Goal: Information Seeking & Learning: Learn about a topic

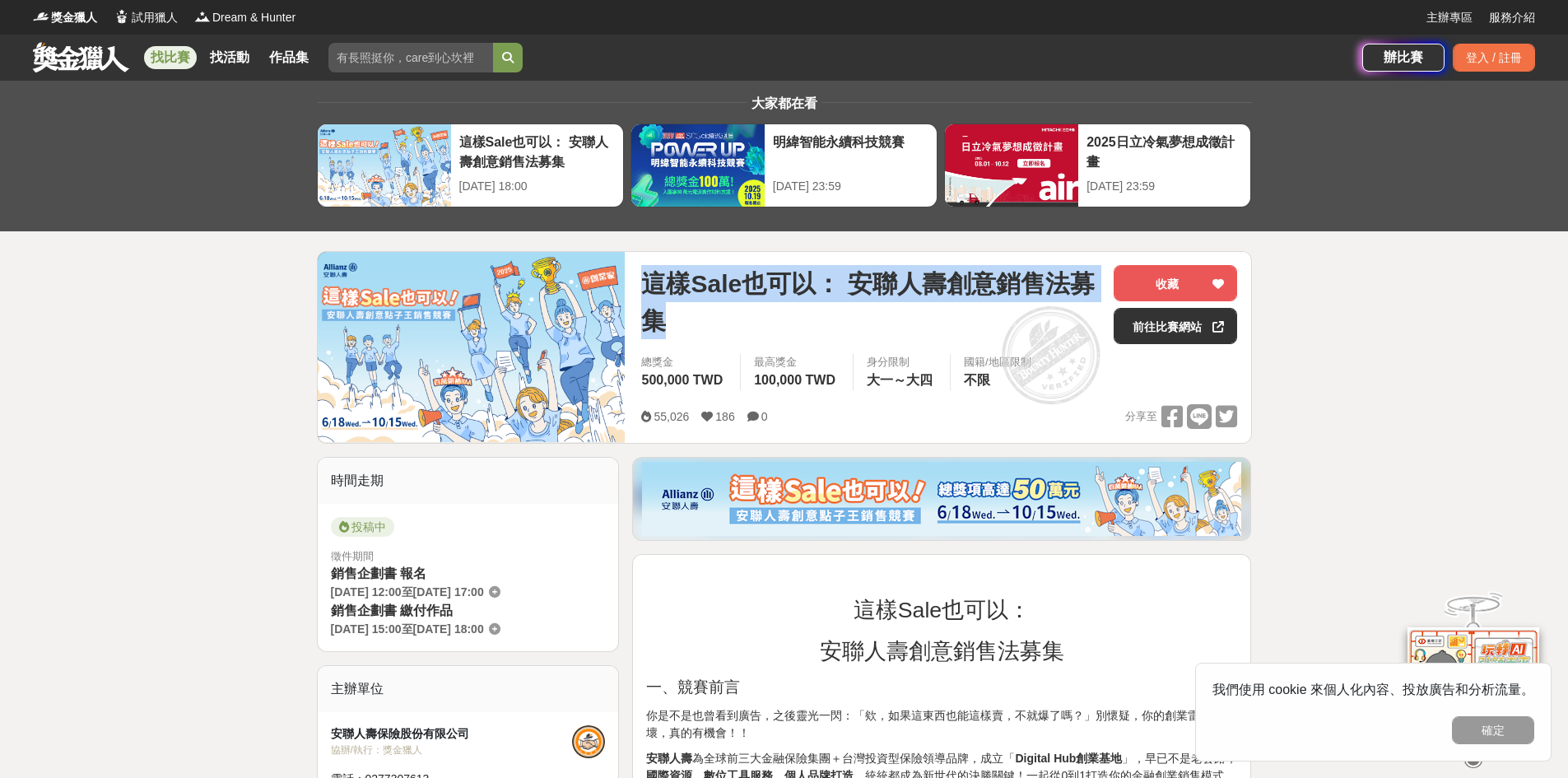
drag, startPoint x: 648, startPoint y: 279, endPoint x: 707, endPoint y: 310, distance: 66.6
click at [707, 310] on span "這樣Sale也可以： 安聯人壽創意銷售法募集" at bounding box center [871, 301] width 460 height 74
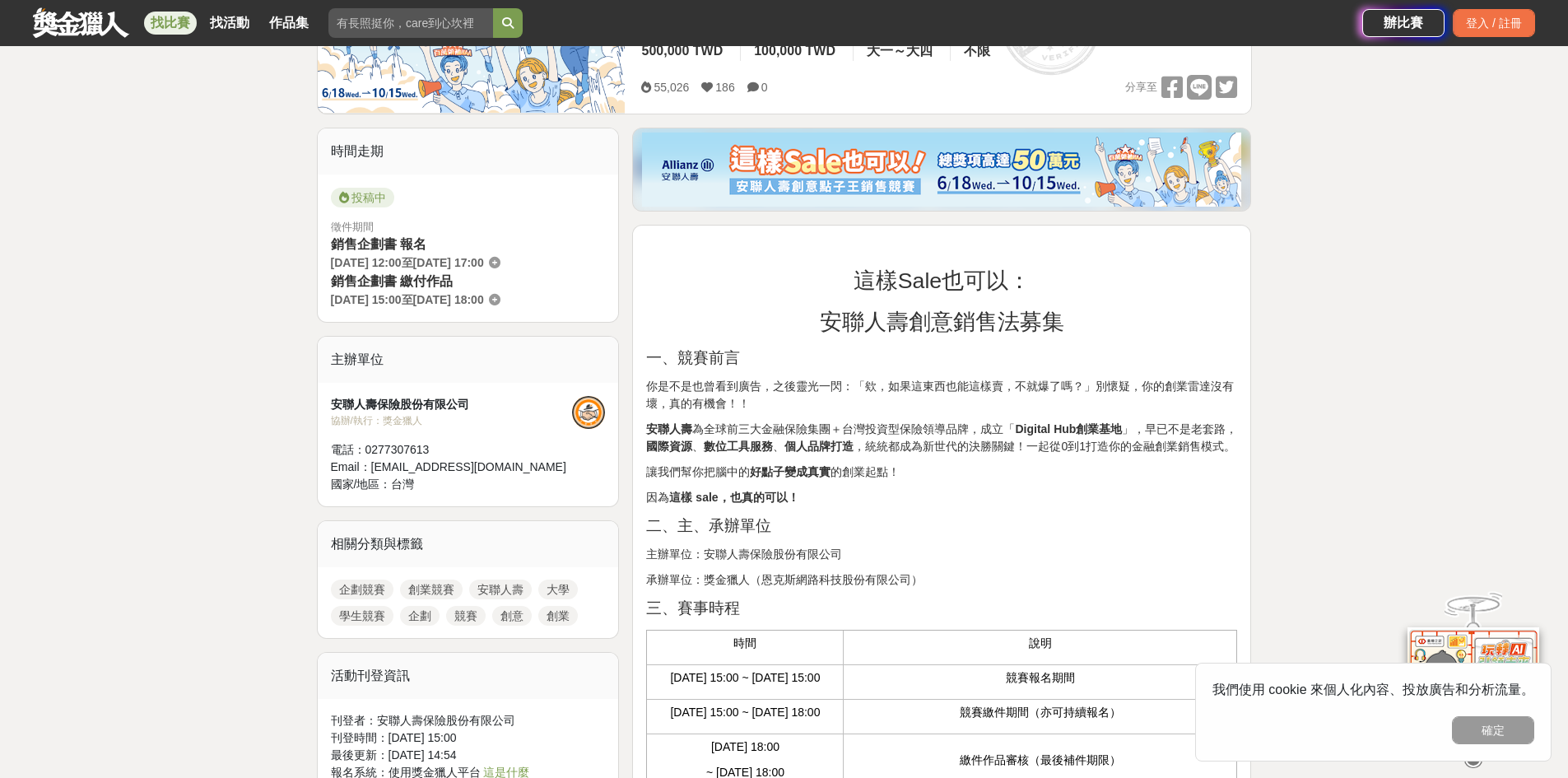
click at [1168, 386] on p "你是不是也曾看到廣告，之後靈光一閃：「欸，如果這東西也能這樣賣，不就爆了嗎？」別懷疑，你的創業雷達沒有壞，真的有機會！！" at bounding box center [942, 395] width 591 height 35
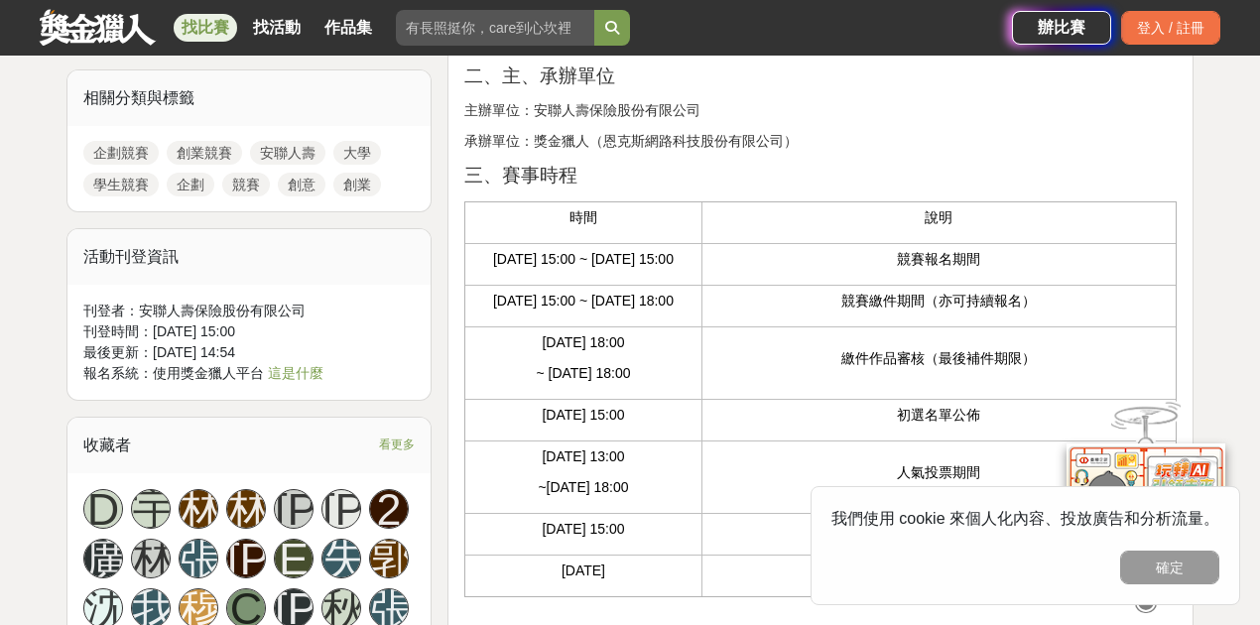
scroll to position [958, 0]
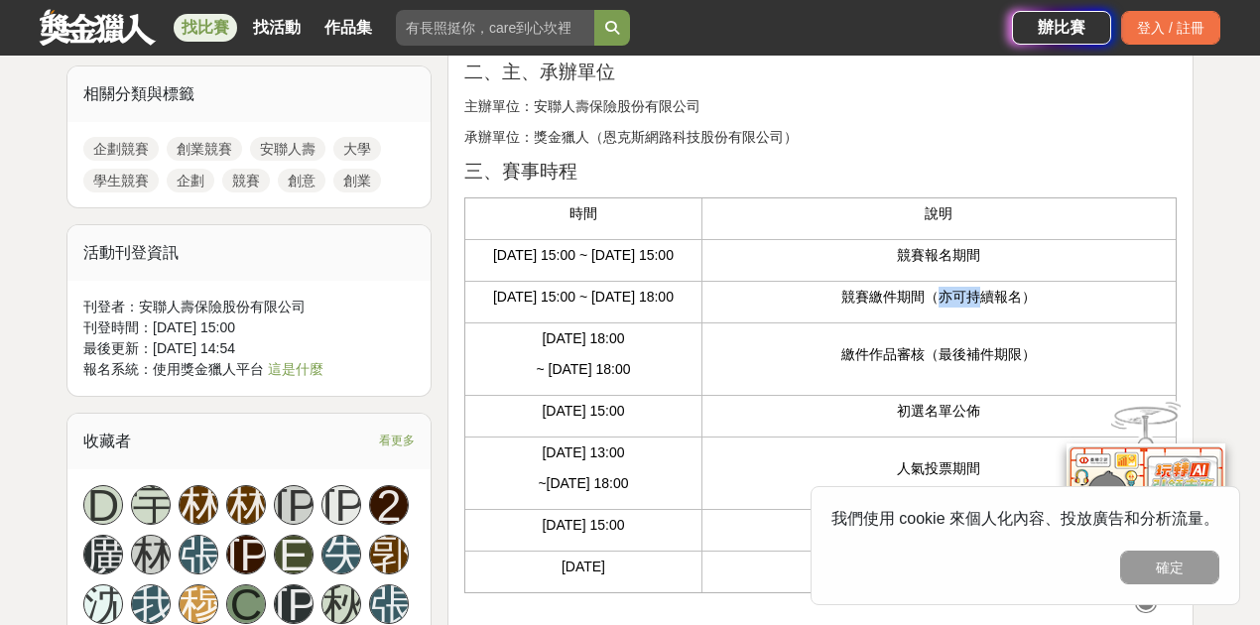
drag, startPoint x: 952, startPoint y: 325, endPoint x: 877, endPoint y: 319, distance: 75.6
click at [929, 308] on p "競賽繳件期間（亦可持續報名）" at bounding box center [938, 297] width 453 height 21
click at [875, 308] on p "競賽繳件期間（亦可持續報名）" at bounding box center [938, 297] width 453 height 21
click at [679, 282] on td "[DATE] 15:00 ~ [DATE] 15:00" at bounding box center [582, 261] width 237 height 42
click at [673, 308] on p "[DATE] 15:00 ~ [DATE] 18:00" at bounding box center [583, 297] width 216 height 21
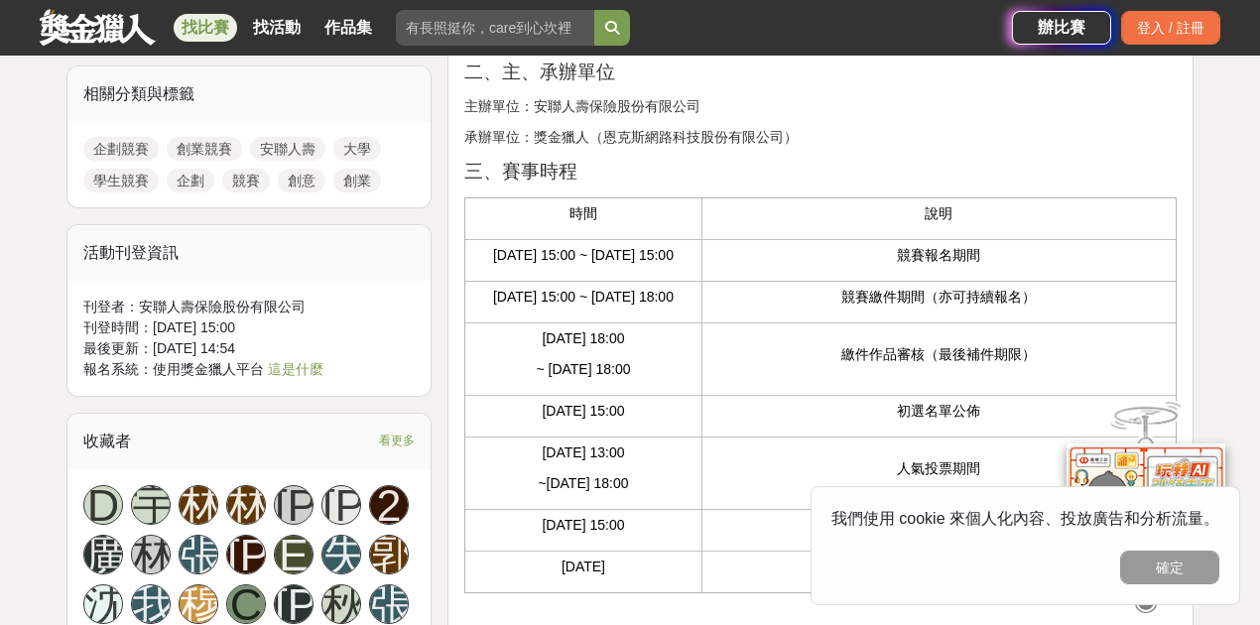
drag, startPoint x: 759, startPoint y: 320, endPoint x: 843, endPoint y: 327, distance: 84.6
click at [802, 308] on p "競賽繳件期間（亦可持續報名）" at bounding box center [938, 297] width 453 height 21
click at [881, 308] on p "競賽繳件期間（亦可持續報名）" at bounding box center [938, 297] width 453 height 21
drag, startPoint x: 937, startPoint y: 327, endPoint x: 959, endPoint y: 330, distance: 23.0
click at [947, 308] on p "競賽繳件期間（亦可持續報名）" at bounding box center [938, 297] width 453 height 21
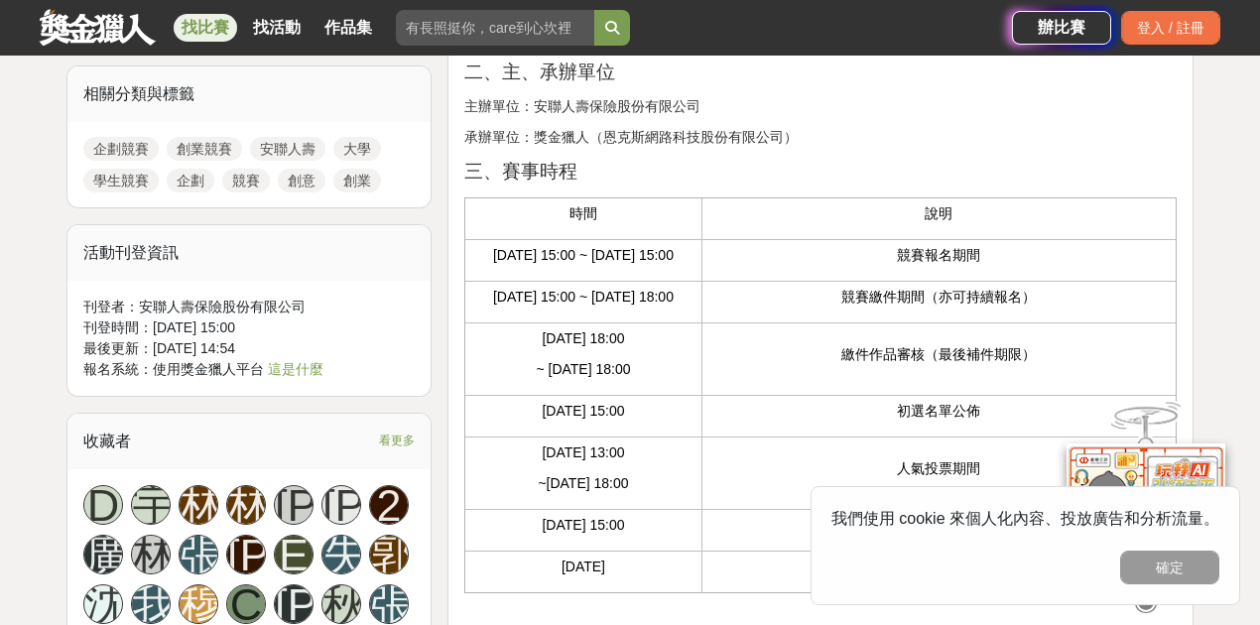
click at [1034, 308] on p "競賽繳件期間（亦可持續報名）" at bounding box center [938, 297] width 453 height 21
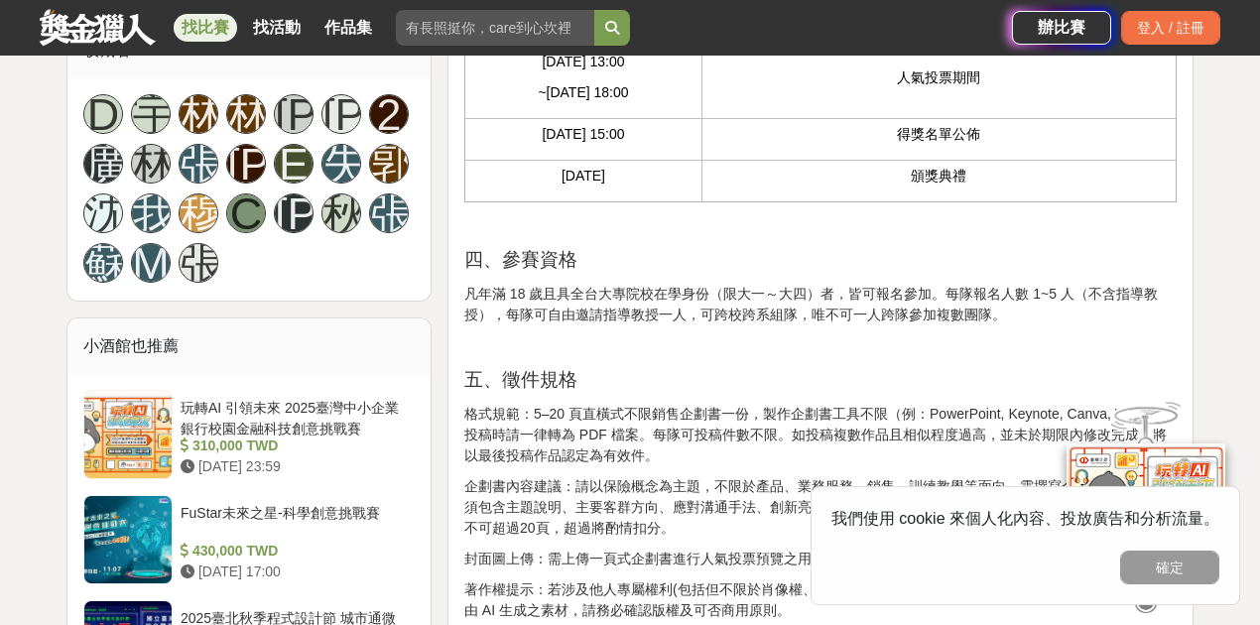
scroll to position [1422, 0]
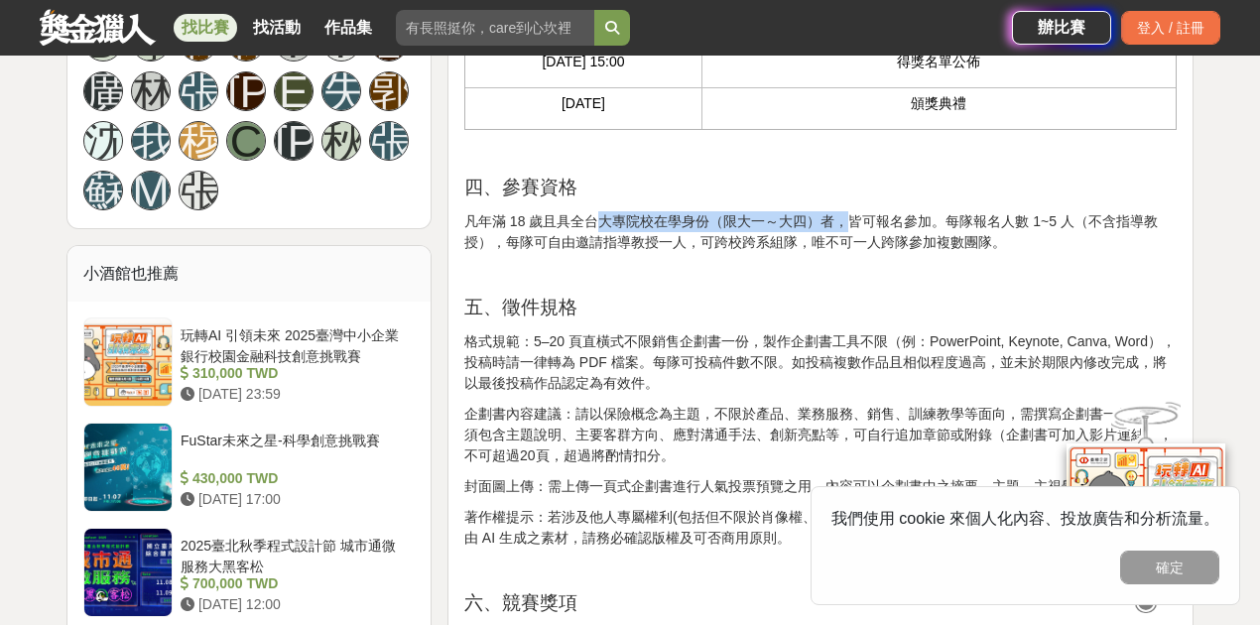
drag, startPoint x: 594, startPoint y: 262, endPoint x: 931, endPoint y: 257, distance: 336.4
click at [869, 253] on p "凡年滿 18 歲且具全台大專院校在學身份（限大一～大四）者，皆可報名參加。每隊報名人數 1~5 人（不含指導教授），每隊可自由邀請指導教授一人，可跨校跨系組隊…" at bounding box center [820, 232] width 712 height 42
drag, startPoint x: 931, startPoint y: 257, endPoint x: 949, endPoint y: 260, distance: 19.1
click at [938, 253] on p "凡年滿 18 歲且具全台大專院校在學身份（限大一～大四）者，皆可報名參加。每隊報名人數 1~5 人（不含指導教授），每隊可自由邀請指導教授一人，可跨校跨系組隊…" at bounding box center [820, 232] width 712 height 42
click at [1050, 253] on p "凡年滿 18 歲且具全台大專院校在學身份（限大一～大四）者，皆可報名參加。每隊報名人數 1~5 人（不含指導教授），每隊可自由邀請指導教授一人，可跨校跨系組隊…" at bounding box center [820, 232] width 712 height 42
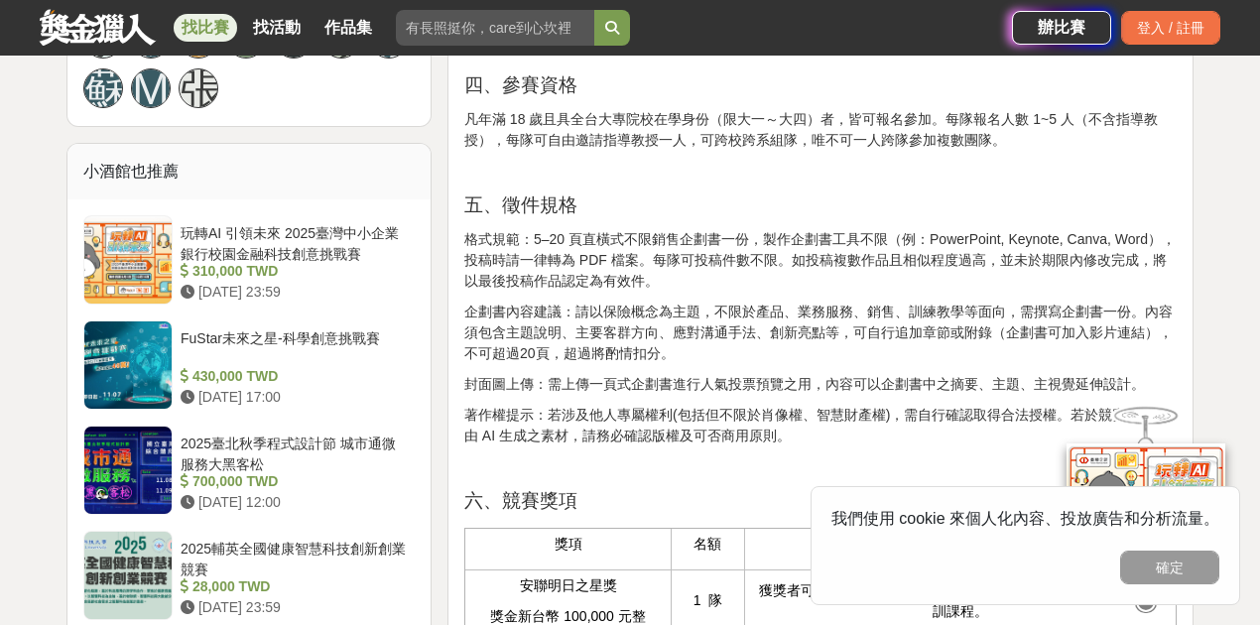
scroll to position [1554, 0]
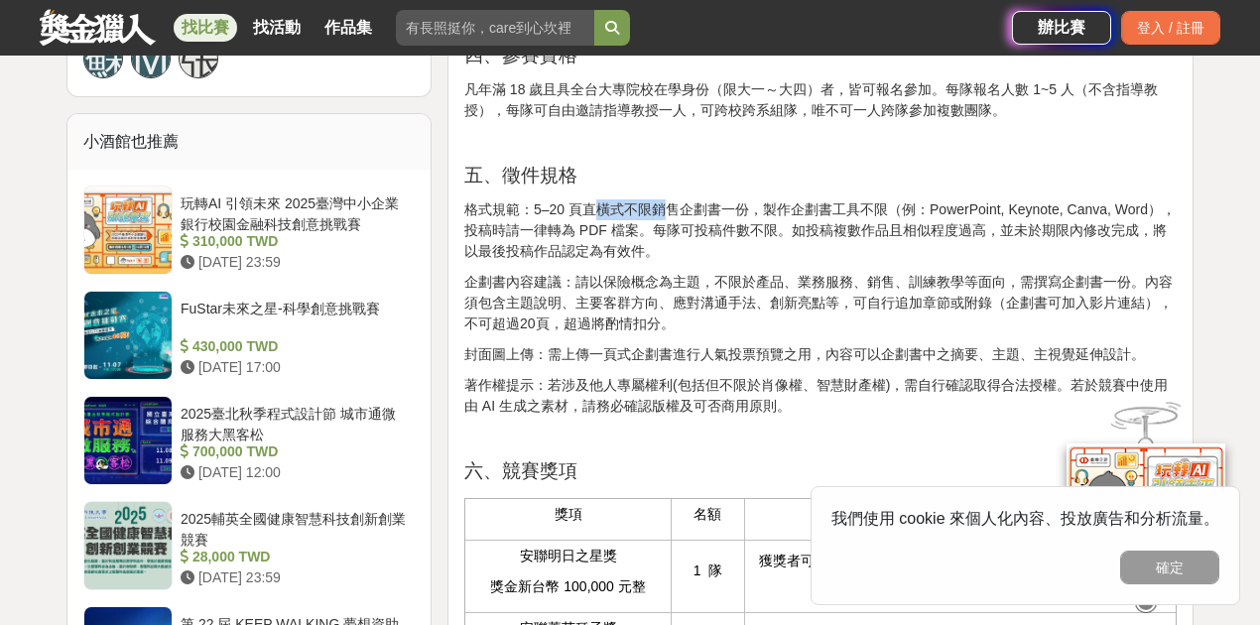
drag, startPoint x: 594, startPoint y: 255, endPoint x: 697, endPoint y: 249, distance: 103.4
click at [670, 248] on p "格式規範：5–20 頁直橫式不限銷售企劃書一份，製作企劃書工具不限（例：PowerPoint, Keynote, Canva, Word），投稿時請一律轉為 …" at bounding box center [820, 230] width 712 height 63
click at [768, 251] on p "格式規範：5–20 頁直橫式不限銷售企劃書一份，製作企劃書工具不限（例：PowerPoint, Keynote, Canva, Word），投稿時請一律轉為 …" at bounding box center [820, 230] width 712 height 63
click at [818, 253] on p "格式規範：5–20 頁直橫式不限銷售企劃書一份，製作企劃書工具不限（例：PowerPoint, Keynote, Canva, Word），投稿時請一律轉為 …" at bounding box center [820, 230] width 712 height 63
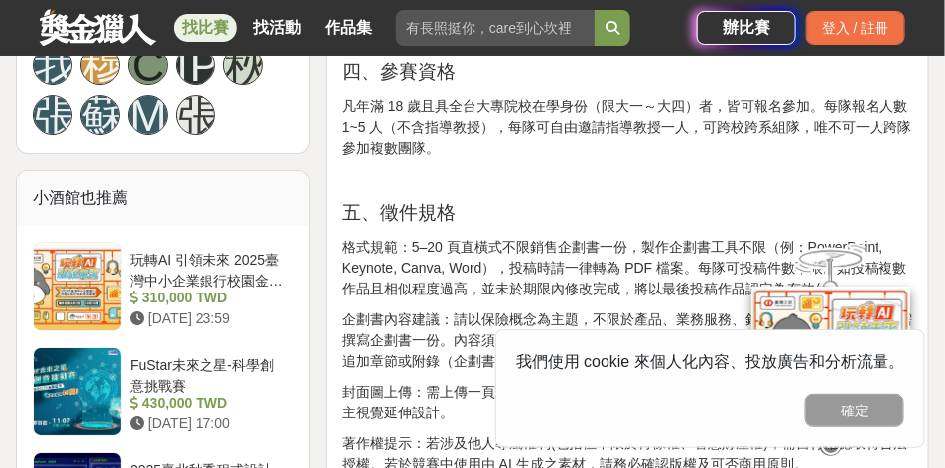
scroll to position [1703, 0]
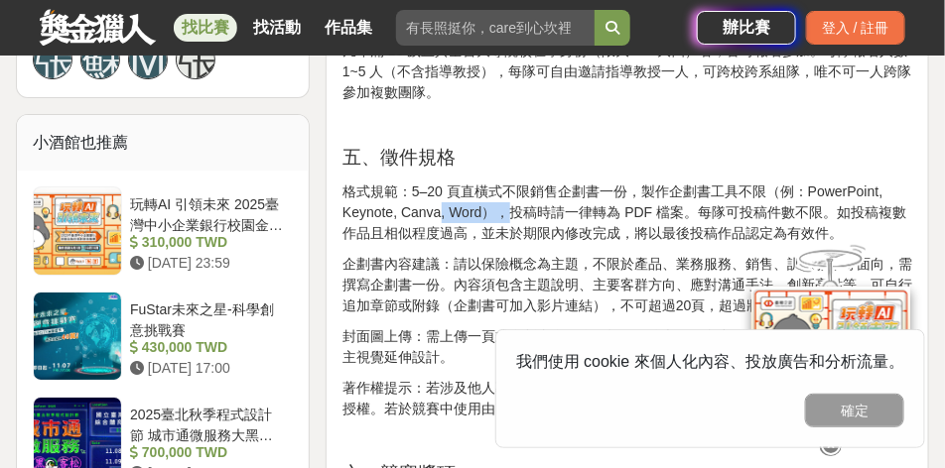
drag, startPoint x: 440, startPoint y: 170, endPoint x: 534, endPoint y: 171, distance: 94.3
click at [501, 182] on p "格式規範：5–20 頁直橫式不限銷售企劃書一份，製作企劃書工具不限（例：PowerPoint, Keynote, Canva, Word），投稿時請一律轉為 …" at bounding box center [626, 213] width 569 height 63
click at [566, 182] on p "格式規範：5–20 頁直橫式不限銷售企劃書一份，製作企劃書工具不限（例：PowerPoint, Keynote, Canva, Word），投稿時請一律轉為 …" at bounding box center [626, 213] width 569 height 63
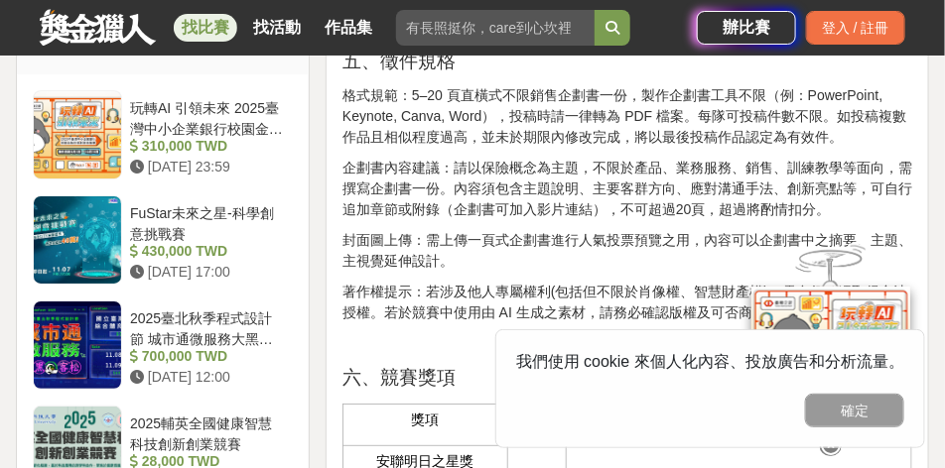
scroll to position [1803, 0]
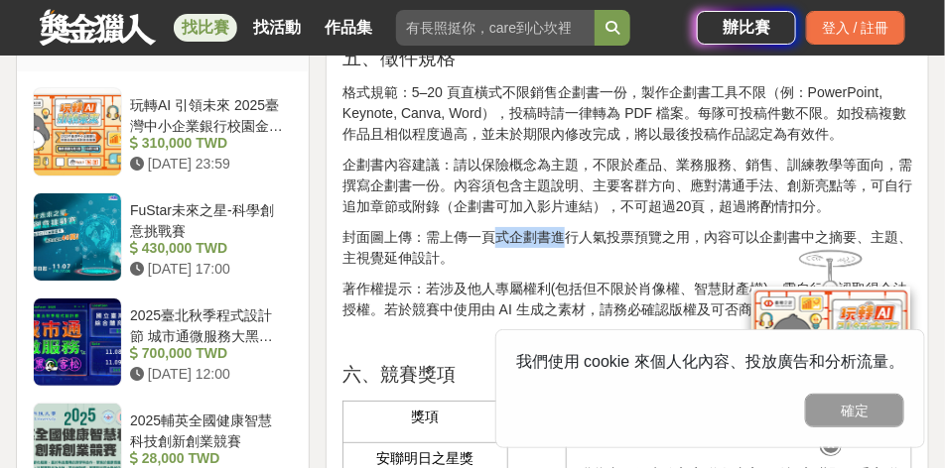
drag, startPoint x: 489, startPoint y: 194, endPoint x: 573, endPoint y: 190, distance: 84.4
click at [570, 227] on p "封面圖上傳：需上傳一頁式企劃書進行人氣投票預覽之用，內容可以企劃書中之摘要、主題、主視覺延伸設計。" at bounding box center [626, 248] width 569 height 42
click at [601, 227] on p "封面圖上傳：需上傳一頁式企劃書進行人氣投票預覽之用，內容可以企劃書中之摘要、主題、主視覺延伸設計。" at bounding box center [626, 248] width 569 height 42
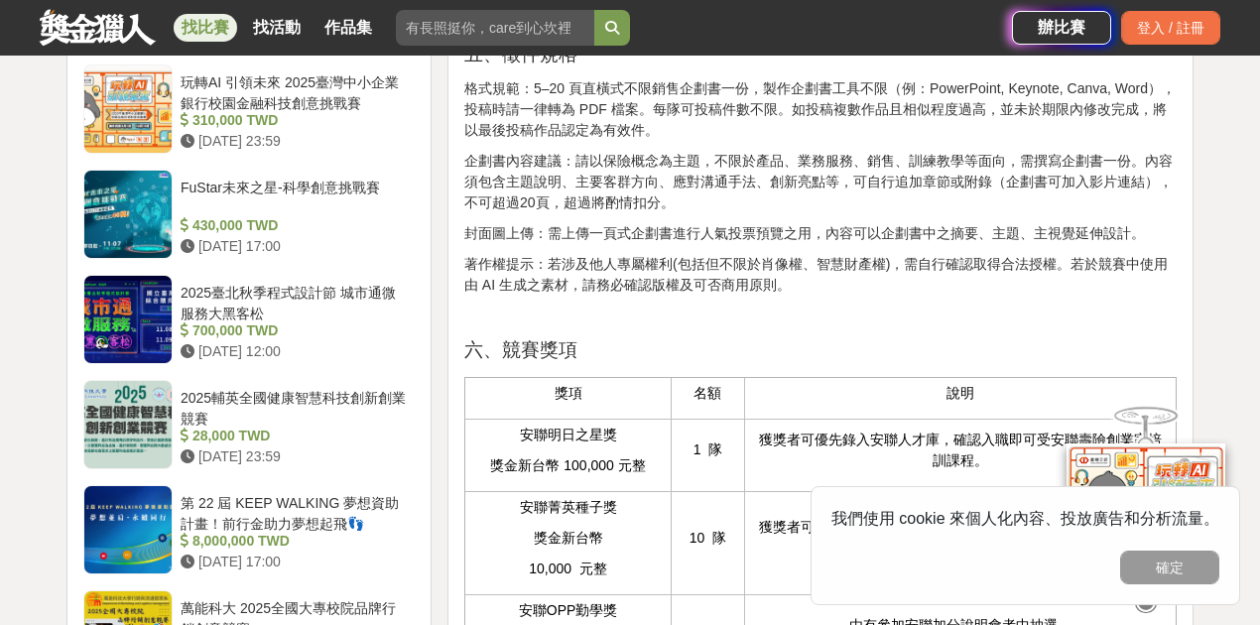
scroll to position [1671, 0]
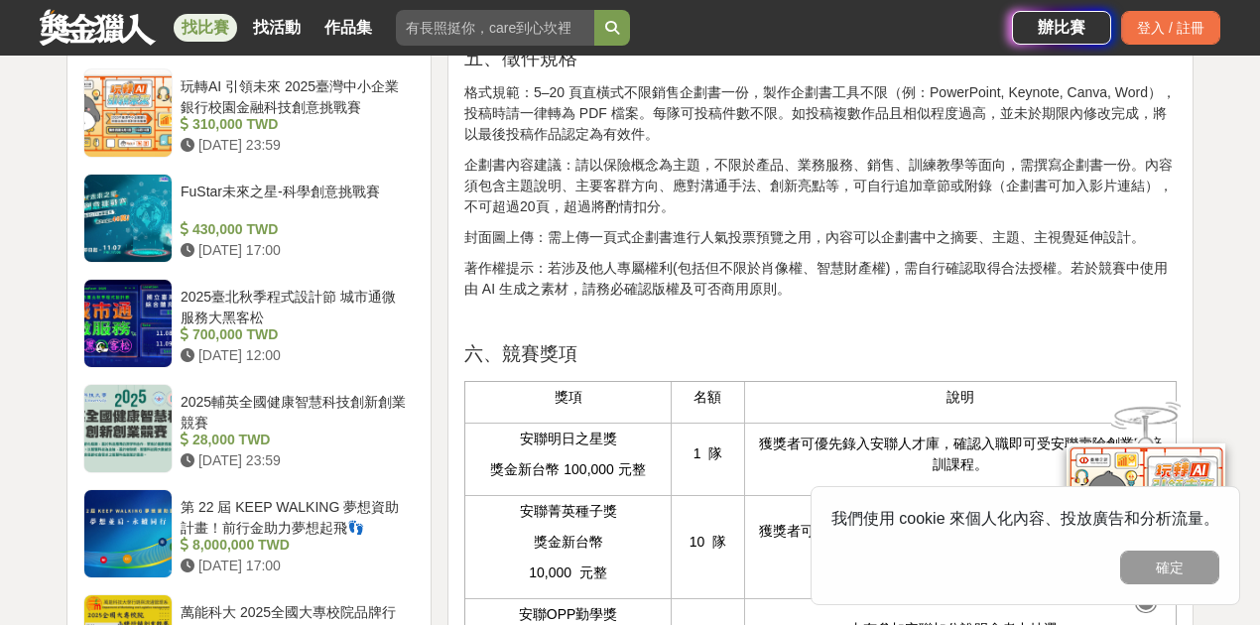
click at [606, 217] on p "企劃書內容建議：請以保險概念為主題，不限於產品、業務服務、銷售、訓練教學等面向，需撰寫企劃書一份。內容須包含主題說明、主要客群方向、應對溝通手法、創新亮點等，…" at bounding box center [820, 186] width 712 height 63
click at [652, 217] on p "企劃書內容建議：請以保險概念為主題，不限於產品、業務服務、銷售、訓練教學等面向，需撰寫企劃書一份。內容須包含主題說明、主要客群方向、應對溝通手法、創新亮點等，…" at bounding box center [820, 186] width 712 height 63
click at [670, 217] on p "企劃書內容建議：請以保險概念為主題，不限於產品、業務服務、銷售、訓練教學等面向，需撰寫企劃書一份。內容須包含主題說明、主要客群方向、應對溝通手法、創新亮點等，…" at bounding box center [820, 186] width 712 height 63
click at [935, 248] on p "封面圖上傳：需上傳一頁式企劃書進行人氣投票預覽之用，內容可以企劃書中之摘要、主題、主視覺延伸設計。" at bounding box center [820, 237] width 712 height 21
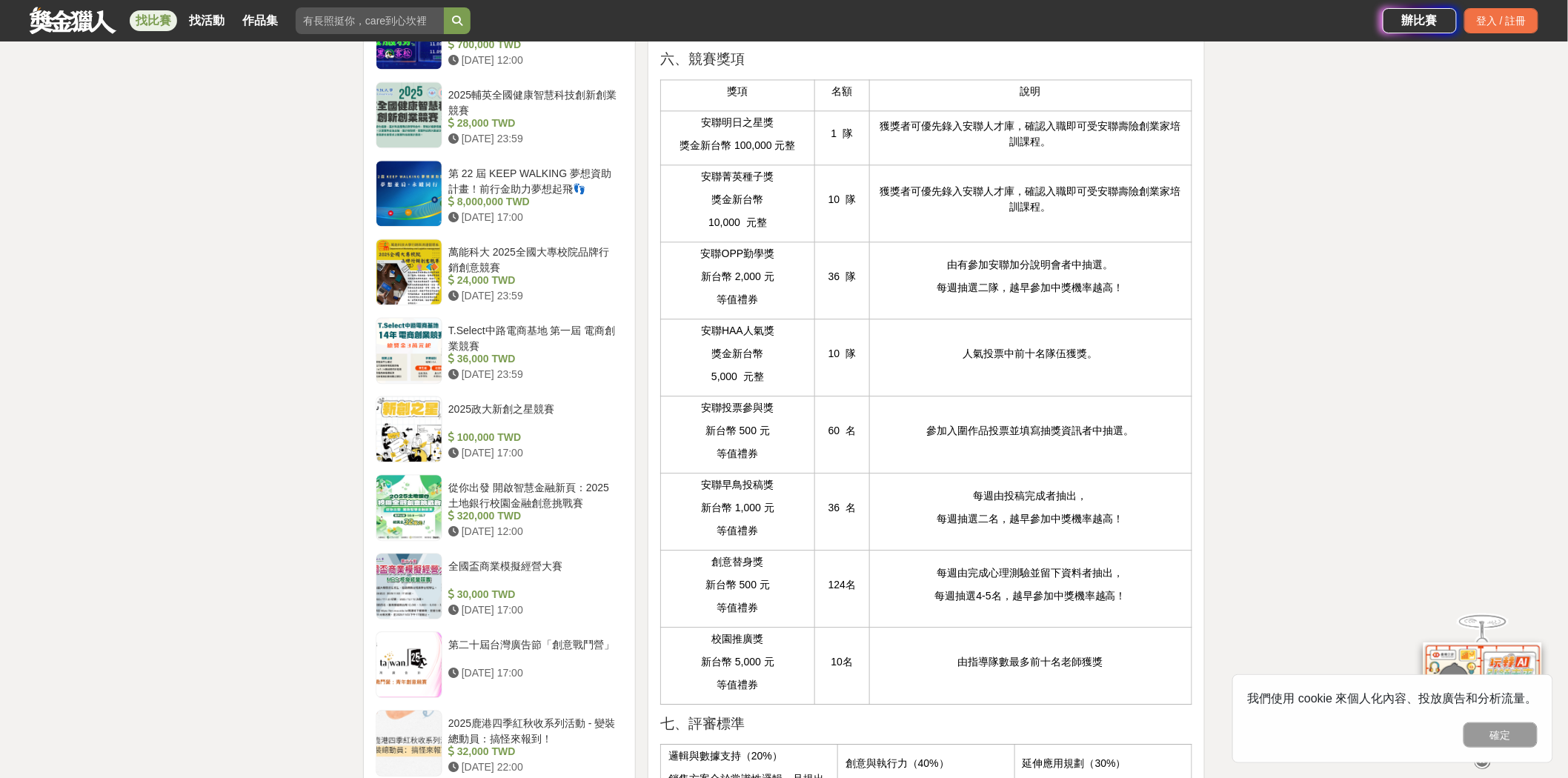
scroll to position [1452, 0]
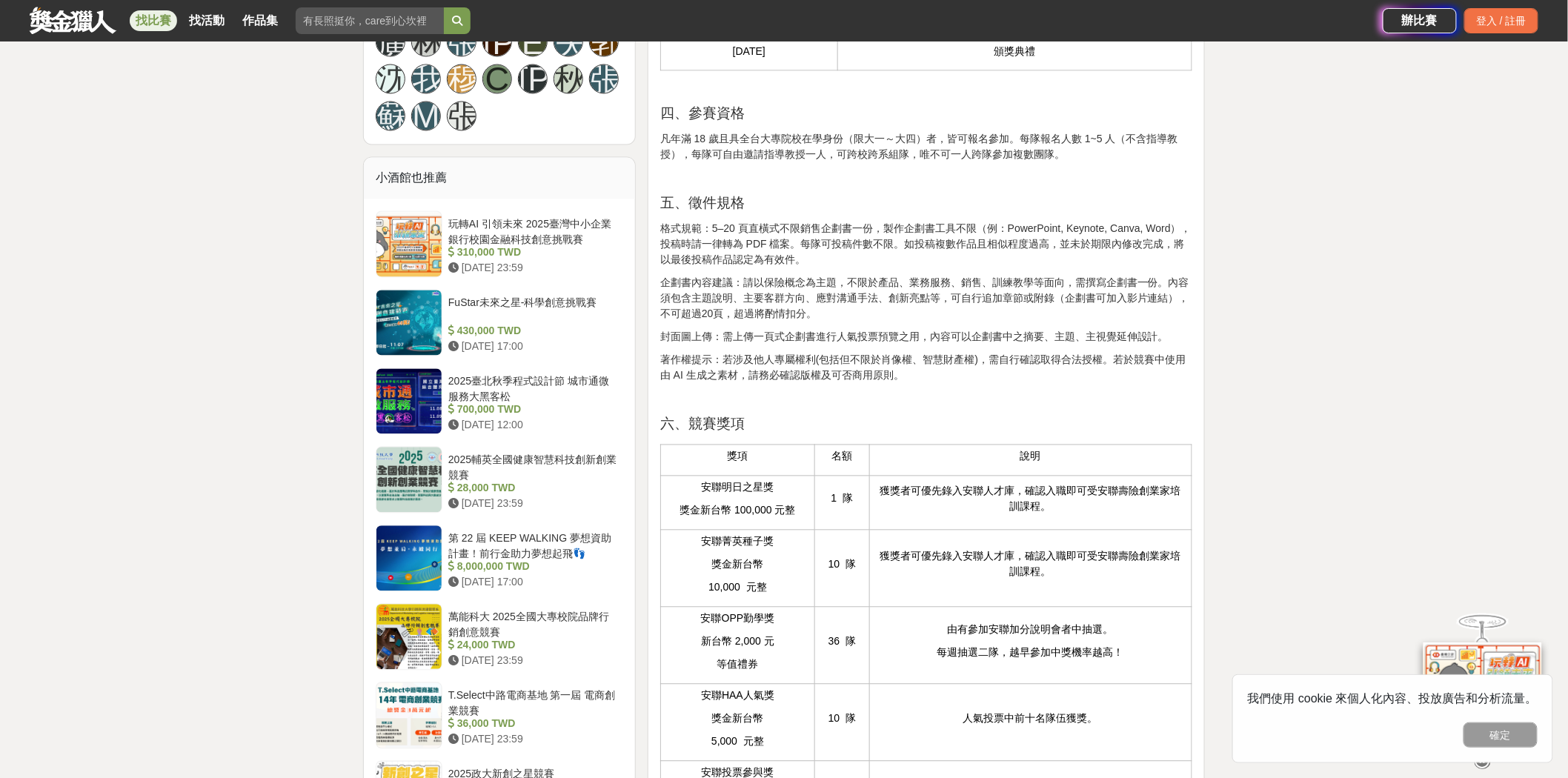
scroll to position [711, 0]
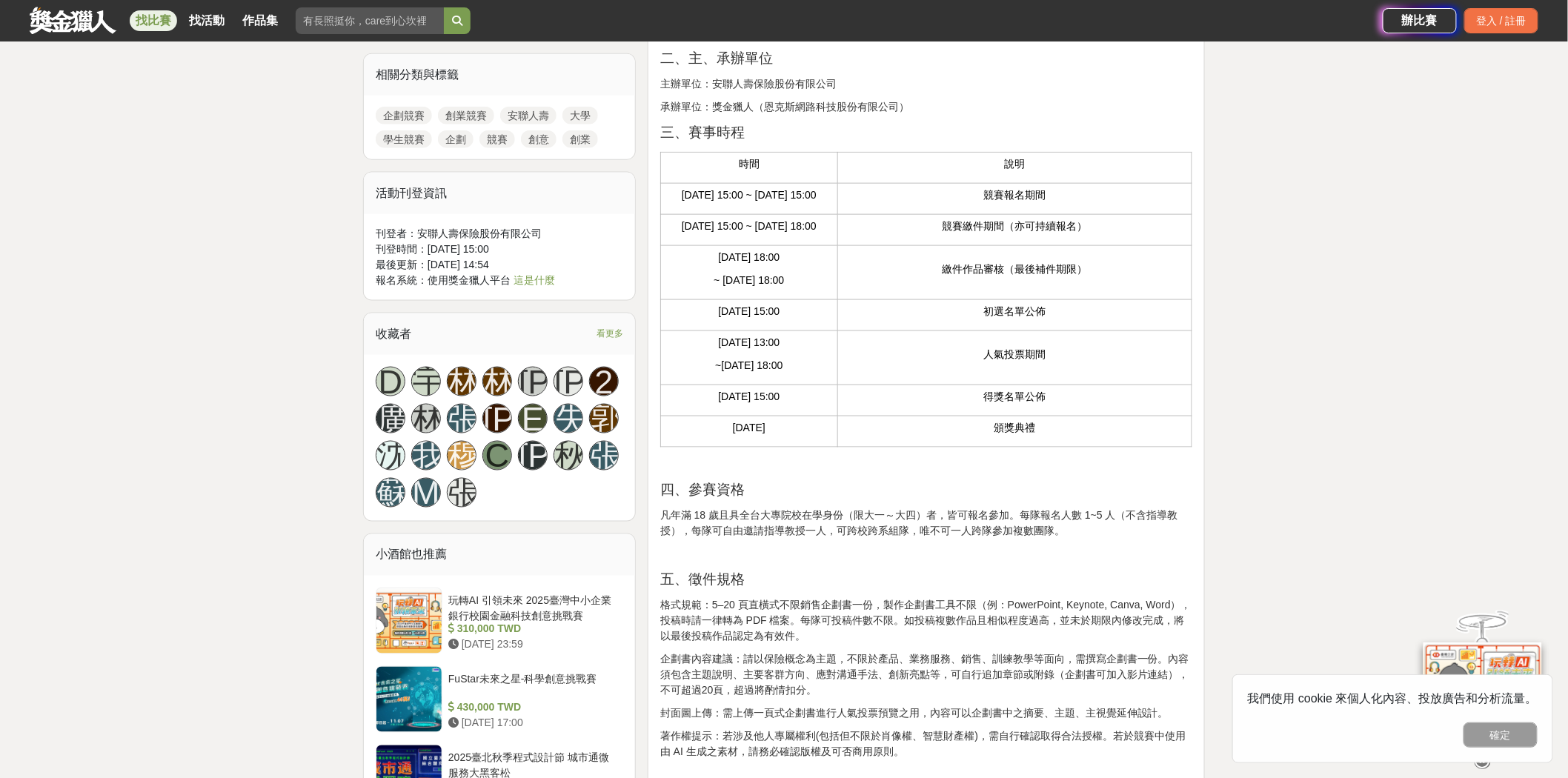
click at [1049, 331] on td "初選名單公佈" at bounding box center [1014, 316] width 354 height 31
click at [898, 320] on p "初選名單公佈" at bounding box center [1014, 311] width 338 height 16
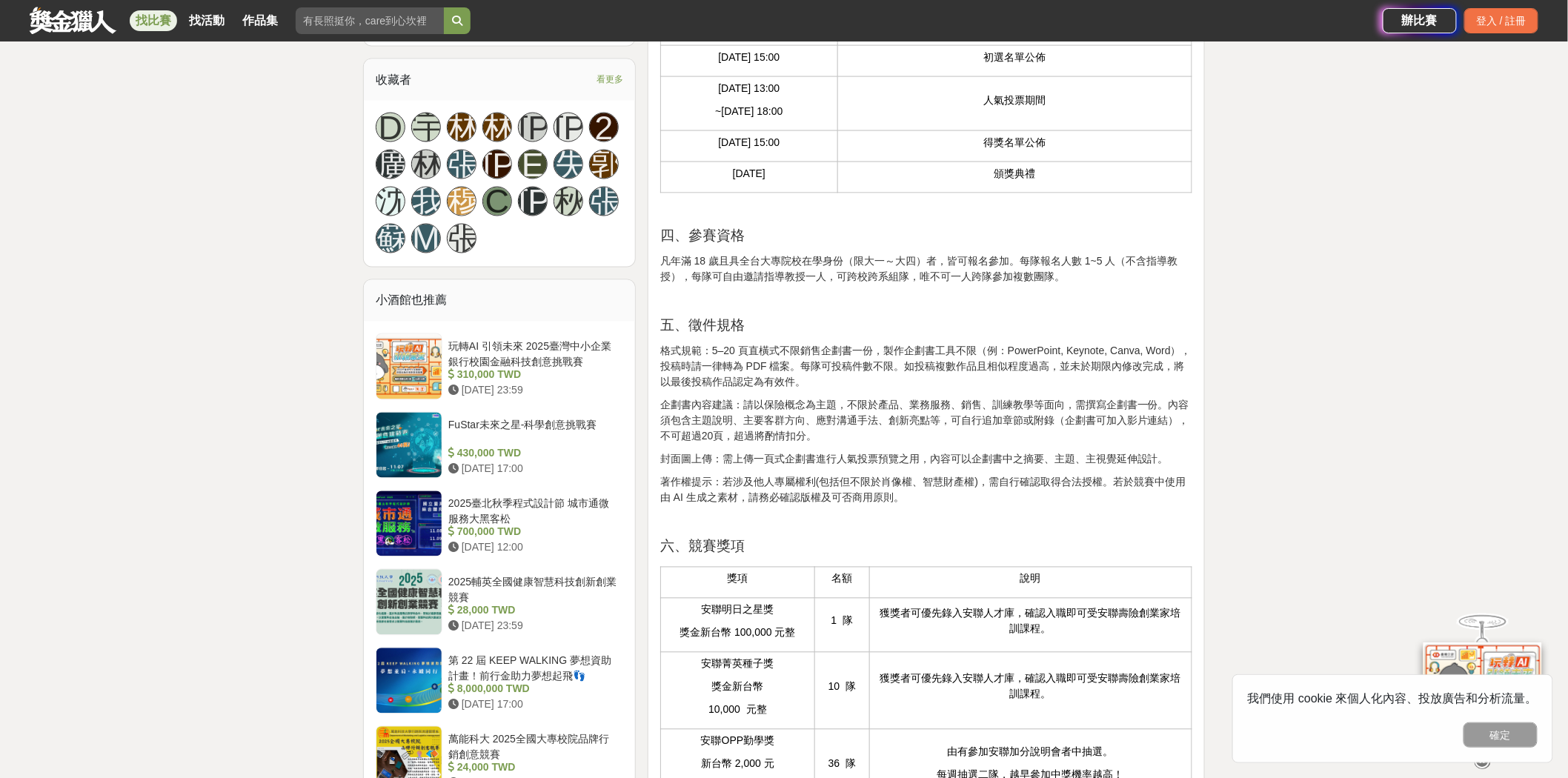
scroll to position [958, 0]
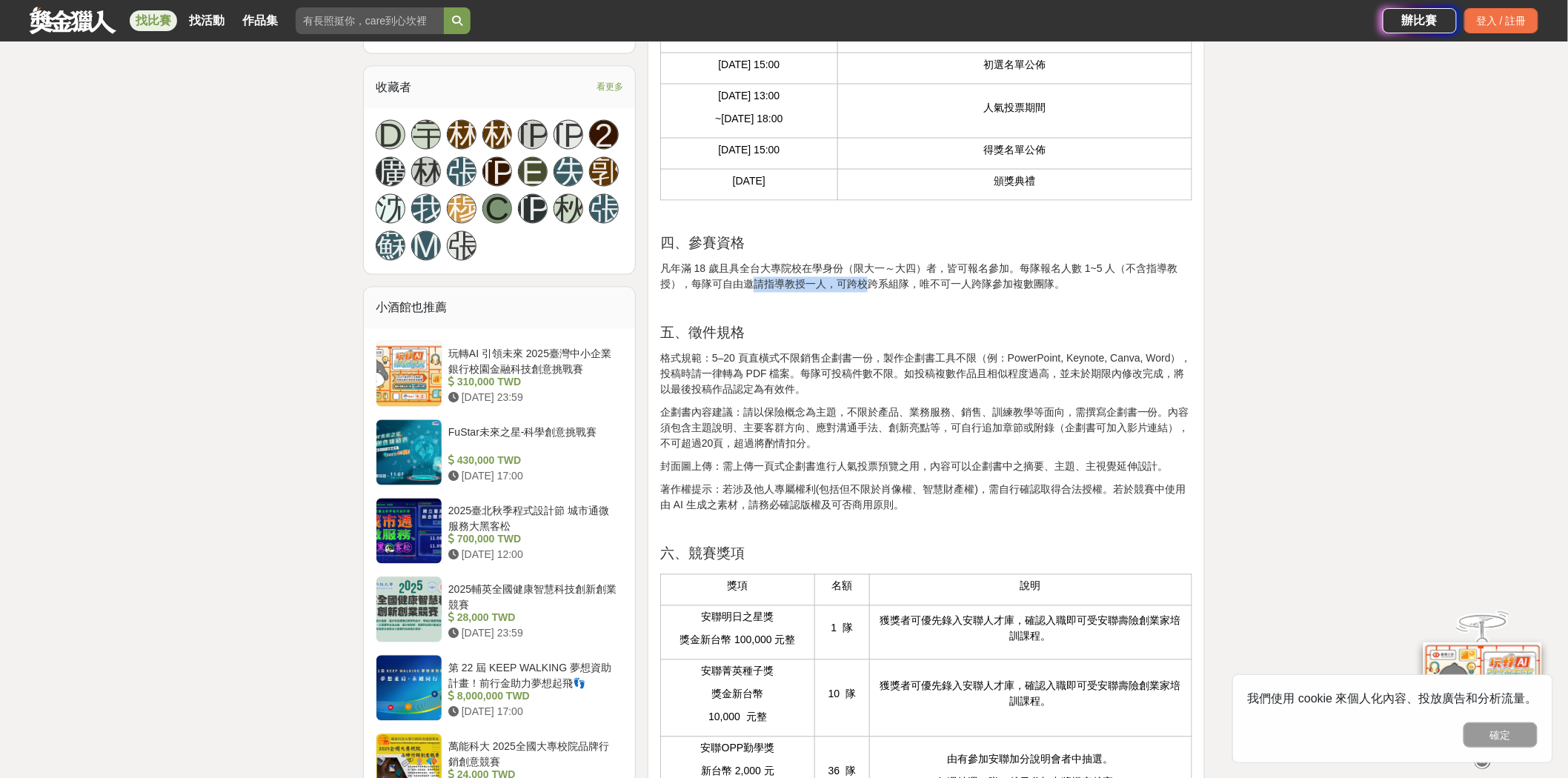
drag, startPoint x: 749, startPoint y: 322, endPoint x: 952, endPoint y: 322, distance: 203.0
click at [860, 293] on p "凡年滿 18 歲且具全台大專院校在學身份（限大一～大四）者，皆可報名參加。每隊報名人數 1~5 人（不含指導教授），每隊可自由邀請指導教授一人，可跨校跨系組隊…" at bounding box center [926, 277] width 532 height 31
click at [952, 293] on p "凡年滿 18 歲且具全台大專院校在學身份（限大一～大四）者，皆可報名參加。每隊報名人數 1~5 人（不含指導教授），每隊可自由邀請指導教授一人，可跨校跨系組隊…" at bounding box center [926, 277] width 532 height 31
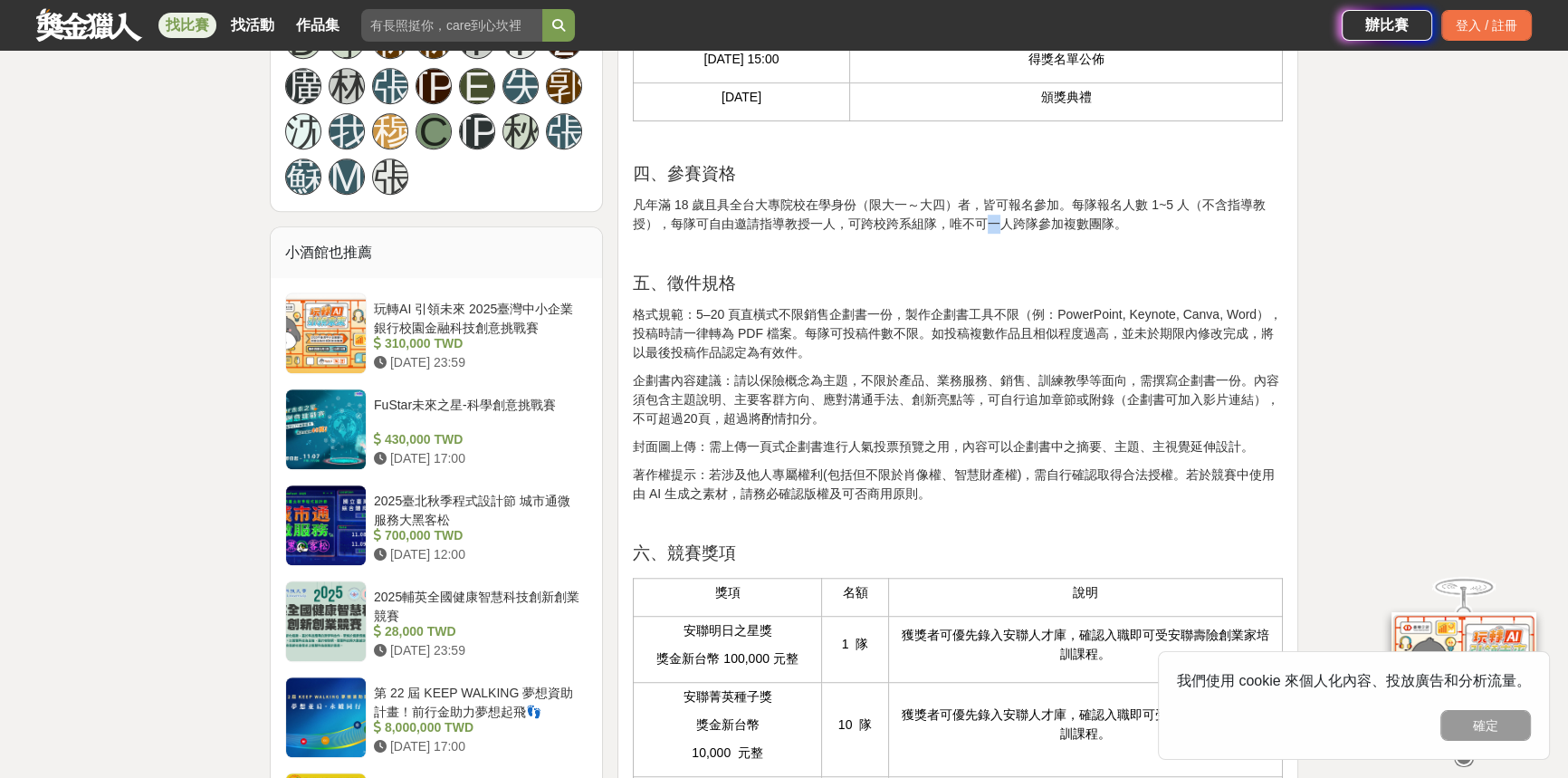
scroll to position [0, 0]
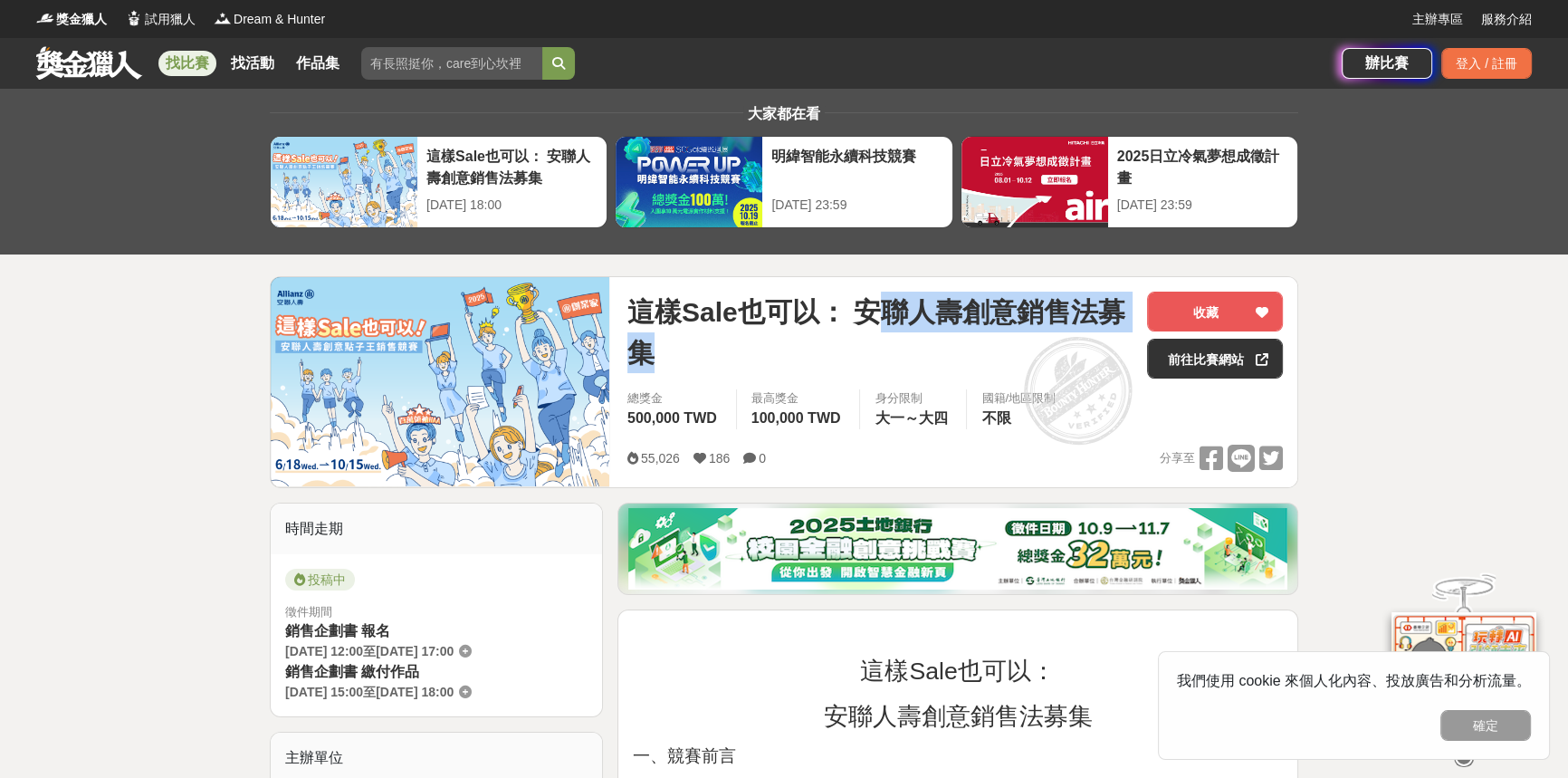
drag, startPoint x: 872, startPoint y: 312, endPoint x: 901, endPoint y: 354, distance: 51.0
click at [901, 354] on span "這樣Sale也可以： 安聯人壽創意銷售法募集" at bounding box center [881, 331] width 506 height 81
copy span "聯人壽創意銷售法募集"
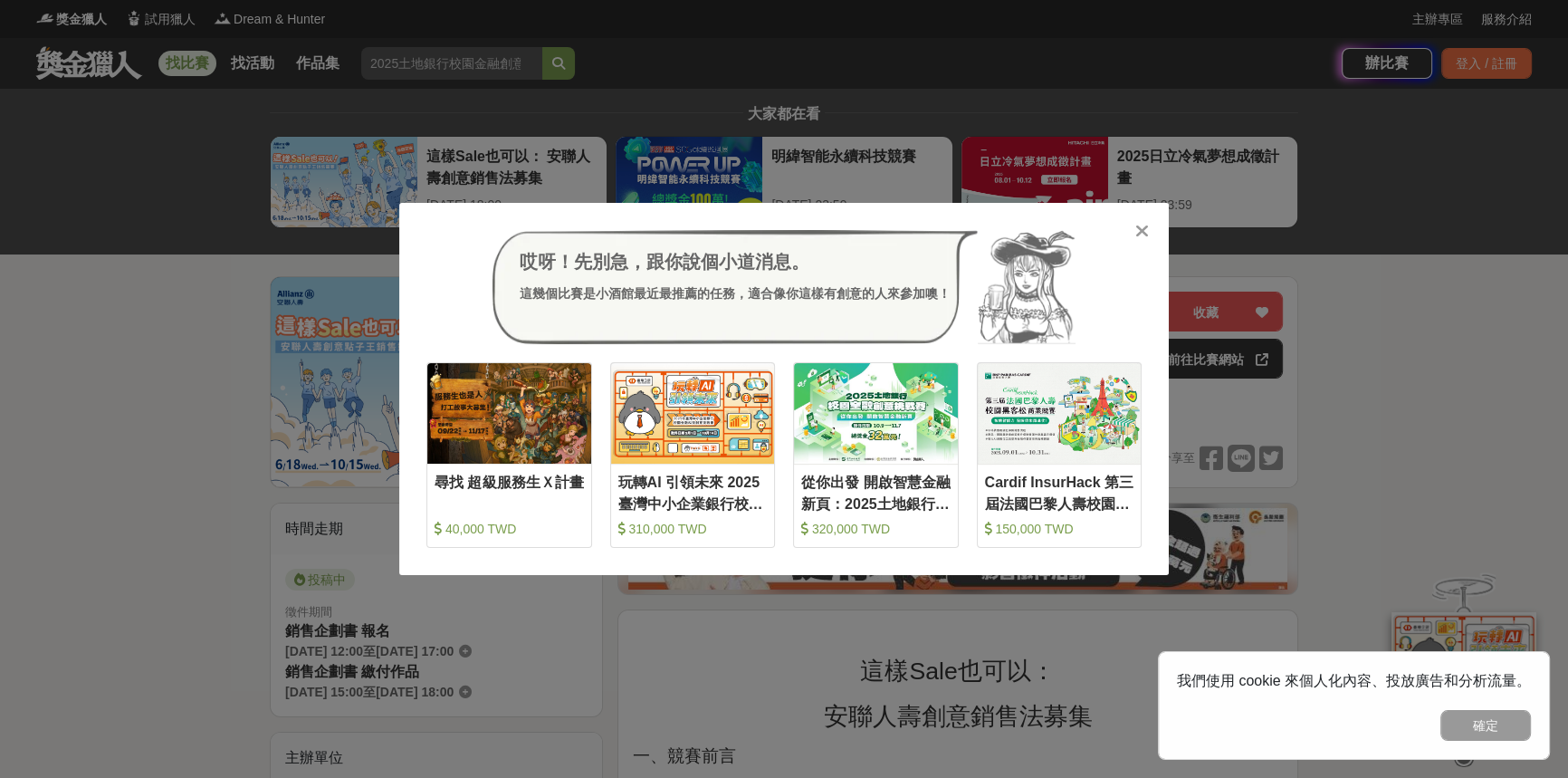
click at [1145, 229] on icon at bounding box center [1142, 231] width 14 height 18
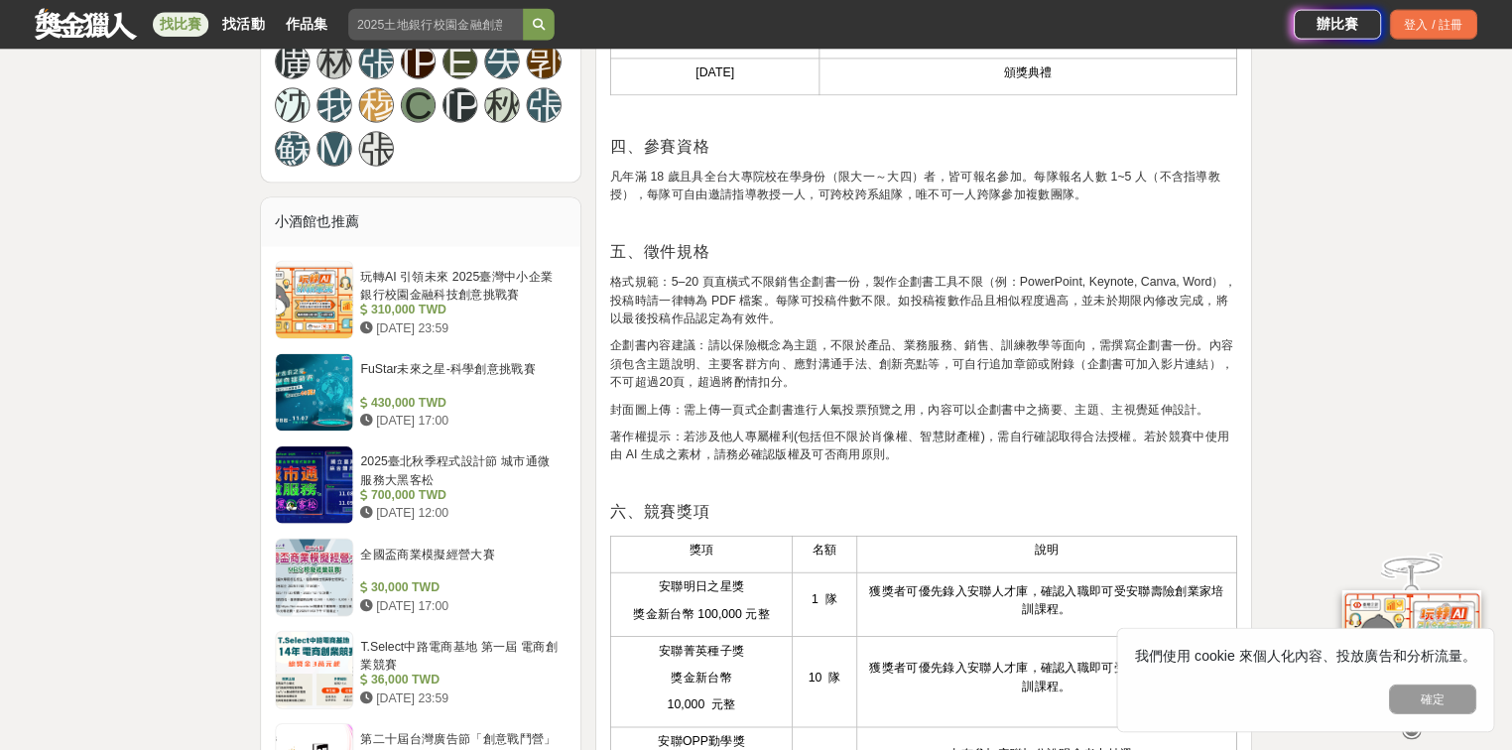
scroll to position [1443, 0]
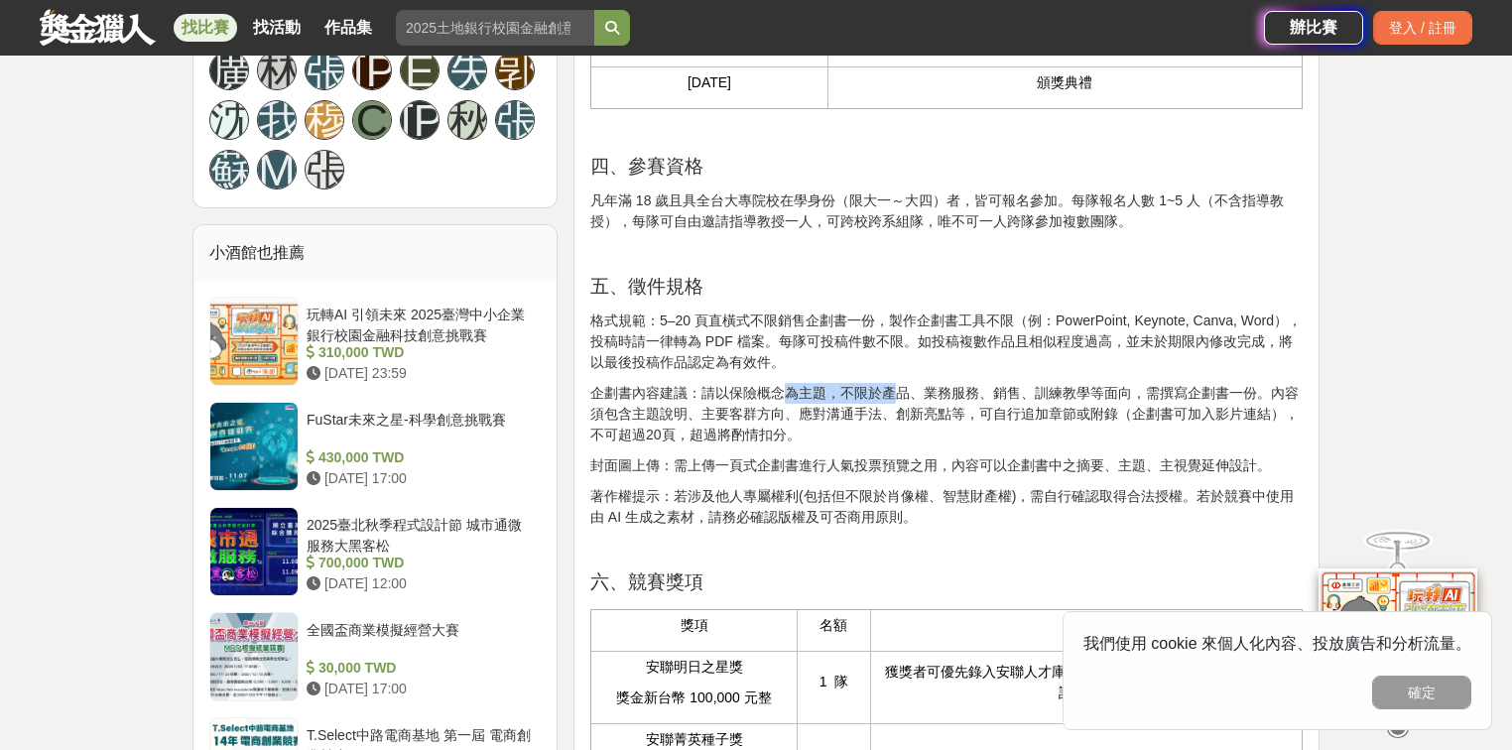
drag, startPoint x: 778, startPoint y: 433, endPoint x: 941, endPoint y: 424, distance: 163.0
click at [902, 425] on p "企劃書內容建議：請以保險概念為主題，不限於產品、業務服務、銷售、訓練教學等面向，需撰寫企劃書一份。內容須包含主題說明、主要客群方向、應對溝通手法、創新亮點等，…" at bounding box center [946, 414] width 712 height 63
click at [988, 424] on p "企劃書內容建議：請以保險概念為主題，不限於產品、業務服務、銷售、訓練教學等面向，需撰寫企劃書一份。內容須包含主題說明、主要客群方向、應對溝通手法、創新亮點等，…" at bounding box center [946, 414] width 712 height 63
click at [1182, 429] on p "企劃書內容建議：請以保險概念為主題，不限於產品、業務服務、銷售、訓練教學等面向，需撰寫企劃書一份。內容須包含主題說明、主要客群方向、應對溝通手法、創新亮點等，…" at bounding box center [946, 414] width 712 height 63
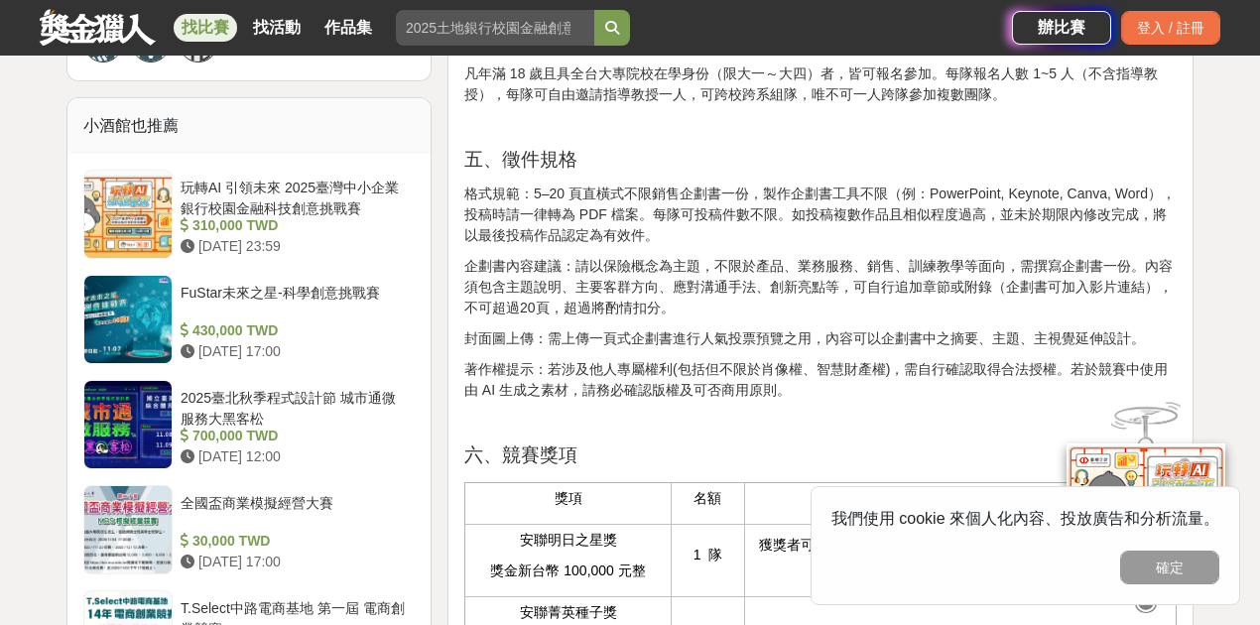
scroll to position [1576, 0]
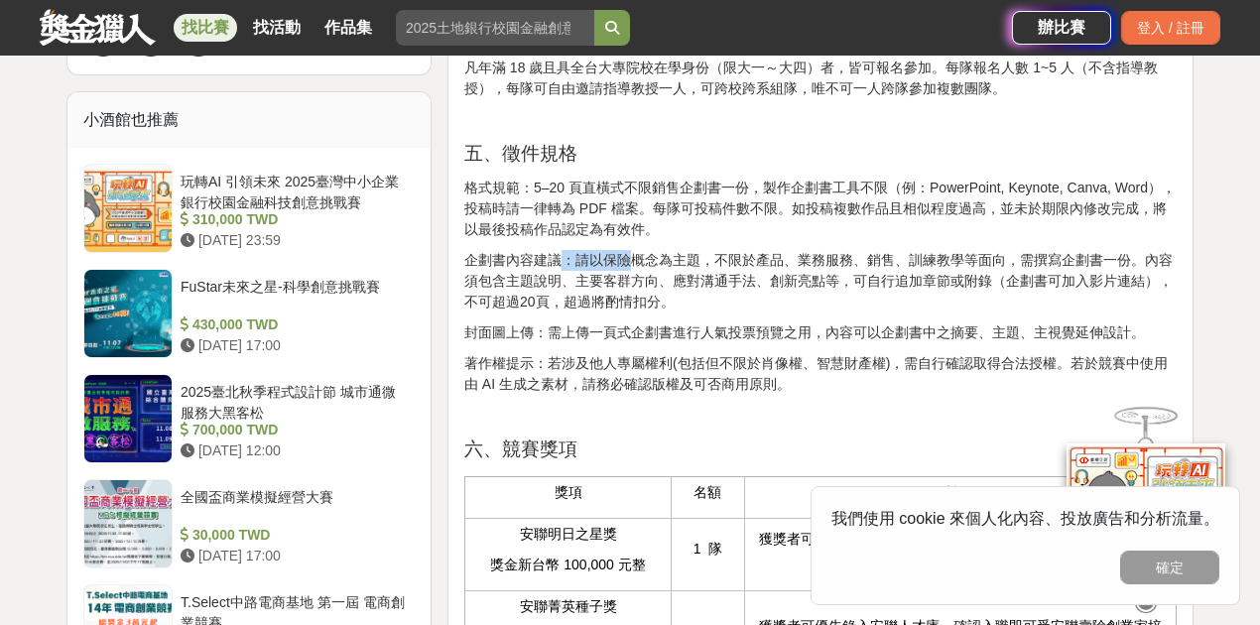
drag, startPoint x: 556, startPoint y: 295, endPoint x: 716, endPoint y: 298, distance: 160.8
click at [640, 292] on p "企劃書內容建議：請以保險概念為主題，不限於產品、業務服務、銷售、訓練教學等面向，需撰寫企劃書一份。內容須包含主題說明、主要客群方向、應對溝通手法、創新亮點等，…" at bounding box center [820, 281] width 712 height 63
click at [717, 298] on p "企劃書內容建議：請以保險概念為主題，不限於產品、業務服務、銷售、訓練教學等面向，需撰寫企劃書一份。內容須包含主題說明、主要客群方向、應對溝通手法、創新亮點等，…" at bounding box center [820, 281] width 712 height 63
click at [789, 395] on p "著作權提示：若涉及他人專屬權利(包括但不限於肖像權、智慧財產權)，需自行確認取得合法授權。若於競賽中使用由 AI 生成之素材，請務必確認版權及可否商用原則。" at bounding box center [820, 374] width 712 height 42
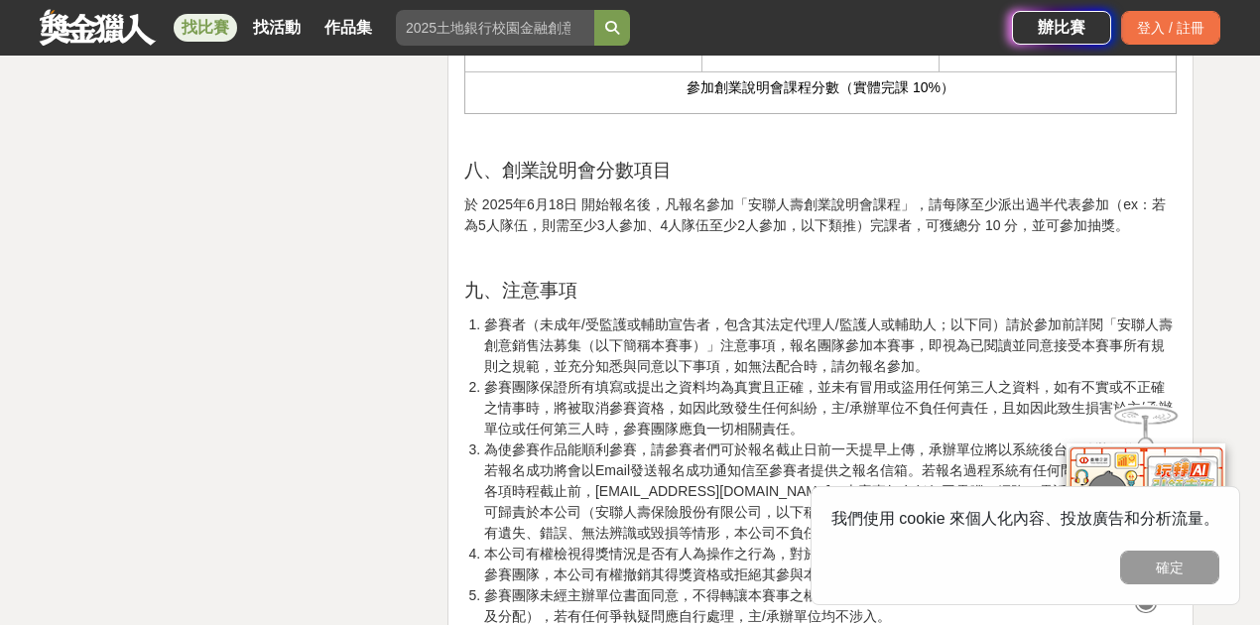
scroll to position [2964, 0]
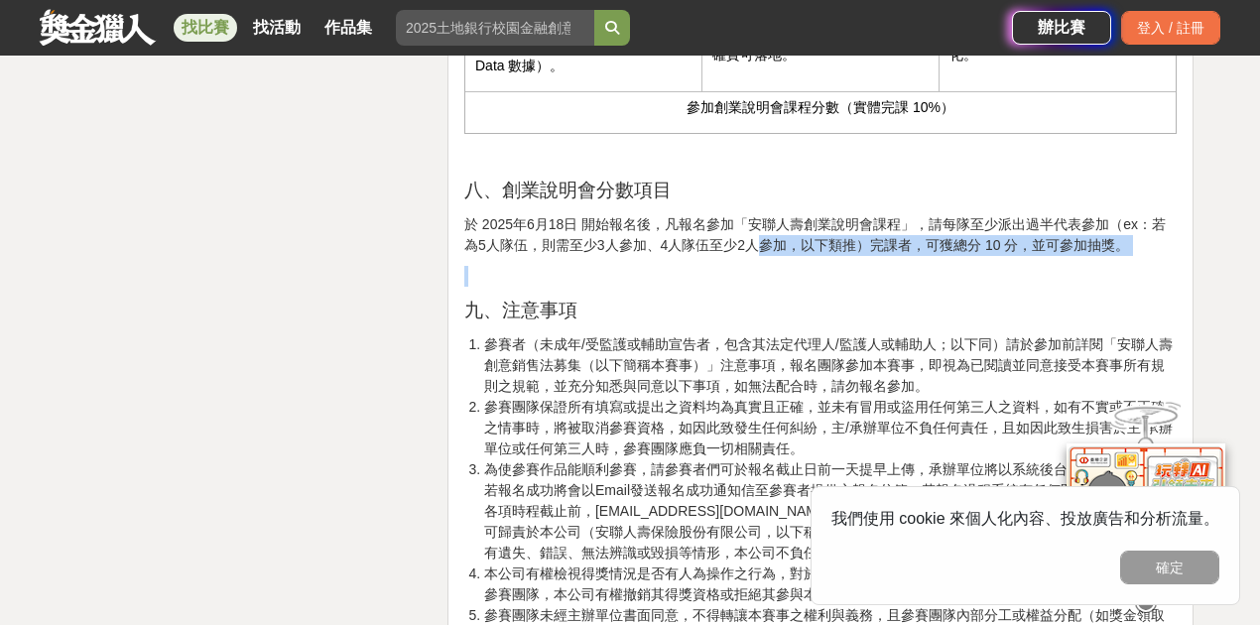
drag, startPoint x: 693, startPoint y: 288, endPoint x: 747, endPoint y: 281, distance: 54.0
click at [747, 281] on div "這樣Sale也可以： 安聯人壽創意銷售法募集 一、競賽前言 你是不是也曾看到廣告，之後靈光一閃：「欸，如果這東西也能這樣賣，不就爆了嗎？」別懷疑，你的創業雷達…" at bounding box center [820, 25] width 712 height 4611
click at [780, 256] on p "於 2025年6月18日 開始報名後，凡報名參加「安聯人壽創業說明會課程」，請每隊至少派出過半代表參加（ex：若為5人隊伍，則需至少3人參加、4人隊伍至少2人…" at bounding box center [820, 235] width 712 height 42
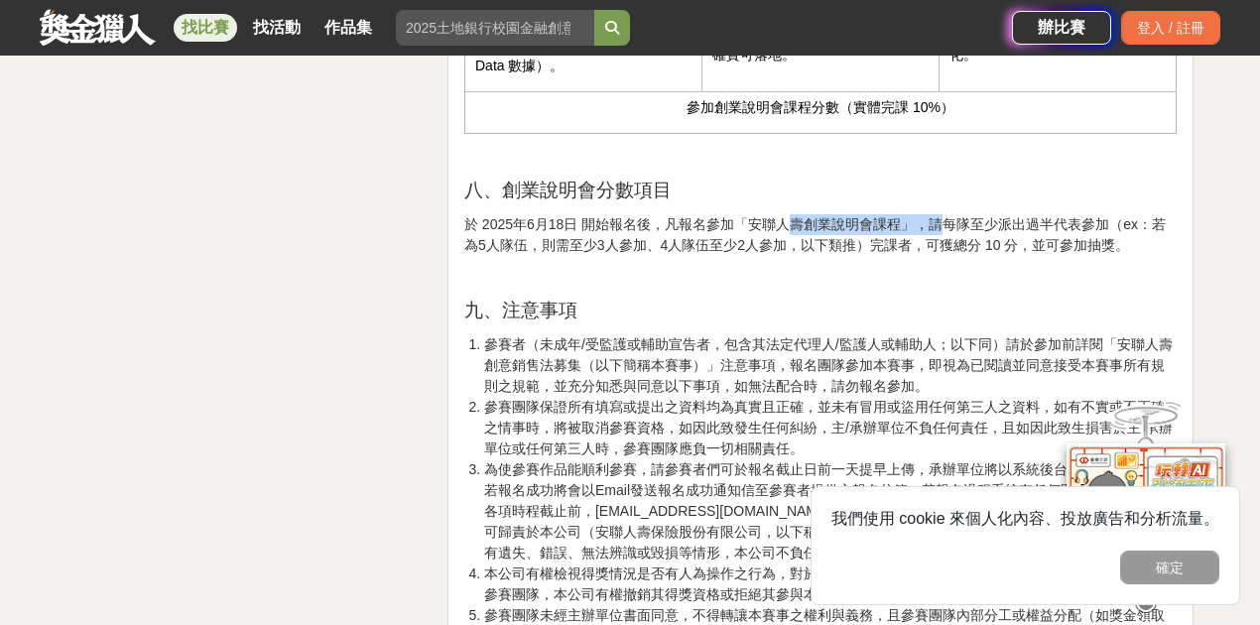
drag, startPoint x: 803, startPoint y: 260, endPoint x: 955, endPoint y: 245, distance: 153.5
click at [937, 244] on div "這樣Sale也可以： 安聯人壽創意銷售法募集 一、競賽前言 你是不是也曾看到廣告，之後靈光一閃：「欸，如果這東西也能這樣賣，不就爆了嗎？」別懷疑，你的創業雷達…" at bounding box center [820, 25] width 712 height 4611
click at [1010, 248] on p "於 2025年6月18日 開始報名後，凡報名參加「安聯人壽創業說明會課程」，請每隊至少派出過半代表參加（ex：若為5人隊伍，則需至少3人參加、4人隊伍至少2人…" at bounding box center [820, 235] width 712 height 42
click at [597, 256] on p "於 2025年6月18日 開始報名後，凡報名參加「安聯人壽創業說明會課程」，請每隊至少派出過半代表參加（ex：若為5人隊伍，則需至少3人參加、4人隊伍至少2人…" at bounding box center [820, 235] width 712 height 42
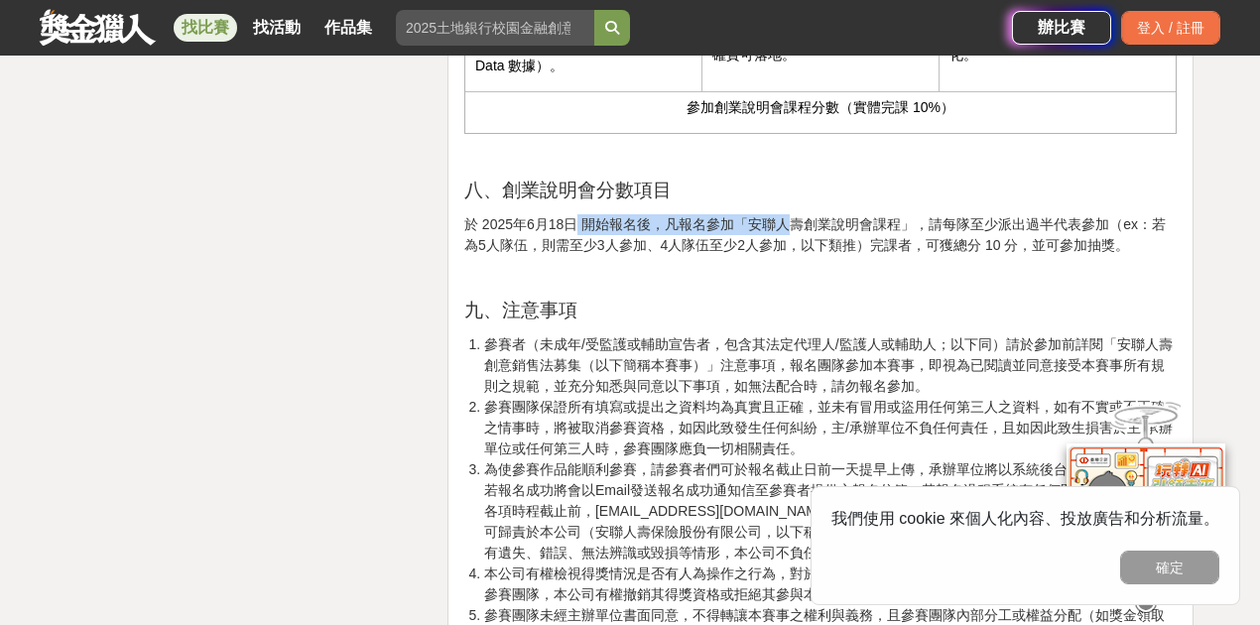
drag, startPoint x: 571, startPoint y: 260, endPoint x: 862, endPoint y: 249, distance: 290.9
click at [800, 250] on p "於 2025年6月18日 開始報名後，凡報名參加「安聯人壽創業說明會課程」，請每隊至少派出過半代表參加（ex：若為5人隊伍，則需至少3人參加、4人隊伍至少2人…" at bounding box center [820, 235] width 712 height 42
click at [867, 248] on p "於 2025年6月18日 開始報名後，凡報名參加「安聯人壽創業說明會課程」，請每隊至少派出過半代表參加（ex：若為5人隊伍，則需至少3人參加、4人隊伍至少2人…" at bounding box center [820, 235] width 712 height 42
click at [933, 256] on p "於 2025年6月18日 開始報名後，凡報名參加「安聯人壽創業說明會課程」，請每隊至少派出過半代表參加（ex：若為5人隊伍，則需至少3人參加、4人隊伍至少2人…" at bounding box center [820, 235] width 712 height 42
click at [1010, 256] on p "於 2025年6月18日 開始報名後，凡報名參加「安聯人壽創業說明會課程」，請每隊至少派出過半代表參加（ex：若為5人隊伍，則需至少3人參加、4人隊伍至少2人…" at bounding box center [820, 235] width 712 height 42
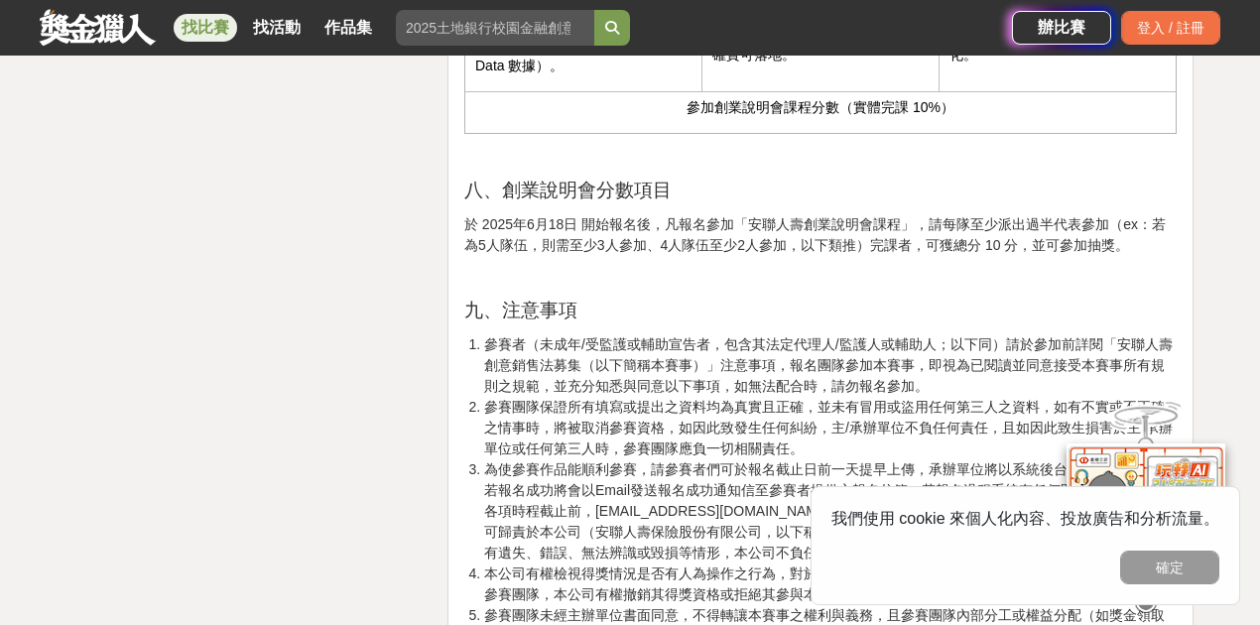
click at [1089, 256] on p "於 2025年6月18日 開始報名後，凡報名參加「安聯人壽創業說明會課程」，請每隊至少派出過半代表參加（ex：若為5人隊伍，則需至少3人參加、4人隊伍至少2人…" at bounding box center [820, 235] width 712 height 42
click at [1139, 256] on p "於 2025年6月18日 開始報名後，凡報名參加「安聯人壽創業說明會課程」，請每隊至少派出過半代表參加（ex：若為5人隊伍，則需至少3人參加、4人隊伍至少2人…" at bounding box center [820, 235] width 712 height 42
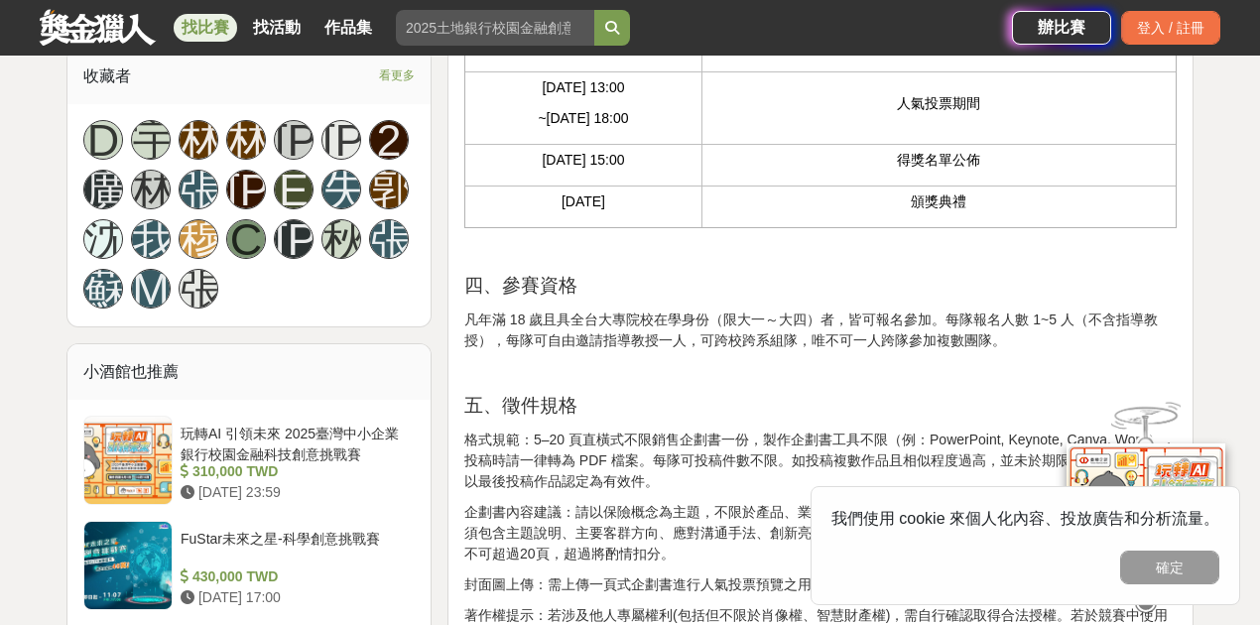
scroll to position [1521, 0]
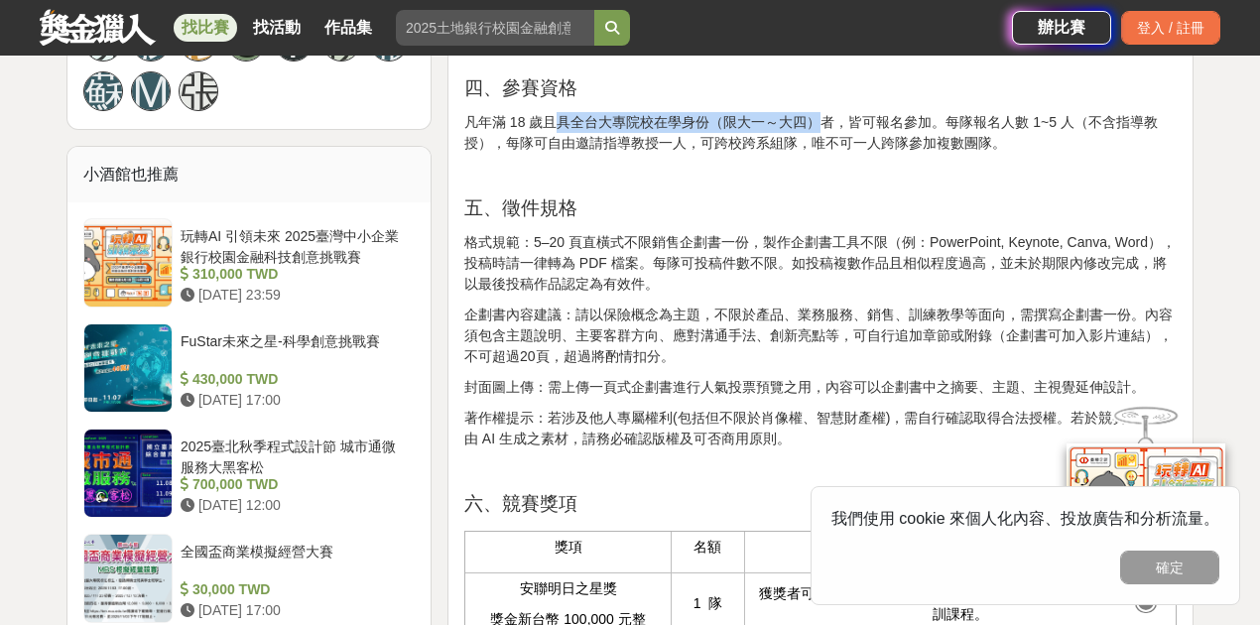
drag, startPoint x: 554, startPoint y: 158, endPoint x: 833, endPoint y: 156, distance: 279.8
click at [827, 154] on p "凡年滿 18 歲且具全台大專院校在學身份（限大一～大四）者，皆可報名參加。每隊報名人數 1~5 人（不含指導教授），每隊可自由邀請指導教授一人，可跨校跨系組隊…" at bounding box center [820, 133] width 712 height 42
click at [946, 154] on p "凡年滿 18 歲且具全台大專院校在學身份（限大一～大四）者，皆可報名參加。每隊報名人數 1~5 人（不含指導教授），每隊可自由邀請指導教授一人，可跨校跨系組隊…" at bounding box center [820, 133] width 712 height 42
click at [1117, 154] on p "凡年滿 18 歲且具全台大專院校在學身份（限大一～大四）者，皆可報名參加。每隊報名人數 1~5 人（不含指導教授），每隊可自由邀請指導教授一人，可跨校跨系組隊…" at bounding box center [820, 133] width 712 height 42
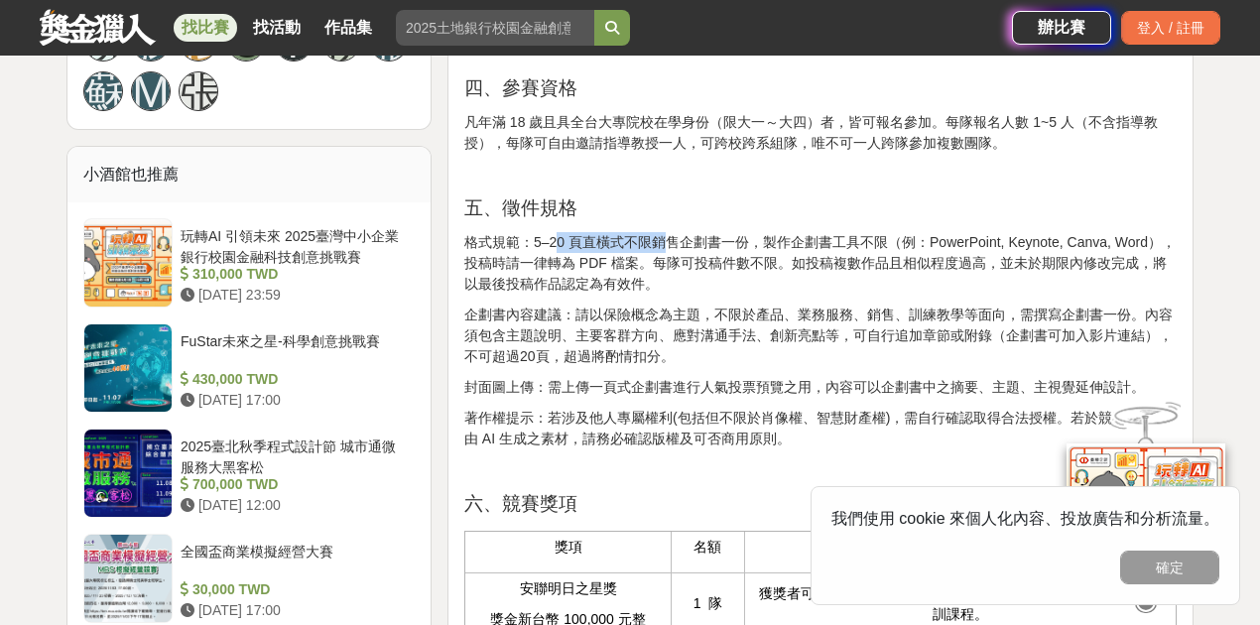
drag, startPoint x: 554, startPoint y: 269, endPoint x: 695, endPoint y: 271, distance: 141.9
click at [671, 271] on p "格式規範：5–20 頁直橫式不限銷售企劃書一份，製作企劃書工具不限（例：PowerPoint, Keynote, Canva, Word），投稿時請一律轉為 …" at bounding box center [820, 263] width 712 height 63
drag, startPoint x: 764, startPoint y: 272, endPoint x: 819, endPoint y: 276, distance: 55.7
click at [768, 273] on p "格式規範：5–20 頁直橫式不限銷售企劃書一份，製作企劃書工具不限（例：PowerPoint, Keynote, Canva, Word），投稿時請一律轉為 …" at bounding box center [820, 263] width 712 height 63
drag, startPoint x: 819, startPoint y: 276, endPoint x: 991, endPoint y: 282, distance: 171.7
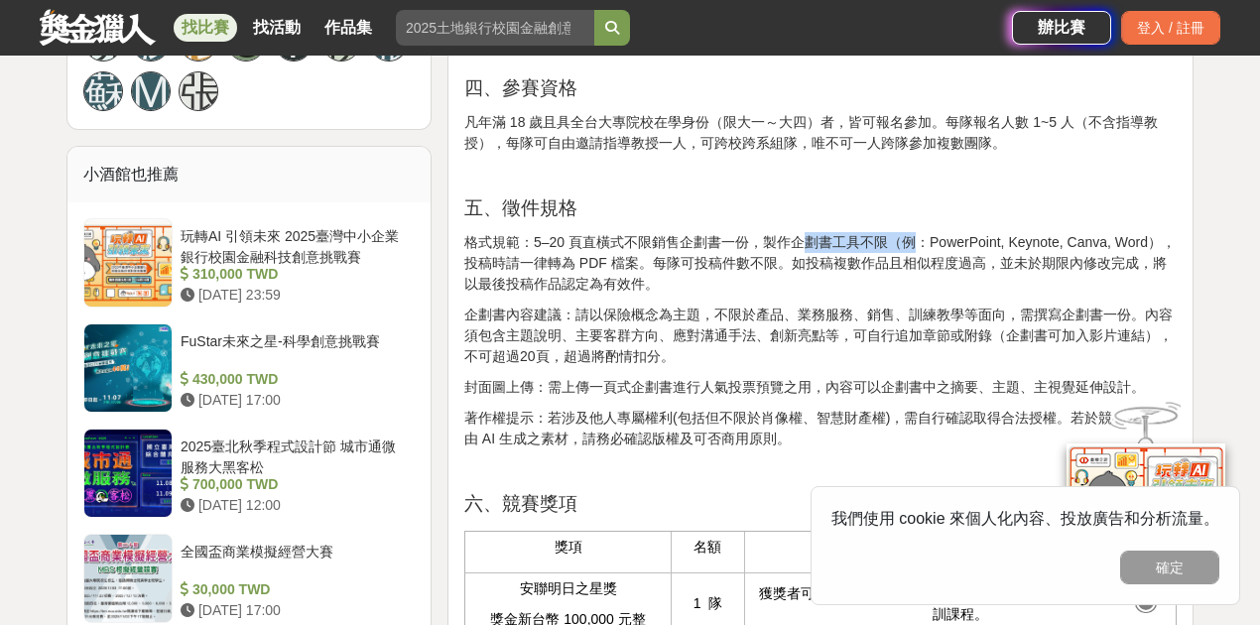
click at [921, 279] on p "格式規範：5–20 頁直橫式不限銷售企劃書一份，製作企劃書工具不限（例：PowerPoint, Keynote, Canva, Word），投稿時請一律轉為 …" at bounding box center [820, 263] width 712 height 63
click at [1000, 283] on p "格式規範：5–20 頁直橫式不限銷售企劃書一份，製作企劃書工具不限（例：PowerPoint, Keynote, Canva, Word），投稿時請一律轉為 …" at bounding box center [820, 263] width 712 height 63
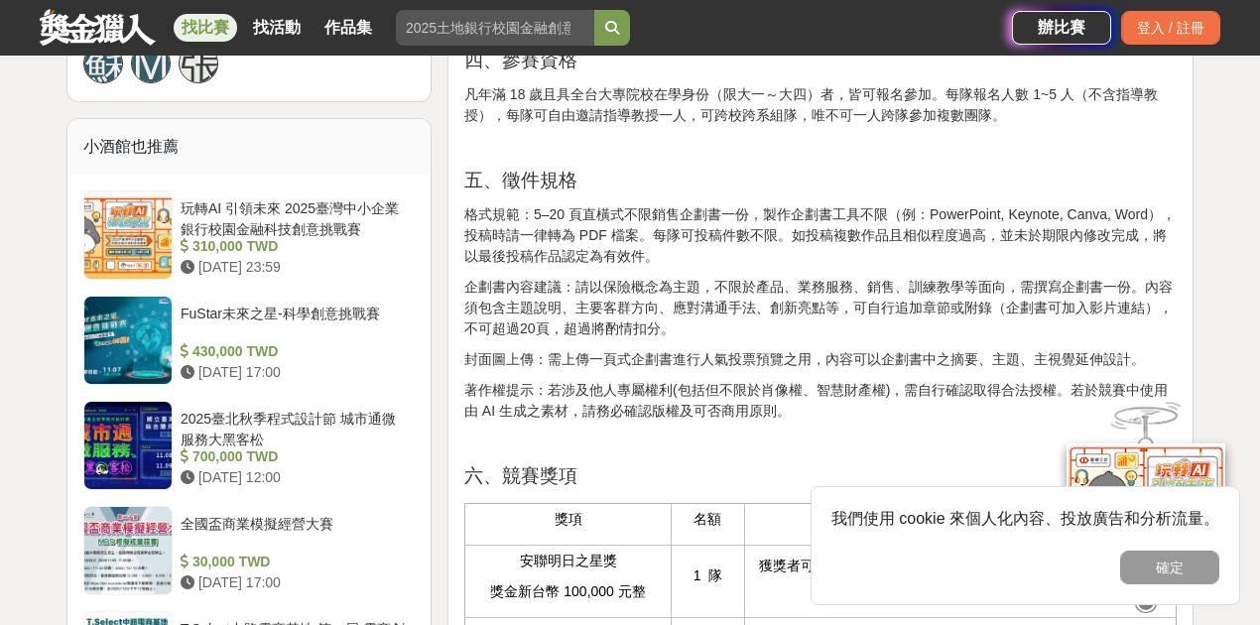
scroll to position [1587, 0]
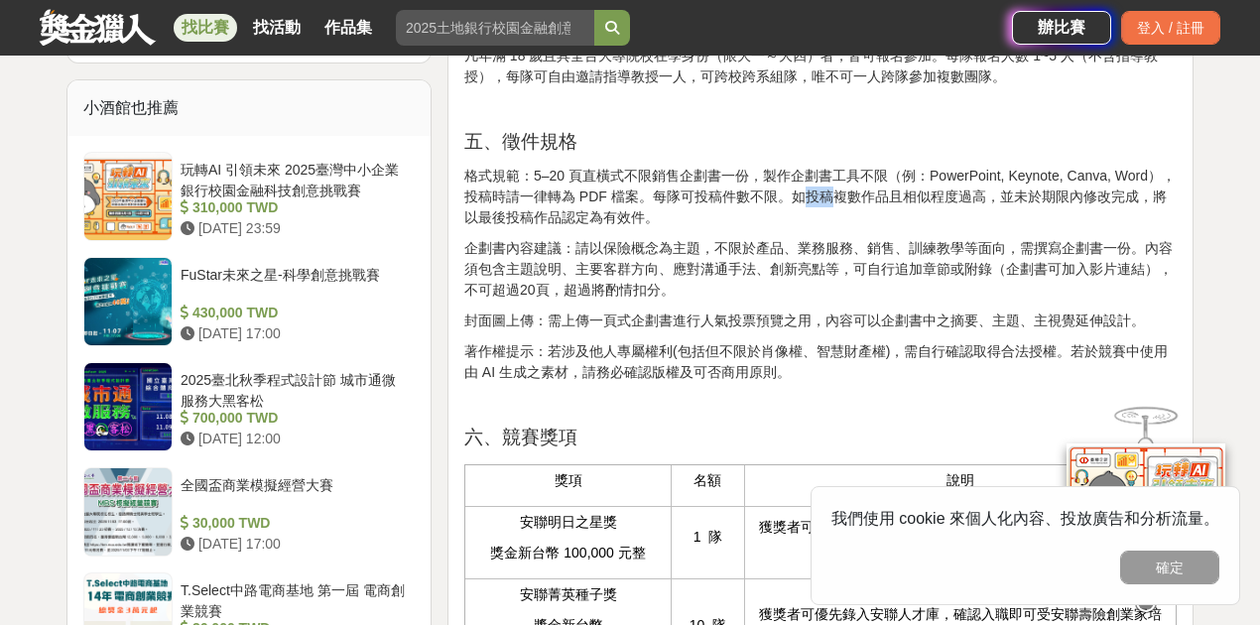
drag, startPoint x: 808, startPoint y: 229, endPoint x: 873, endPoint y: 228, distance: 65.5
click at [841, 227] on p "格式規範：5–20 頁直橫式不限銷售企劃書一份，製作企劃書工具不限（例：PowerPoint, Keynote, Canva, Word），投稿時請一律轉為 …" at bounding box center [820, 197] width 712 height 63
click at [875, 228] on p "格式規範：5–20 頁直橫式不限銷售企劃書一份，製作企劃書工具不限（例：PowerPoint, Keynote, Canva, Word），投稿時請一律轉為 …" at bounding box center [820, 197] width 712 height 63
drag, startPoint x: 728, startPoint y: 284, endPoint x: 816, endPoint y: 278, distance: 87.5
click at [803, 278] on p "企劃書內容建議：請以保險概念為主題，不限於產品、業務服務、銷售、訓練教學等面向，需撰寫企劃書一份。內容須包含主題說明、主要客群方向、應對溝通手法、創新亮點等，…" at bounding box center [820, 269] width 712 height 63
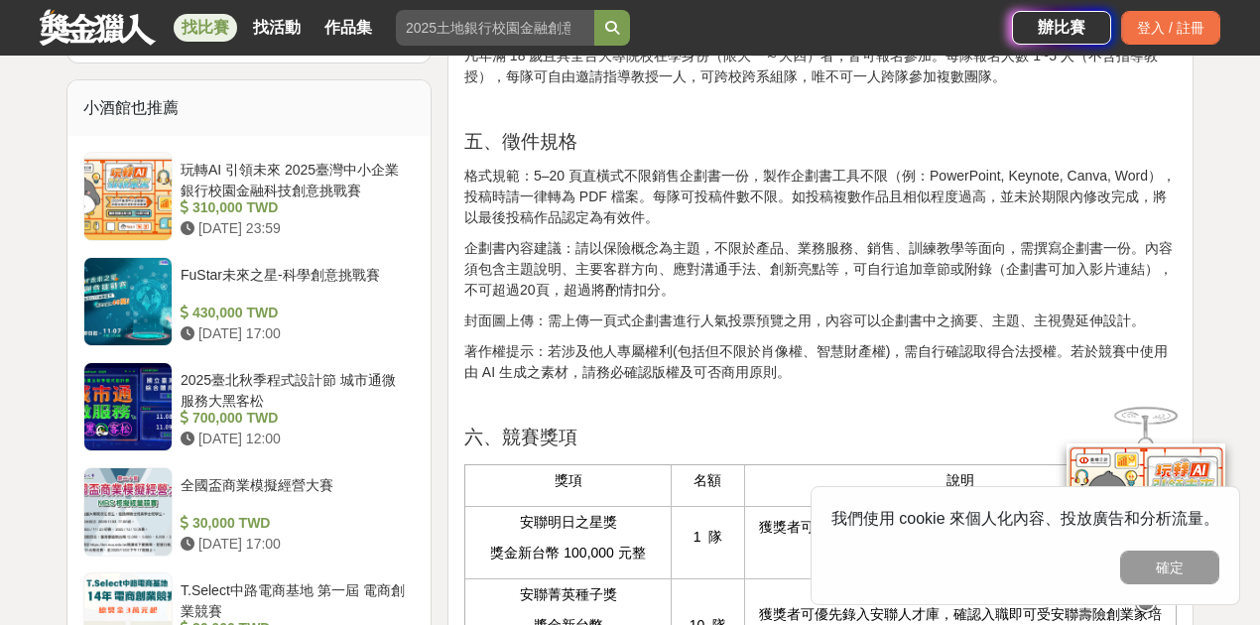
drag, startPoint x: 819, startPoint y: 278, endPoint x: 847, endPoint y: 277, distance: 27.8
click at [826, 278] on p "企劃書內容建議：請以保險概念為主題，不限於產品、業務服務、銷售、訓練教學等面向，需撰寫企劃書一份。內容須包含主題說明、主要客群方向、應對溝通手法、創新亮點等，…" at bounding box center [820, 269] width 712 height 63
drag, startPoint x: 865, startPoint y: 277, endPoint x: 930, endPoint y: 277, distance: 64.5
click at [883, 277] on p "企劃書內容建議：請以保險概念為主題，不限於產品、業務服務、銷售、訓練教學等面向，需撰寫企劃書一份。內容須包含主題說明、主要客群方向、應對溝通手法、創新亮點等，…" at bounding box center [820, 269] width 712 height 63
drag, startPoint x: 933, startPoint y: 277, endPoint x: 1014, endPoint y: 280, distance: 81.4
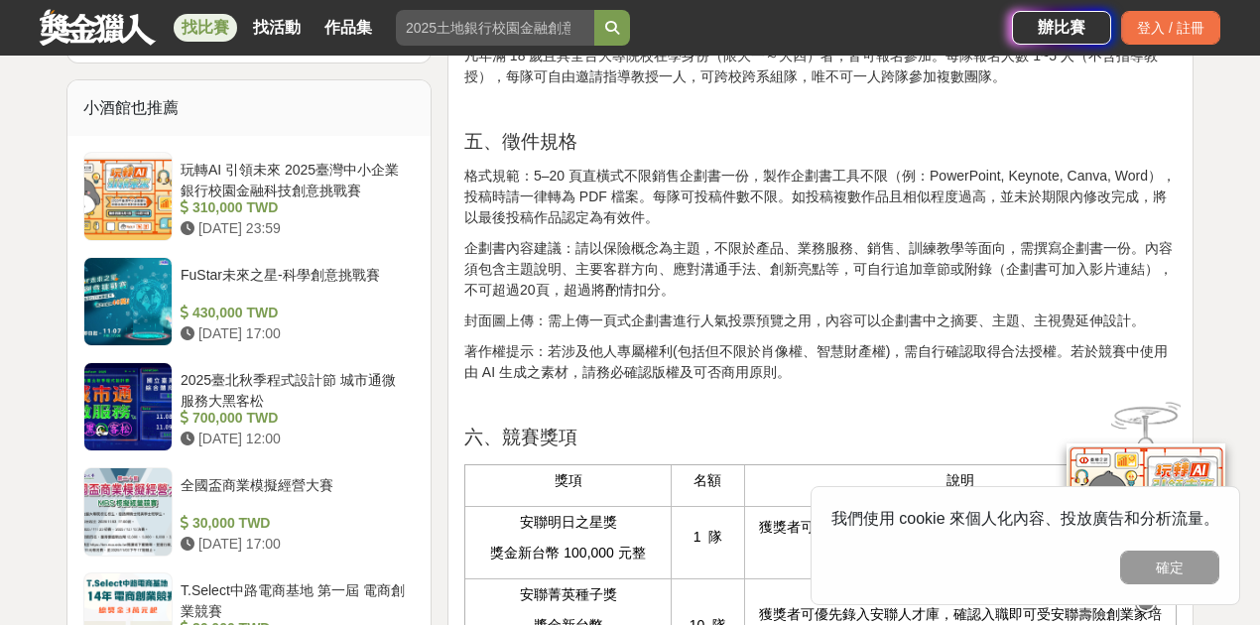
click at [940, 277] on p "企劃書內容建議：請以保險概念為主題，不限於產品、業務服務、銷售、訓練教學等面向，需撰寫企劃書一份。內容須包含主題說明、主要客群方向、應對溝通手法、創新亮點等，…" at bounding box center [820, 269] width 712 height 63
drag, startPoint x: 1047, startPoint y: 281, endPoint x: 1116, endPoint y: 283, distance: 69.5
click at [1053, 281] on p "企劃書內容建議：請以保險概念為主題，不限於產品、業務服務、銷售、訓練教學等面向，需撰寫企劃書一份。內容須包含主題說明、主要客群方向、應對溝通手法、創新亮點等，…" at bounding box center [820, 269] width 712 height 63
click at [1150, 285] on p "企劃書內容建議：請以保險概念為主題，不限於產品、業務服務、銷售、訓練教學等面向，需撰寫企劃書一份。內容須包含主題說明、主要客群方向、應對溝通手法、創新亮點等，…" at bounding box center [820, 269] width 712 height 63
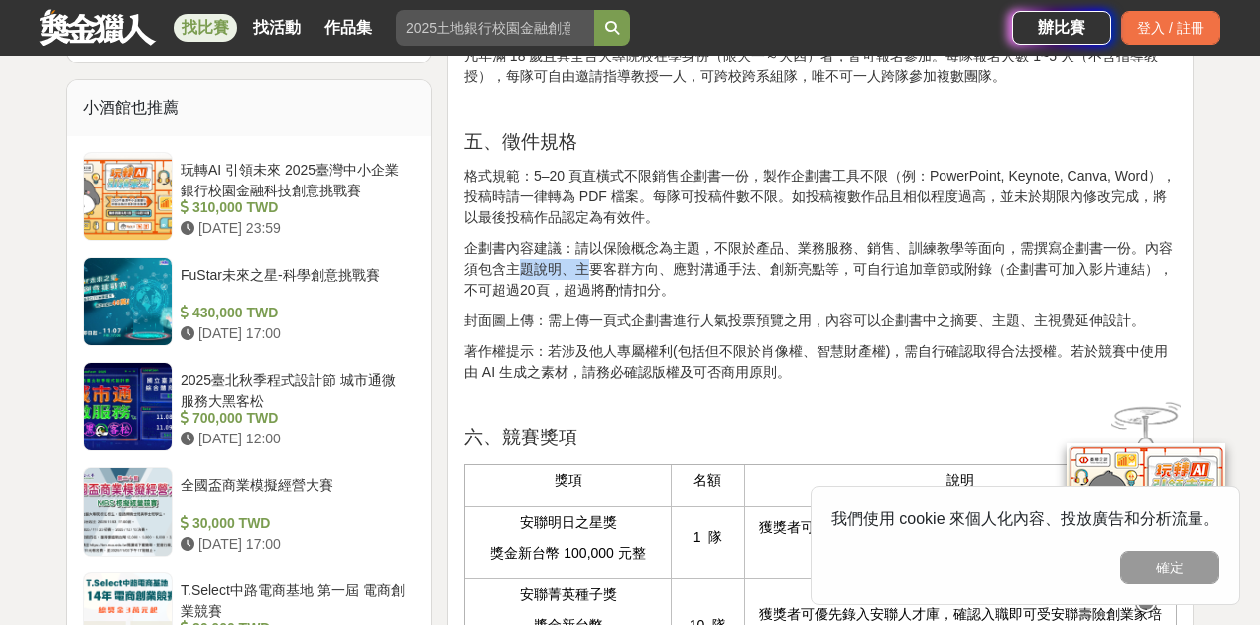
drag, startPoint x: 514, startPoint y: 301, endPoint x: 620, endPoint y: 295, distance: 106.3
click at [598, 295] on p "企劃書內容建議：請以保險概念為主題，不限於產品、業務服務、銷售、訓練教學等面向，需撰寫企劃書一份。內容須包含主題說明、主要客群方向、應對溝通手法、創新亮點等，…" at bounding box center [820, 269] width 712 height 63
drag, startPoint x: 661, startPoint y: 296, endPoint x: 733, endPoint y: 298, distance: 72.5
click at [663, 296] on p "企劃書內容建議：請以保險概念為主題，不限於產品、業務服務、銷售、訓練教學等面向，需撰寫企劃書一份。內容須包含主題說明、主要客群方向、應對溝通手法、創新亮點等，…" at bounding box center [820, 269] width 712 height 63
click at [734, 298] on p "企劃書內容建議：請以保險概念為主題，不限於產品、業務服務、銷售、訓練教學等面向，需撰寫企劃書一份。內容須包含主題說明、主要客群方向、應對溝通手法、創新亮點等，…" at bounding box center [820, 269] width 712 height 63
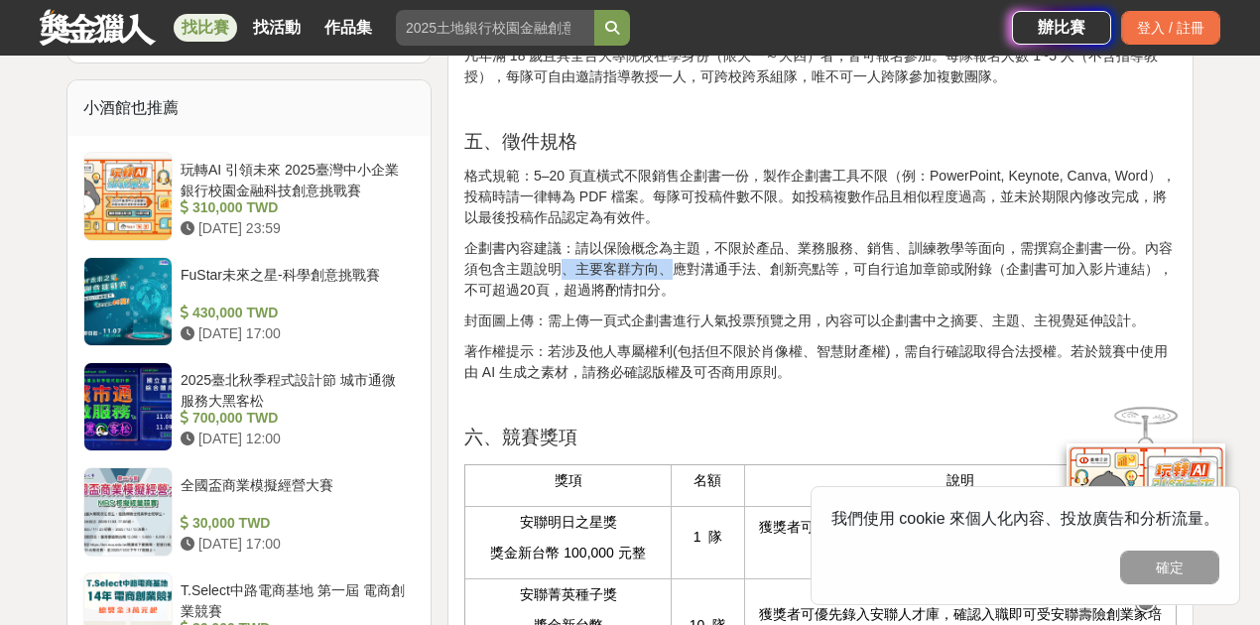
drag, startPoint x: 562, startPoint y: 302, endPoint x: 686, endPoint y: 295, distance: 124.2
click at [683, 295] on p "企劃書內容建議：請以保險概念為主題，不限於產品、業務服務、銷售、訓練教學等面向，需撰寫企劃書一份。內容須包含主題說明、主要客群方向、應對溝通手法、創新亮點等，…" at bounding box center [820, 269] width 712 height 63
click at [731, 295] on p "企劃書內容建議：請以保險概念為主題，不限於產品、業務服務、銷售、訓練教學等面向，需撰寫企劃書一份。內容須包含主題說明、主要客群方向、應對溝通手法、創新亮點等，…" at bounding box center [820, 269] width 712 height 63
drag, startPoint x: 612, startPoint y: 301, endPoint x: 659, endPoint y: 300, distance: 46.6
click at [653, 300] on p "企劃書內容建議：請以保險概念為主題，不限於產品、業務服務、銷售、訓練教學等面向，需撰寫企劃書一份。內容須包含主題說明、主要客群方向、應對溝通手法、創新亮點等，…" at bounding box center [820, 269] width 712 height 63
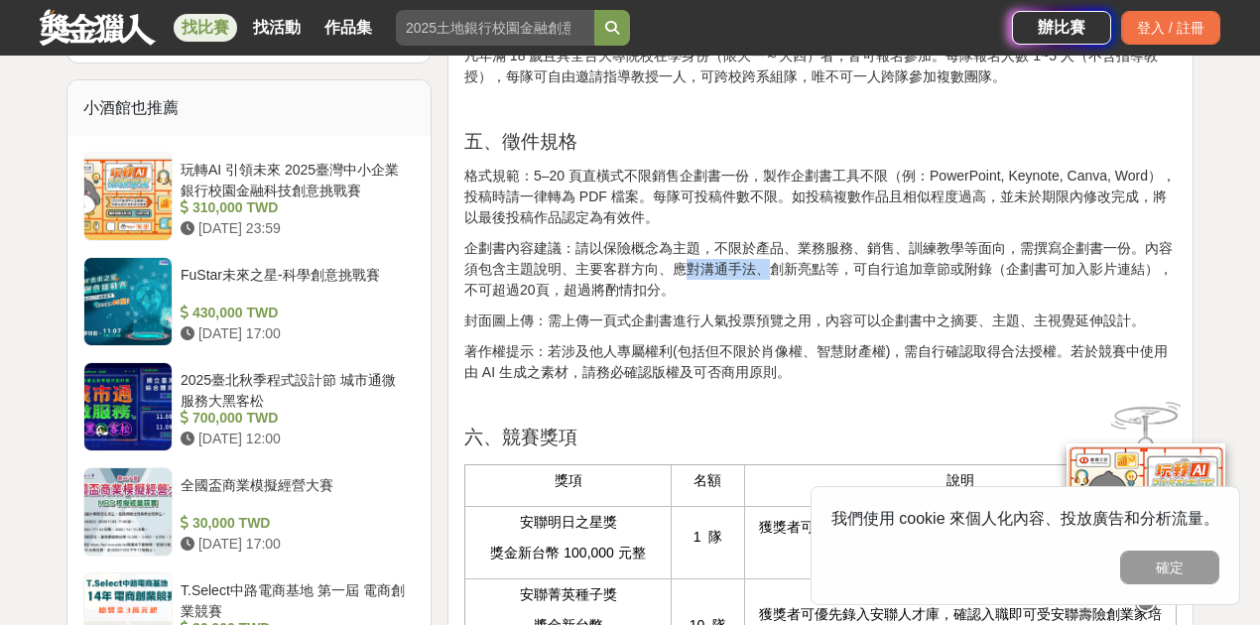
drag, startPoint x: 682, startPoint y: 300, endPoint x: 792, endPoint y: 299, distance: 110.1
click at [770, 299] on p "企劃書內容建議：請以保險概念為主題，不限於產品、業務服務、銷售、訓練教學等面向，需撰寫企劃書一份。內容須包含主題說明、主要客群方向、應對溝通手法、創新亮點等，…" at bounding box center [820, 269] width 712 height 63
click at [818, 300] on p "企劃書內容建議：請以保險概念為主題，不限於產品、業務服務、銷售、訓練教學等面向，需撰寫企劃書一份。內容須包含主題說明、主要客群方向、應對溝通手法、創新亮點等，…" at bounding box center [820, 269] width 712 height 63
drag, startPoint x: 776, startPoint y: 308, endPoint x: 810, endPoint y: 304, distance: 34.0
click at [808, 301] on p "企劃書內容建議：請以保險概念為主題，不限於產品、業務服務、銷售、訓練教學等面向，需撰寫企劃書一份。內容須包含主題說明、主要客群方向、應對溝通手法、創新亮點等，…" at bounding box center [820, 269] width 712 height 63
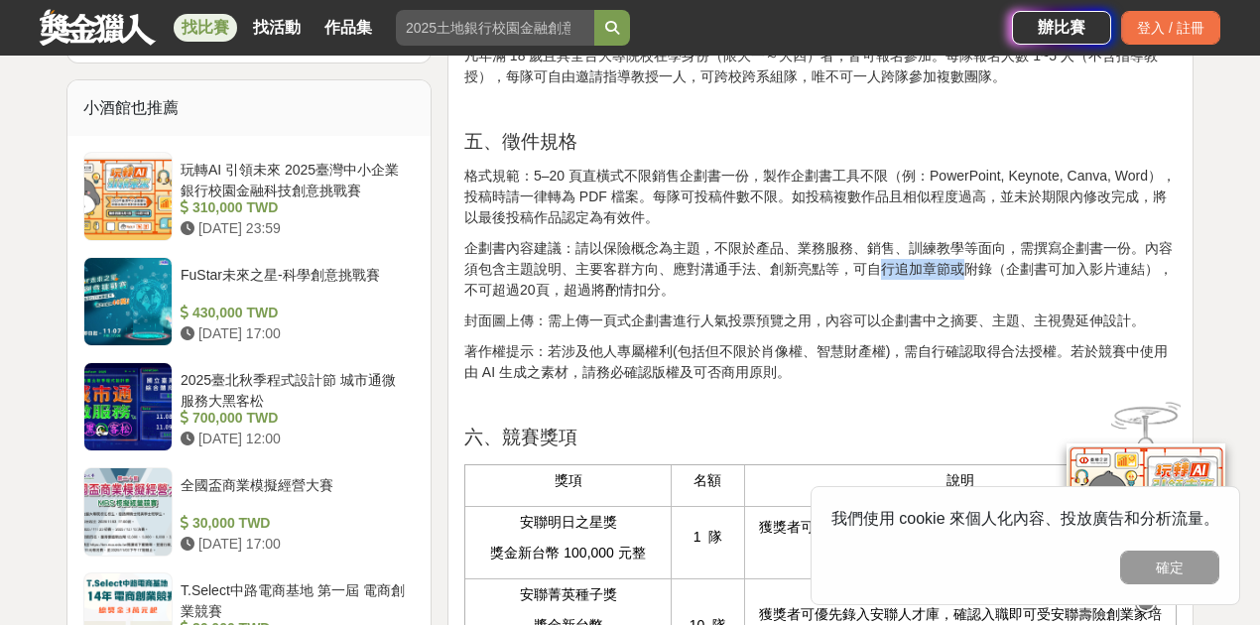
drag, startPoint x: 874, startPoint y: 304, endPoint x: 965, endPoint y: 301, distance: 91.3
click at [958, 301] on p "企劃書內容建議：請以保險概念為主題，不限於產品、業務服務、銷售、訓練教學等面向，需撰寫企劃書一份。內容須包含主題說明、主要客群方向、應對溝通手法、創新亮點等，…" at bounding box center [820, 269] width 712 height 63
drag, startPoint x: 979, startPoint y: 300, endPoint x: 1159, endPoint y: 308, distance: 179.8
click at [1149, 301] on p "企劃書內容建議：請以保險概念為主題，不限於產品、業務服務、銷售、訓練教學等面向，需撰寫企劃書一份。內容須包含主題說明、主要客群方向、應對溝通手法、創新亮點等，…" at bounding box center [820, 269] width 712 height 63
click at [1167, 301] on p "企劃書內容建議：請以保險概念為主題，不限於產品、業務服務、銷售、訓練教學等面向，需撰寫企劃書一份。內容須包含主題說明、主要客群方向、應對溝通手法、創新亮點等，…" at bounding box center [820, 269] width 712 height 63
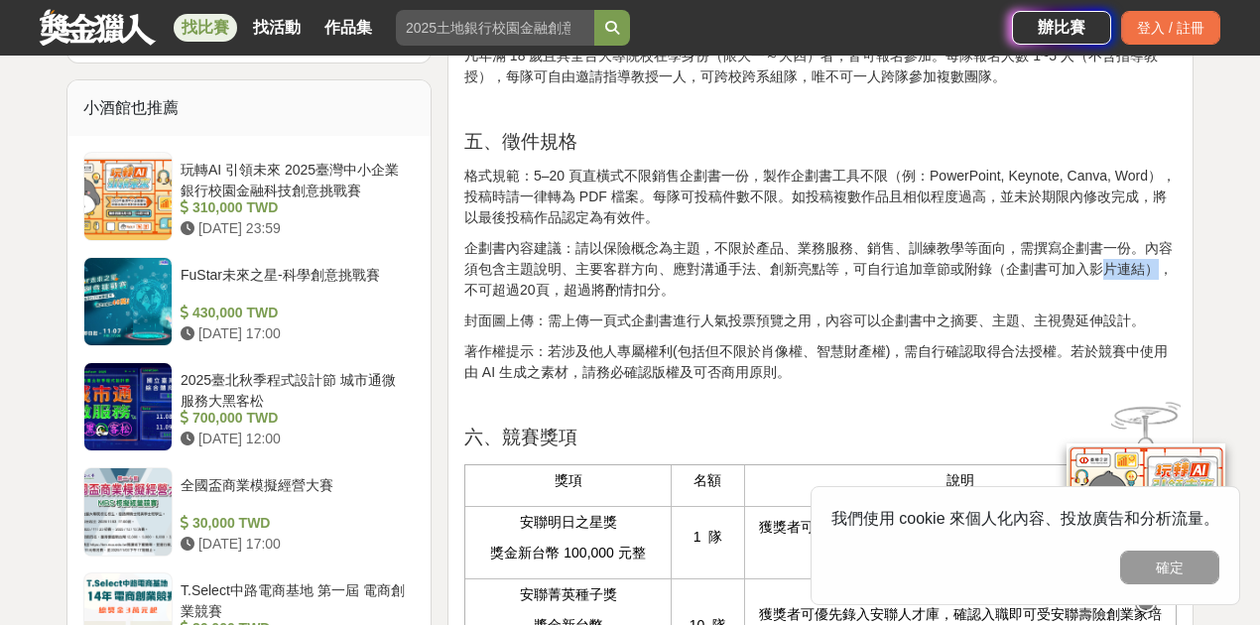
drag, startPoint x: 1143, startPoint y: 309, endPoint x: 1073, endPoint y: 310, distance: 69.5
click at [1085, 301] on p "企劃書內容建議：請以保險概念為主題，不限於產品、業務服務、銷售、訓練教學等面向，需撰寫企劃書一份。內容須包含主題說明、主要客群方向、應對溝通手法、創新亮點等，…" at bounding box center [820, 269] width 712 height 63
click at [1060, 301] on p "企劃書內容建議：請以保險概念為主題，不限於產品、業務服務、銷售、訓練教學等面向，需撰寫企劃書一份。內容須包含主題說明、主要客群方向、應對溝通手法、創新亮點等，…" at bounding box center [820, 269] width 712 height 63
drag, startPoint x: 488, startPoint y: 334, endPoint x: 566, endPoint y: 324, distance: 78.0
click at [542, 301] on p "企劃書內容建議：請以保險概念為主題，不限於產品、業務服務、銷售、訓練教學等面向，需撰寫企劃書一份。內容須包含主題說明、主要客群方向、應對溝通手法、創新亮點等，…" at bounding box center [820, 269] width 712 height 63
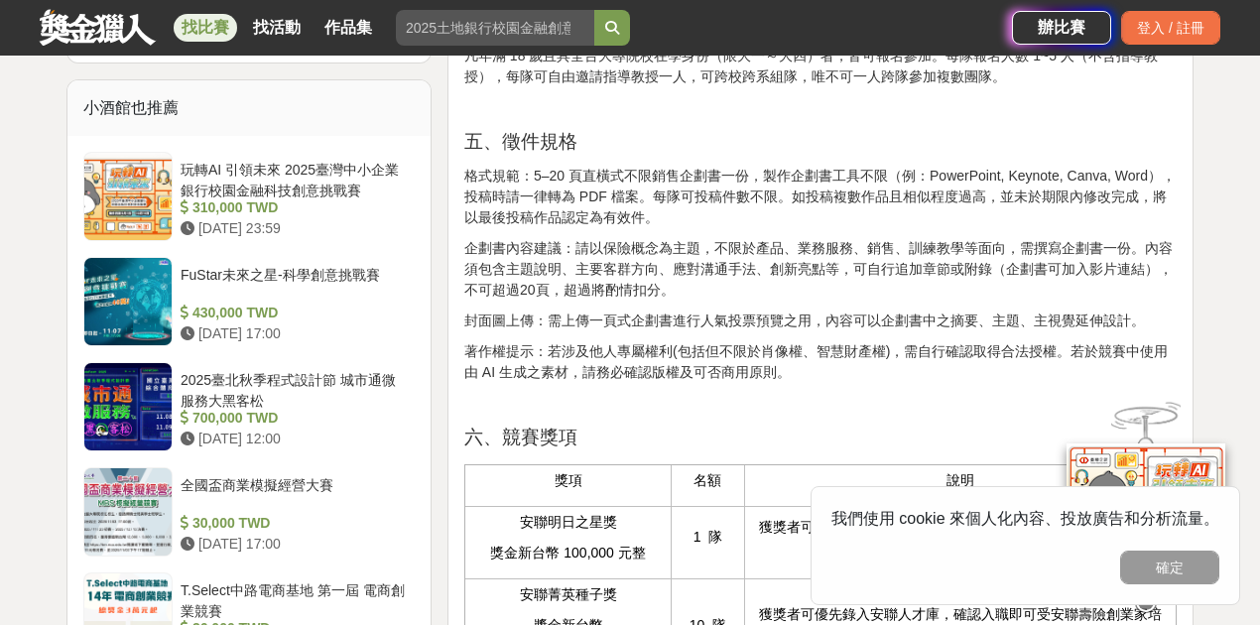
drag, startPoint x: 593, startPoint y: 324, endPoint x: 612, endPoint y: 324, distance: 18.9
click at [593, 301] on p "企劃書內容建議：請以保險概念為主題，不限於產品、業務服務、銷售、訓練教學等面向，需撰寫企劃書一份。內容須包含主題說明、主要客群方向、應對溝通手法、創新亮點等，…" at bounding box center [820, 269] width 712 height 63
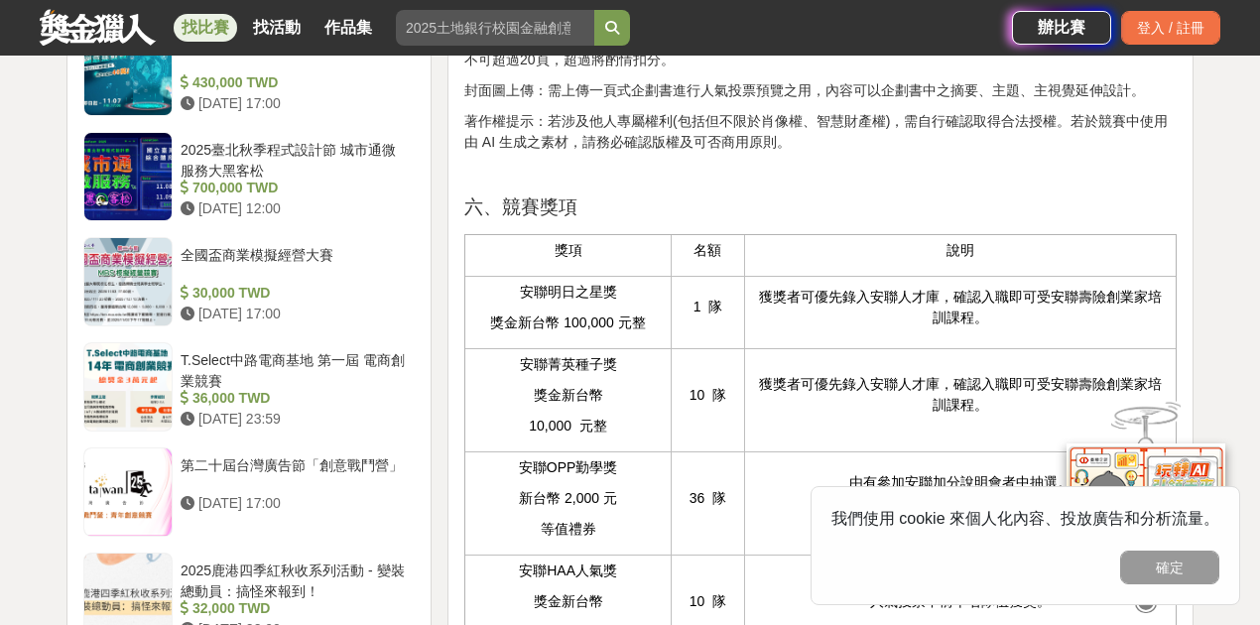
scroll to position [1918, 0]
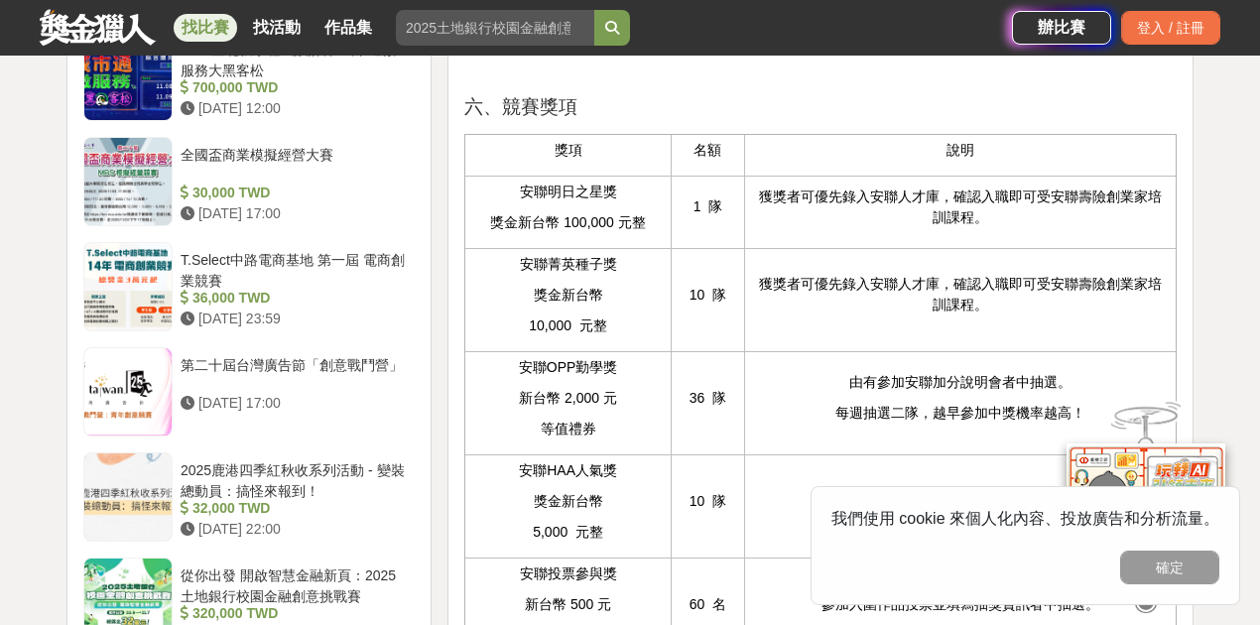
click at [890, 315] on p "獲獎者可優先錄入安聯人才庫，確認入職即可受安聯壽險創業家培訓課程。" at bounding box center [960, 295] width 411 height 42
drag, startPoint x: 847, startPoint y: 321, endPoint x: 980, endPoint y: 318, distance: 133.0
click at [946, 315] on p "獲獎者可優先錄入安聯人才庫，確認入職即可受安聯壽險創業家培訓課程。" at bounding box center [960, 295] width 411 height 42
click at [996, 315] on p "獲獎者可優先錄入安聯人才庫，確認入職即可受安聯壽險創業家培訓課程。" at bounding box center [960, 295] width 411 height 42
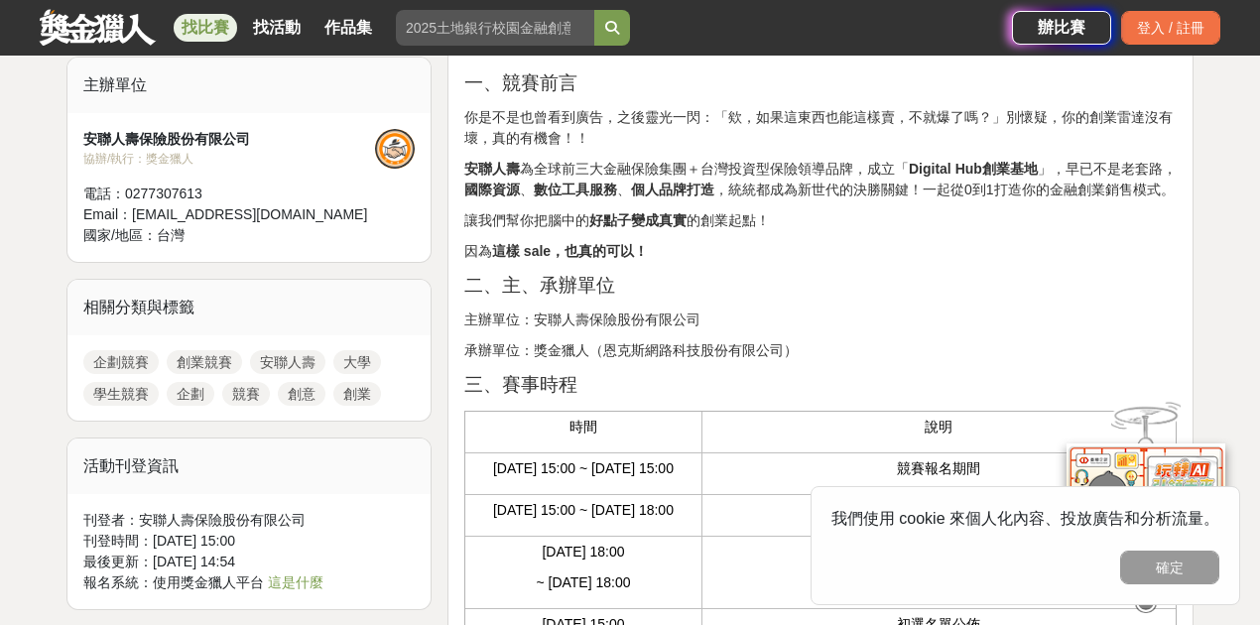
scroll to position [0, 0]
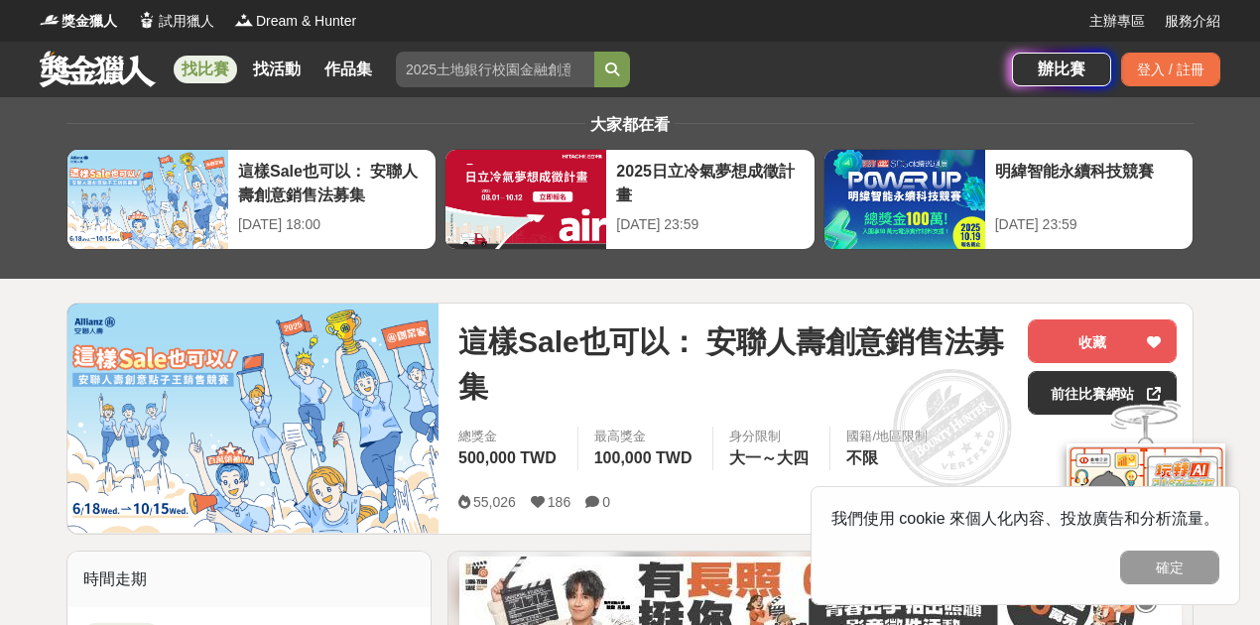
click at [208, 71] on link "找比賽" at bounding box center [205, 70] width 63 height 28
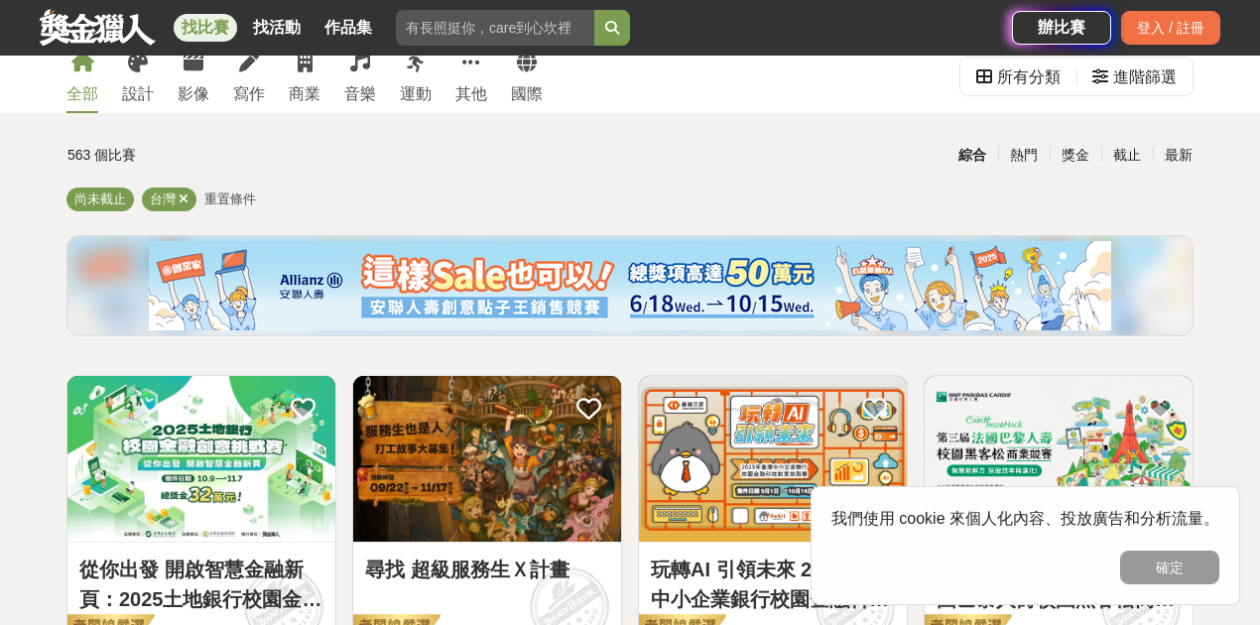
scroll to position [264, 0]
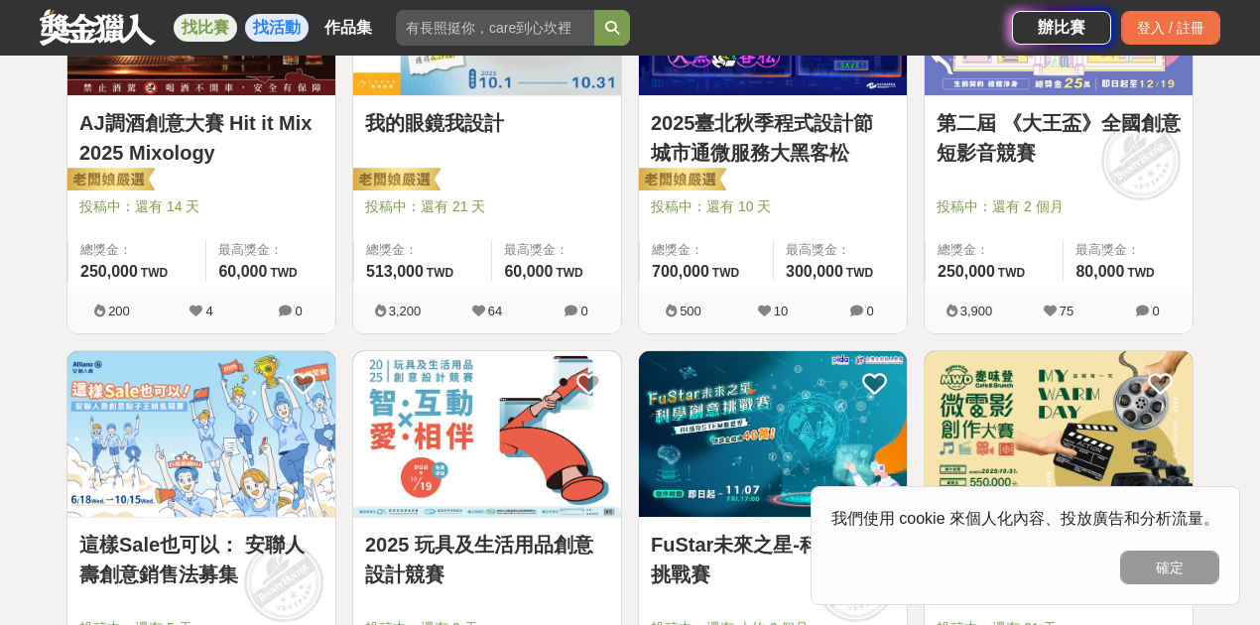
click at [278, 28] on link "找活動" at bounding box center [276, 28] width 63 height 28
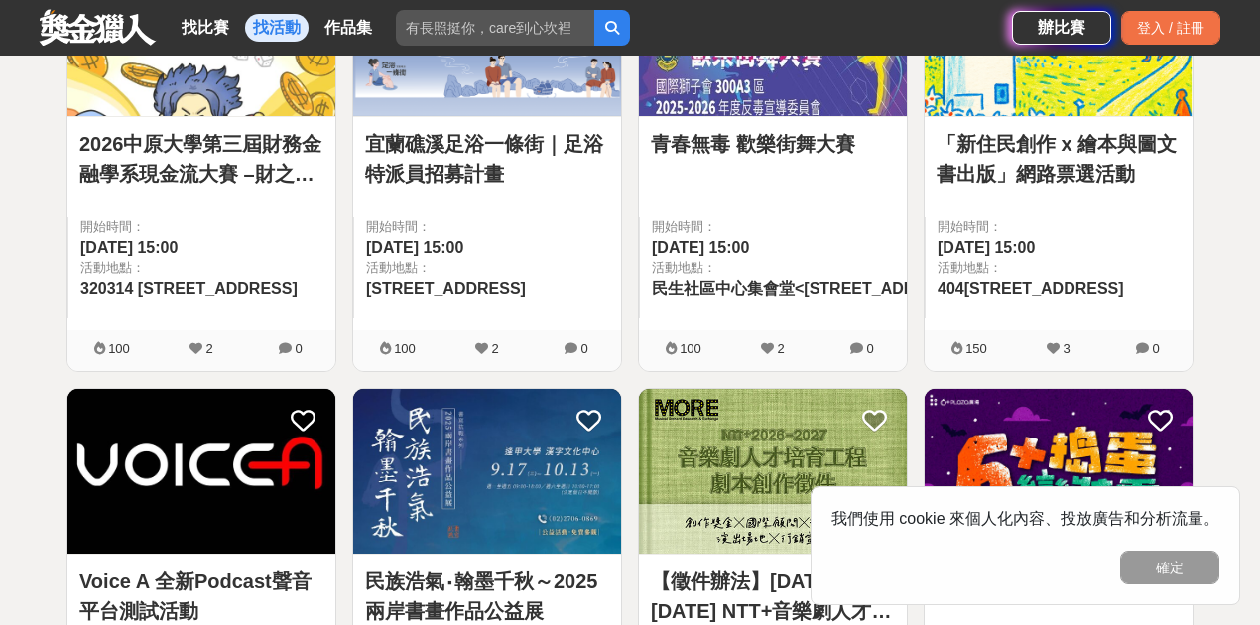
scroll to position [542, 0]
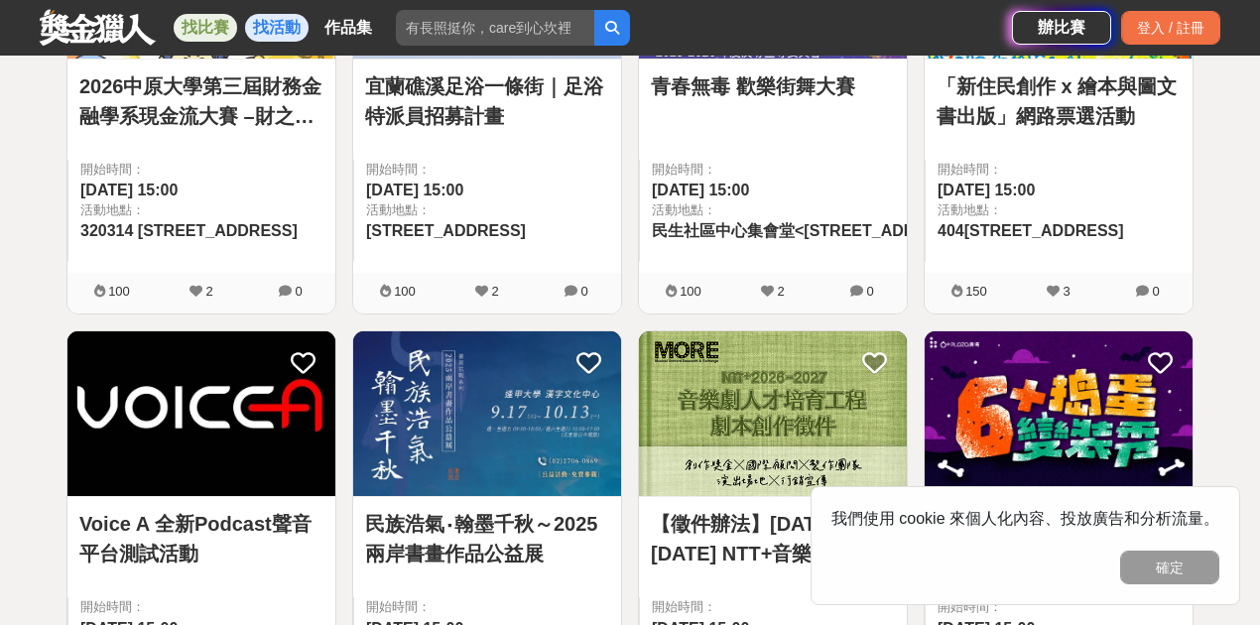
click at [214, 26] on link "找比賽" at bounding box center [205, 28] width 63 height 28
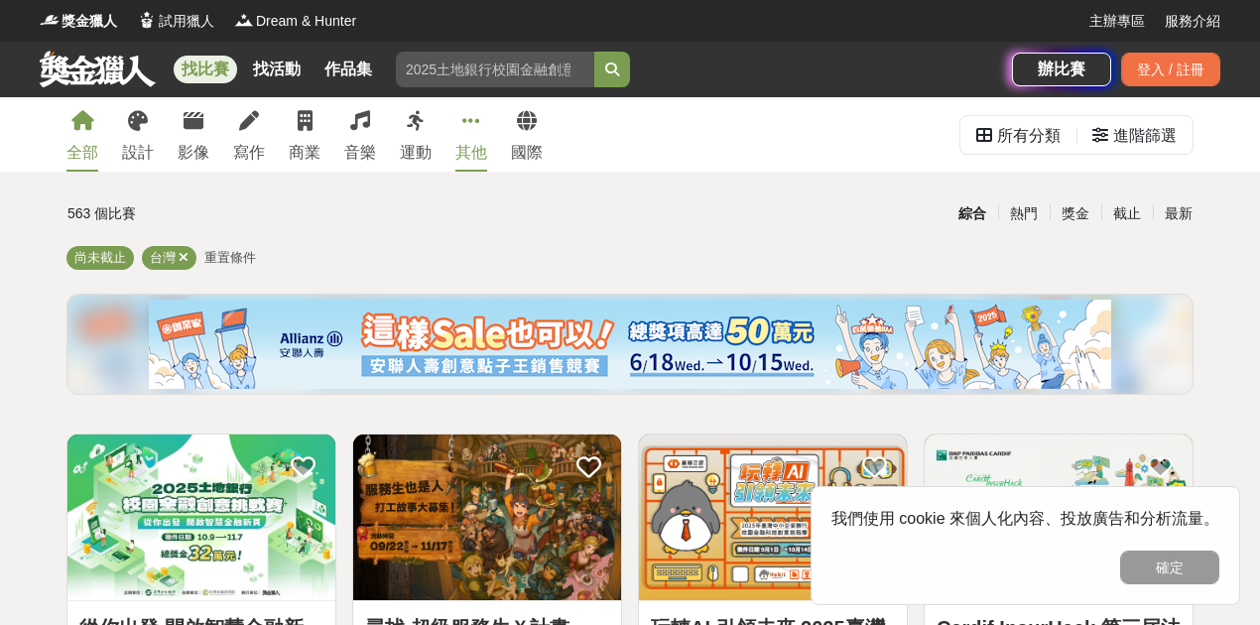
click at [474, 125] on icon at bounding box center [471, 121] width 18 height 20
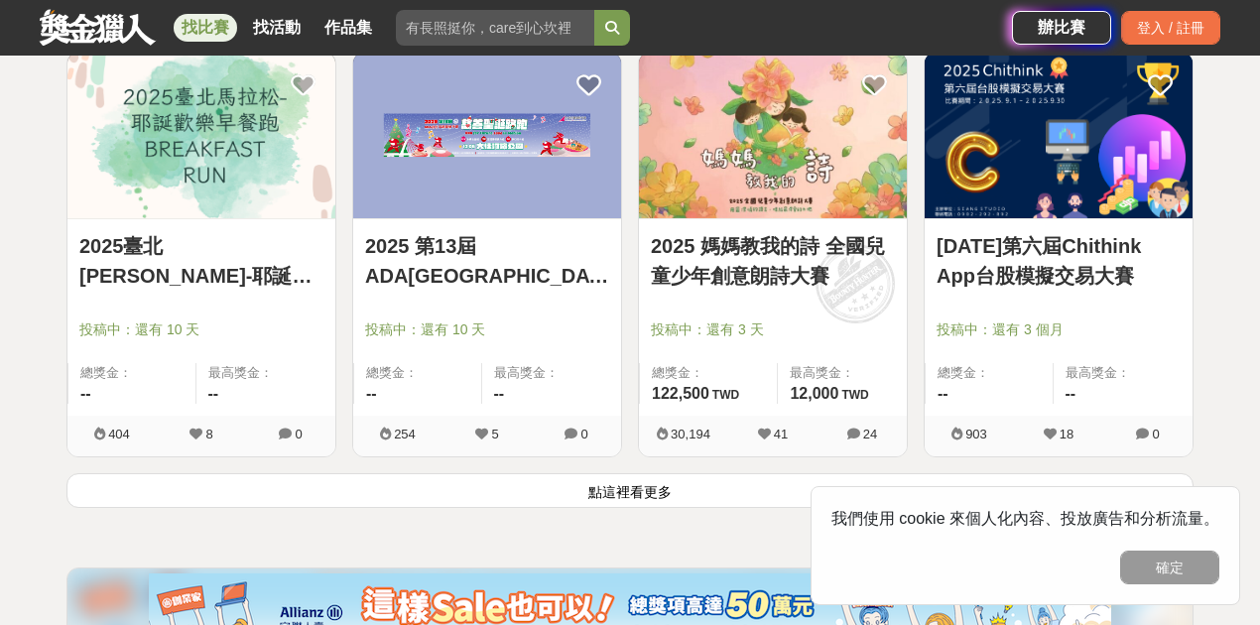
scroll to position [2513, 0]
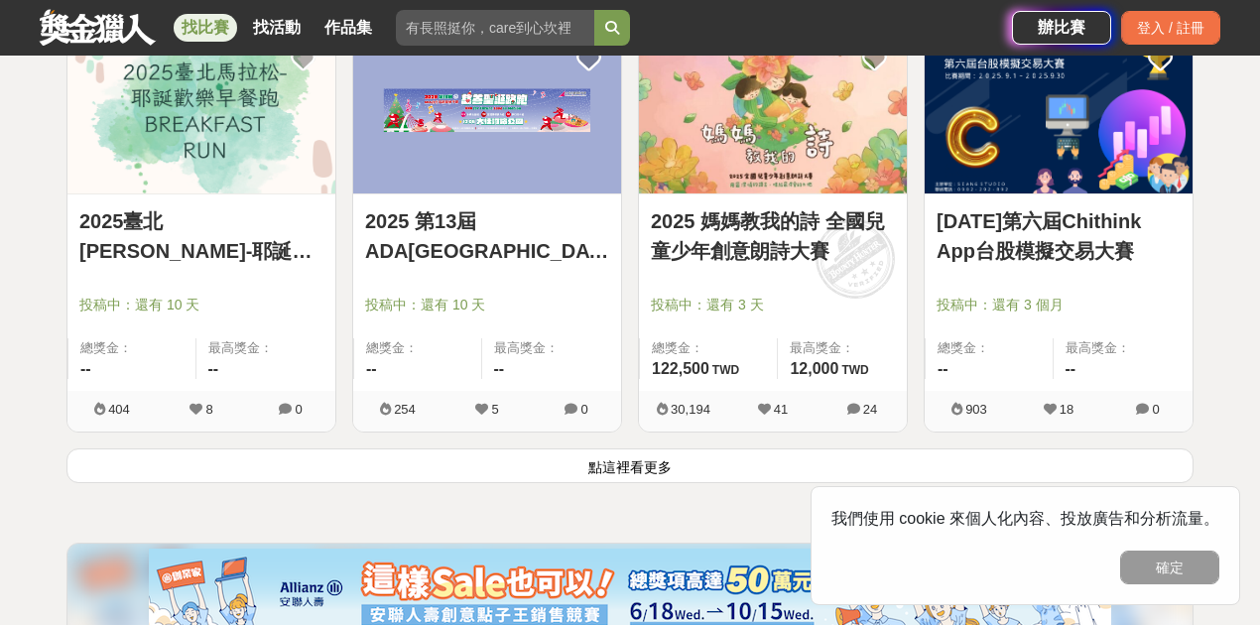
click at [647, 461] on button "點這裡看更多" at bounding box center [629, 465] width 1127 height 35
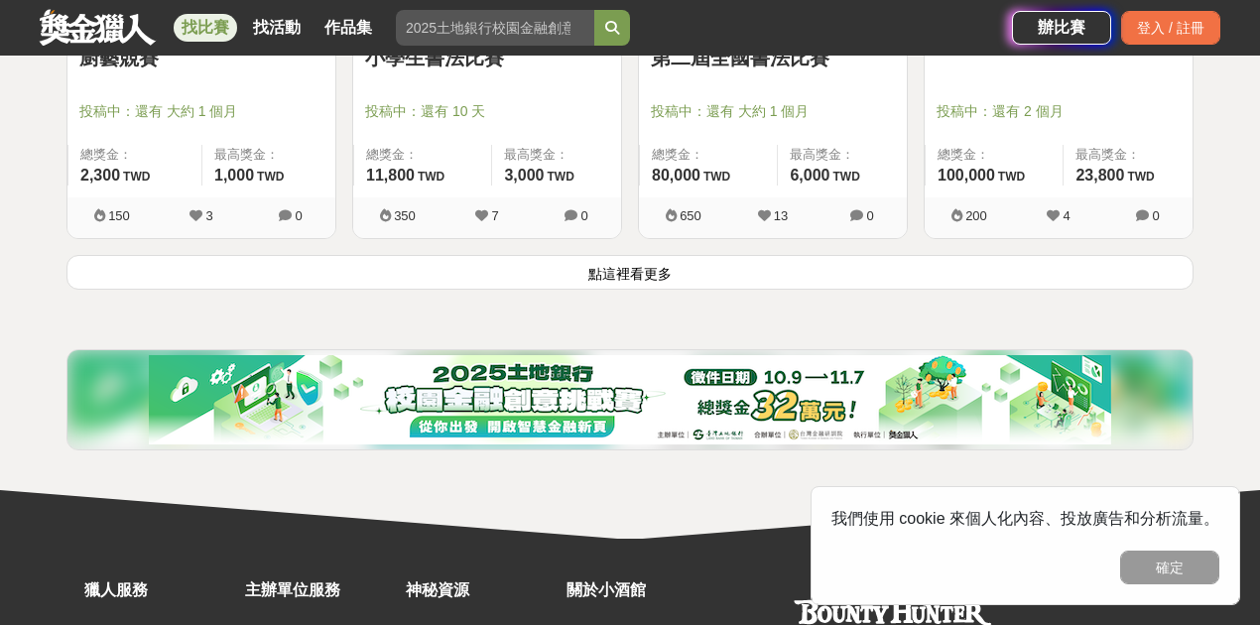
scroll to position [5153, 0]
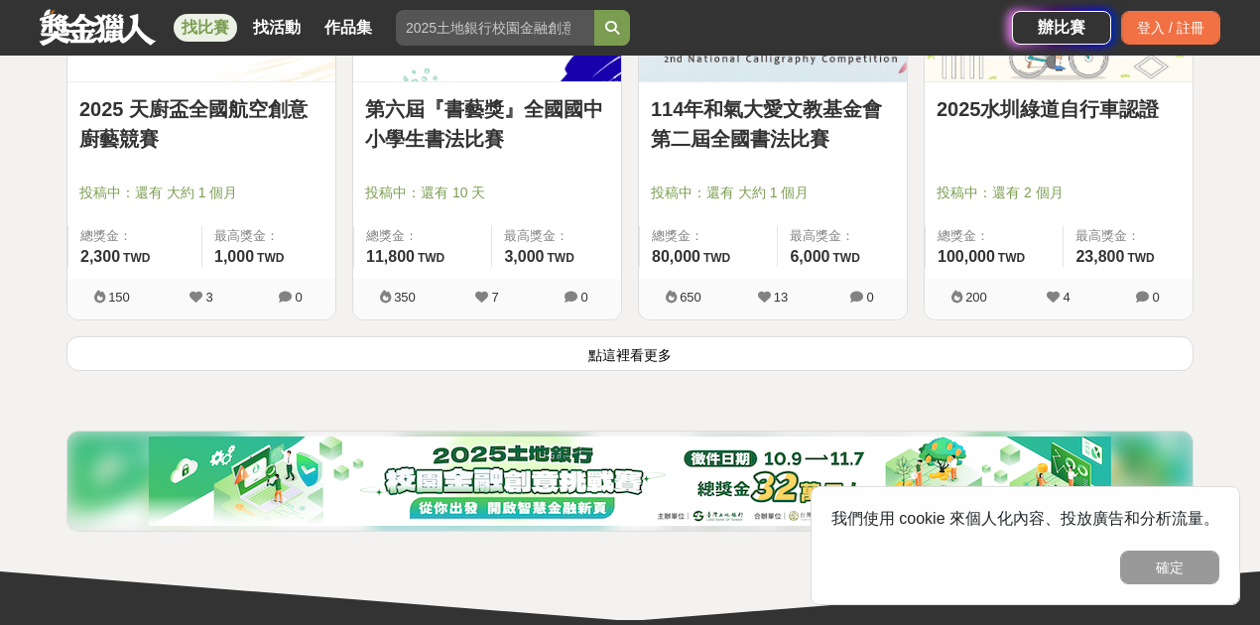
click at [664, 351] on button "點這裡看更多" at bounding box center [629, 353] width 1127 height 35
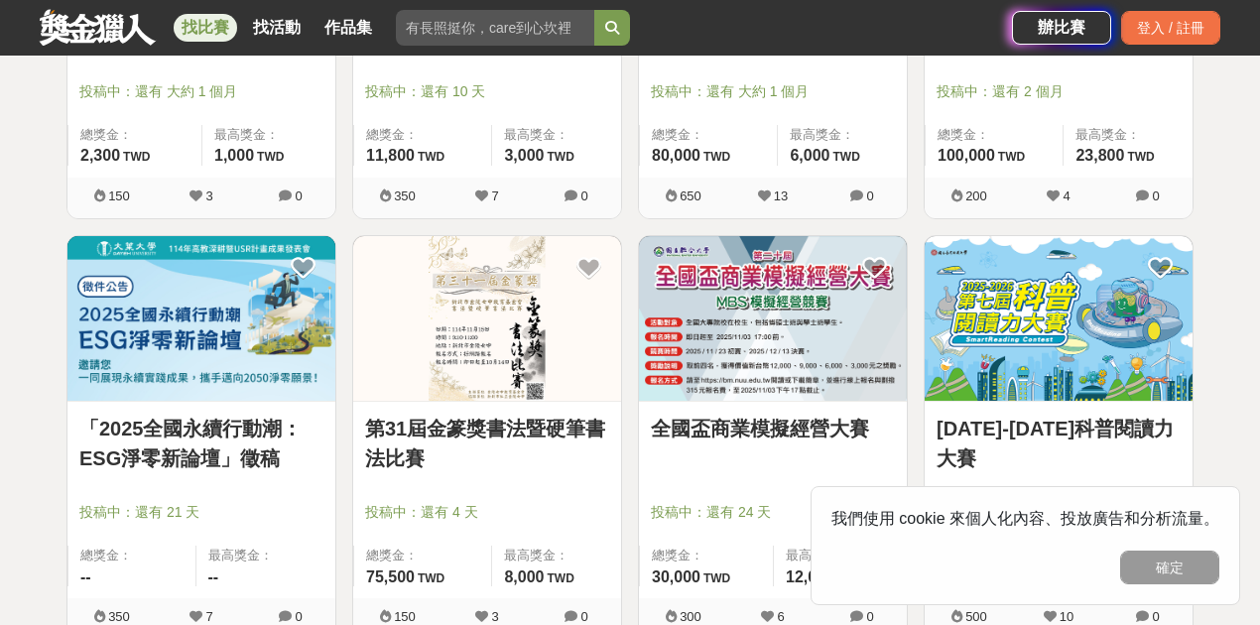
scroll to position [5352, 0]
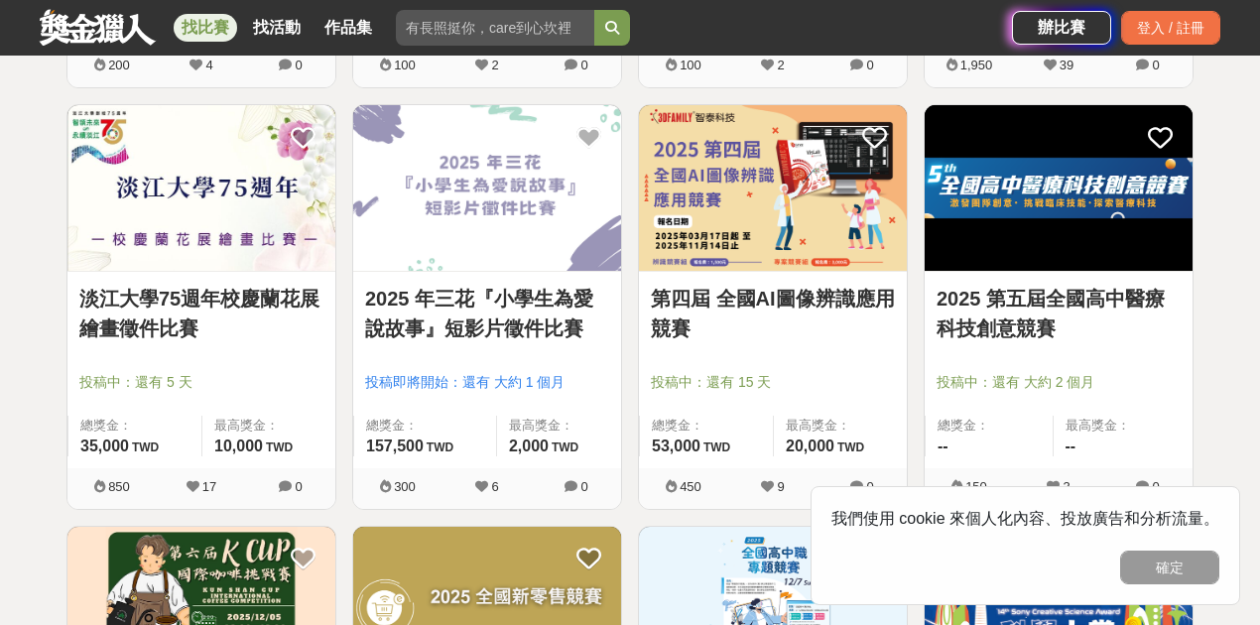
scroll to position [7072, 0]
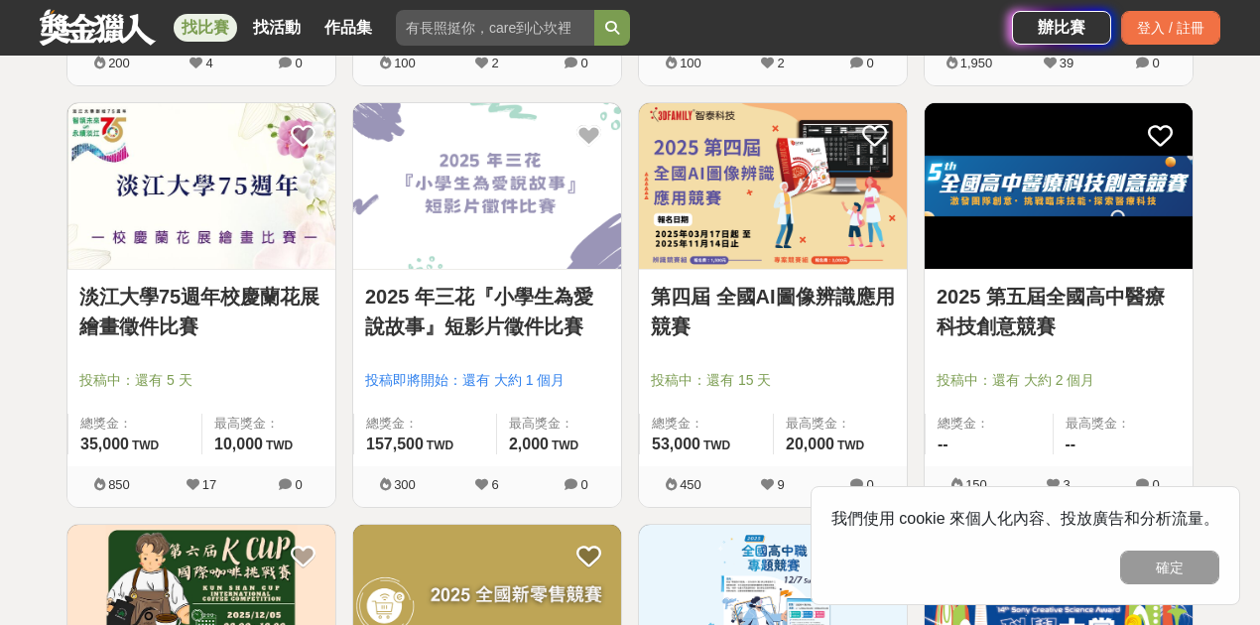
click at [871, 292] on link "第四屆 全國AI圖像辨識應用競賽" at bounding box center [773, 312] width 244 height 60
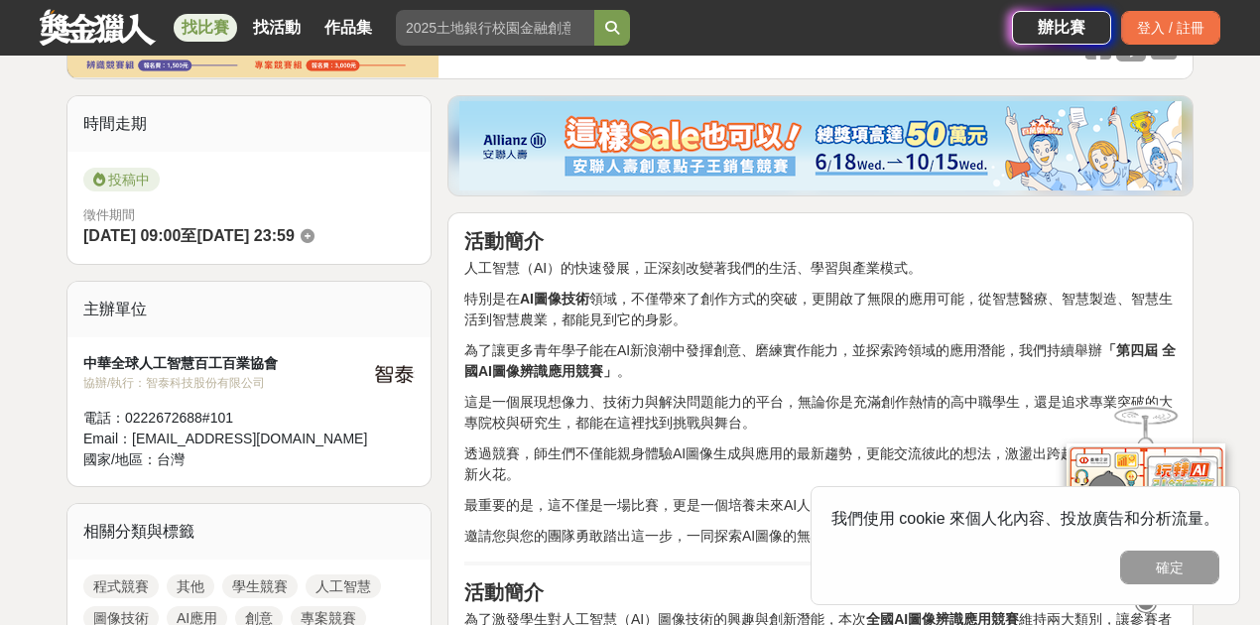
scroll to position [462, 0]
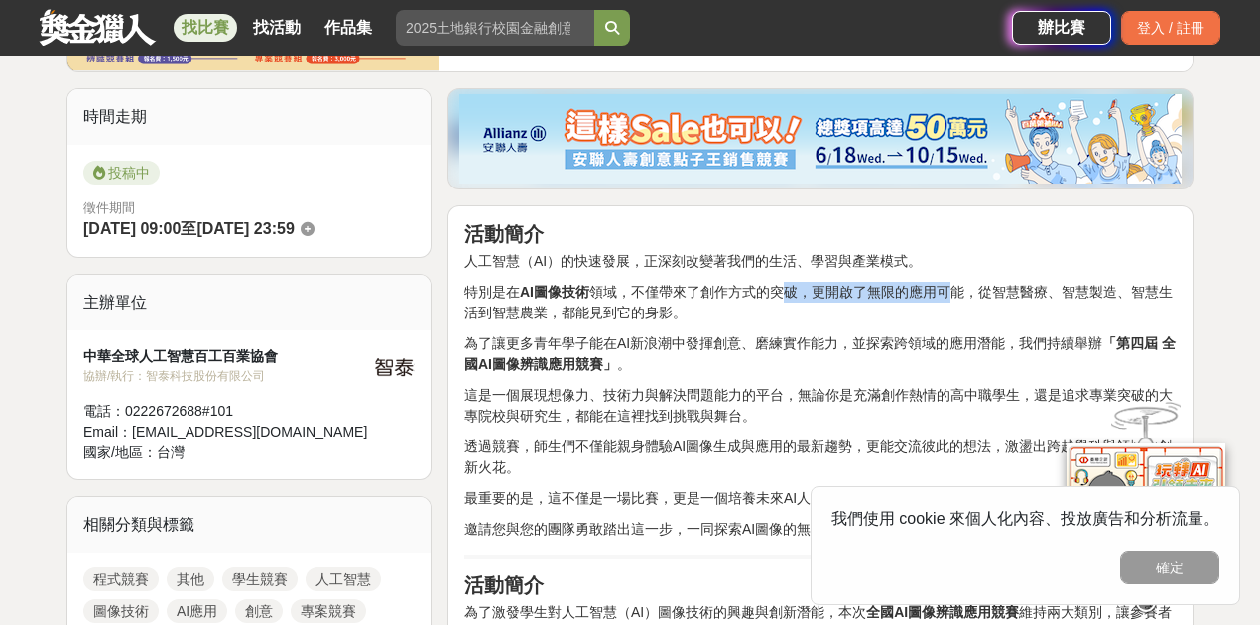
drag, startPoint x: 779, startPoint y: 292, endPoint x: 958, endPoint y: 287, distance: 179.6
click at [954, 287] on p "特別是在 AI圖像技術 領域，不僅帶來了創作方式的突破，更開啟了無限的應用可能，從智慧醫療、智慧製造、智慧生活到智慧農業，都能見到它的身影。" at bounding box center [820, 303] width 712 height 42
click at [1000, 288] on p "特別是在 AI圖像技術 領域，不僅帶來了創作方式的突破，更開啟了無限的應用可能，從智慧醫療、智慧製造、智慧生活到智慧農業，都能見到它的身影。" at bounding box center [820, 303] width 712 height 42
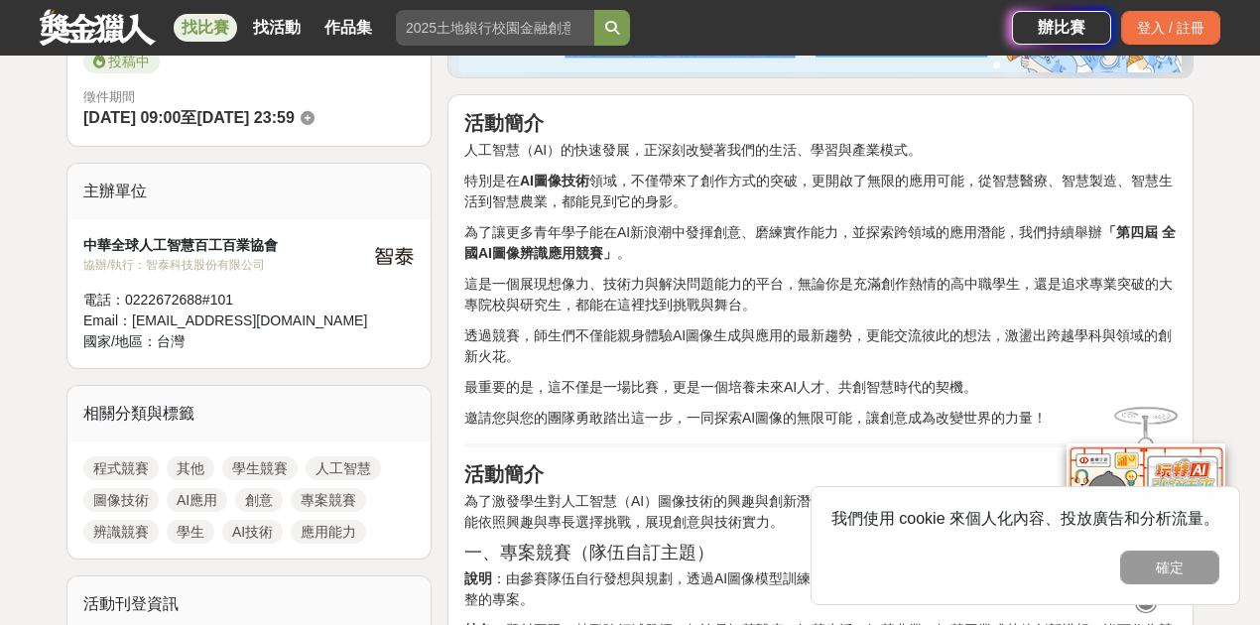
scroll to position [595, 0]
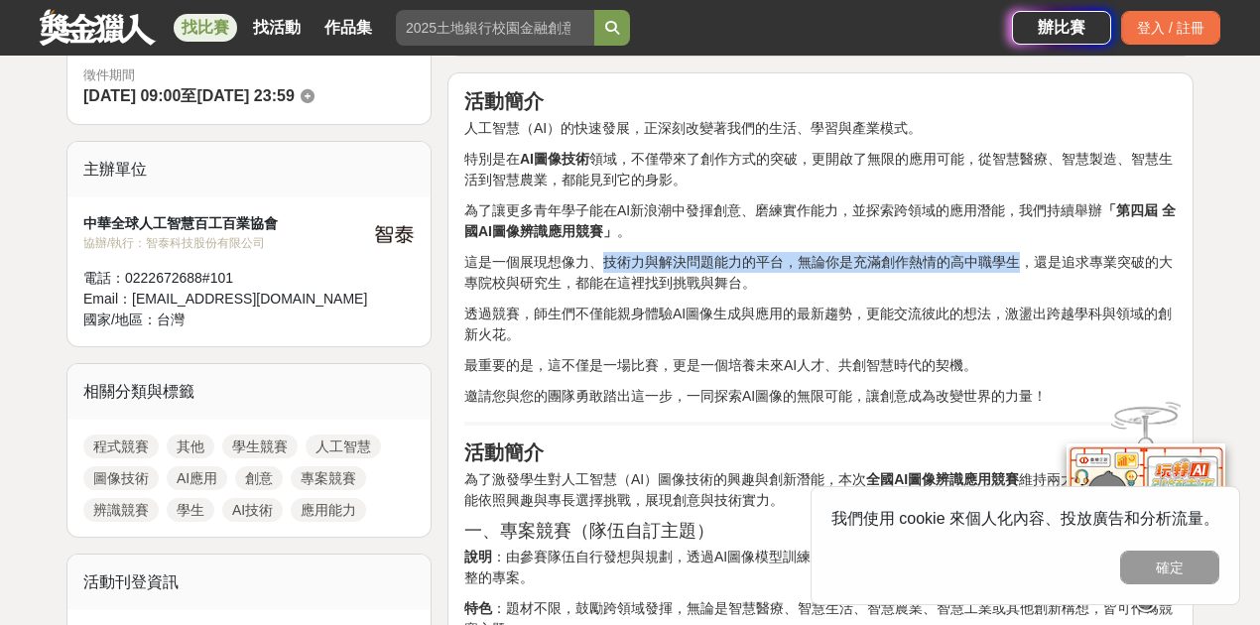
drag, startPoint x: 599, startPoint y: 260, endPoint x: 1066, endPoint y: 246, distance: 466.5
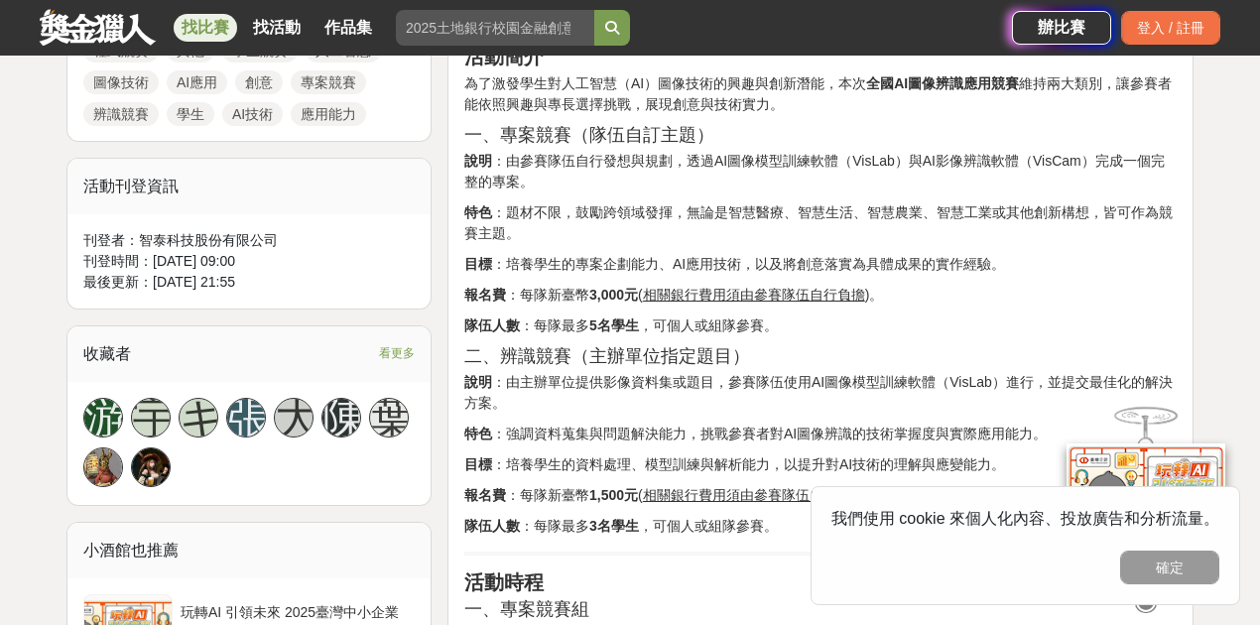
scroll to position [992, 0]
drag, startPoint x: 688, startPoint y: 157, endPoint x: 818, endPoint y: 160, distance: 130.0
click at [817, 160] on p "說明 ：由參賽隊伍自行發想與規劃，透過AI圖像模型訓練軟體（VisLab）與AI影像辨識軟體（VisCam）完成一個完整的專案。" at bounding box center [820, 171] width 712 height 42
click at [864, 161] on p "說明 ：由參賽隊伍自行發想與規劃，透過AI圖像模型訓練軟體（VisLab）與AI影像辨識軟體（VisCam）完成一個完整的專案。" at bounding box center [820, 171] width 712 height 42
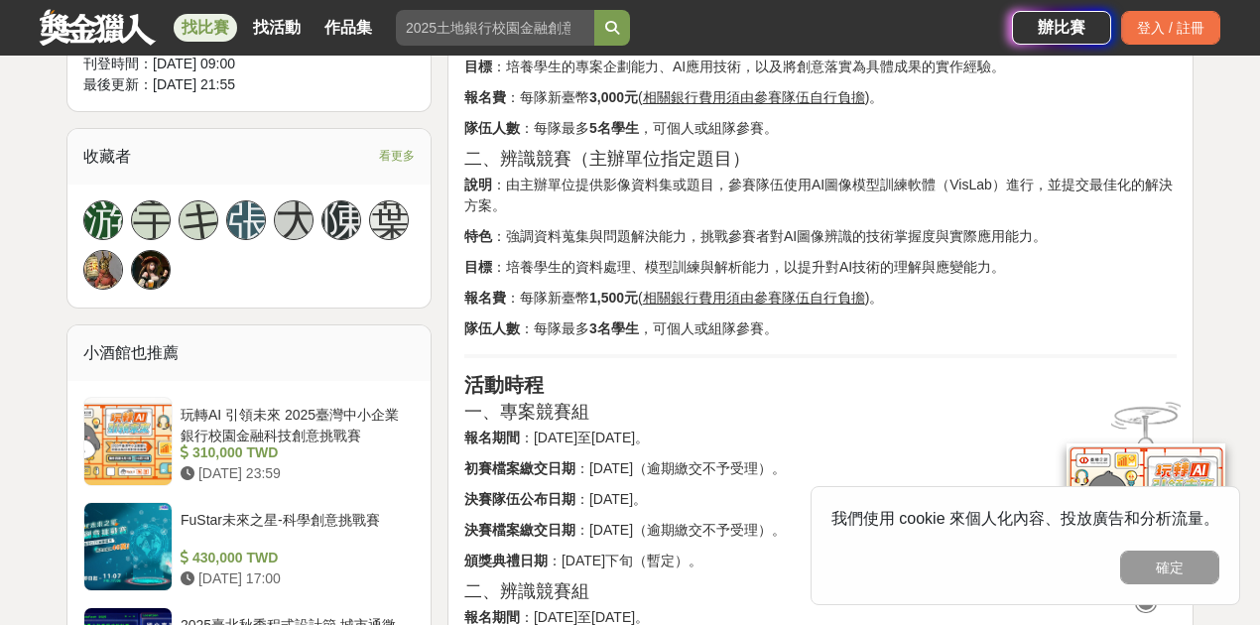
scroll to position [1191, 0]
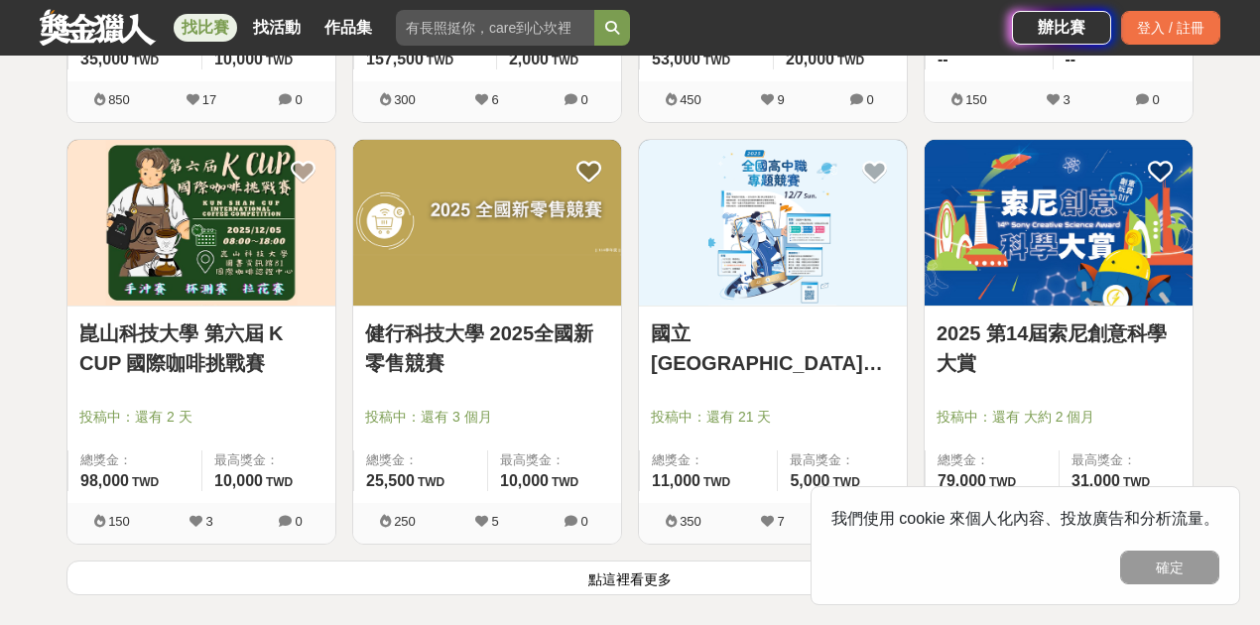
scroll to position [7469, 0]
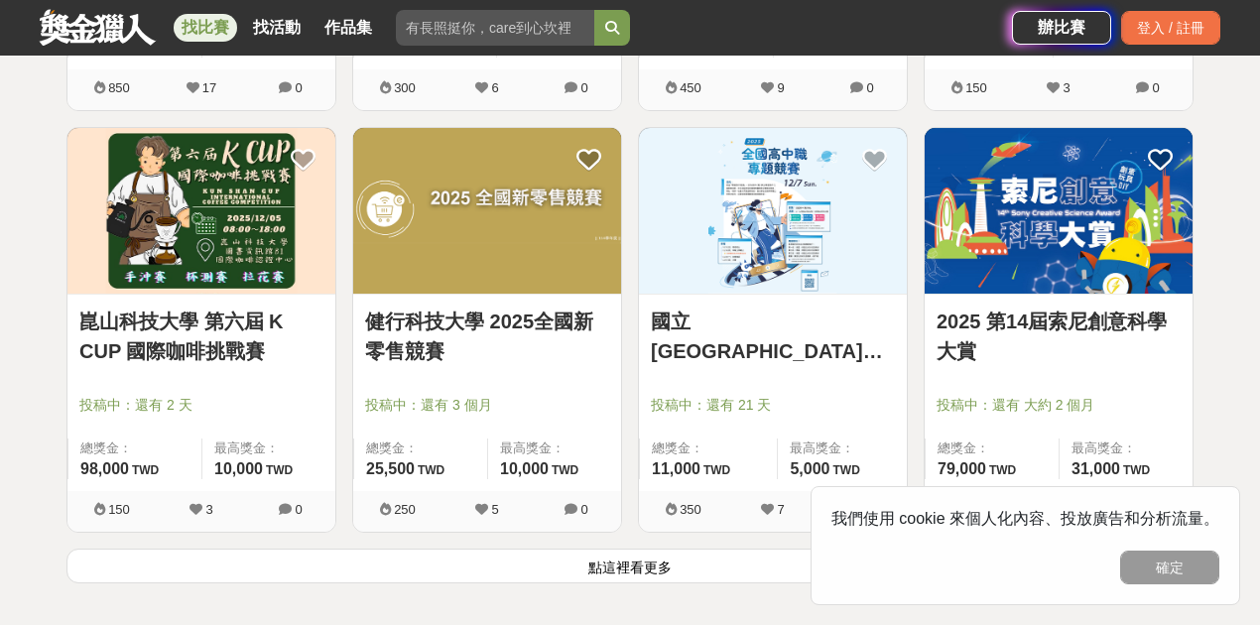
click at [693, 561] on button "點這裡看更多" at bounding box center [629, 566] width 1127 height 35
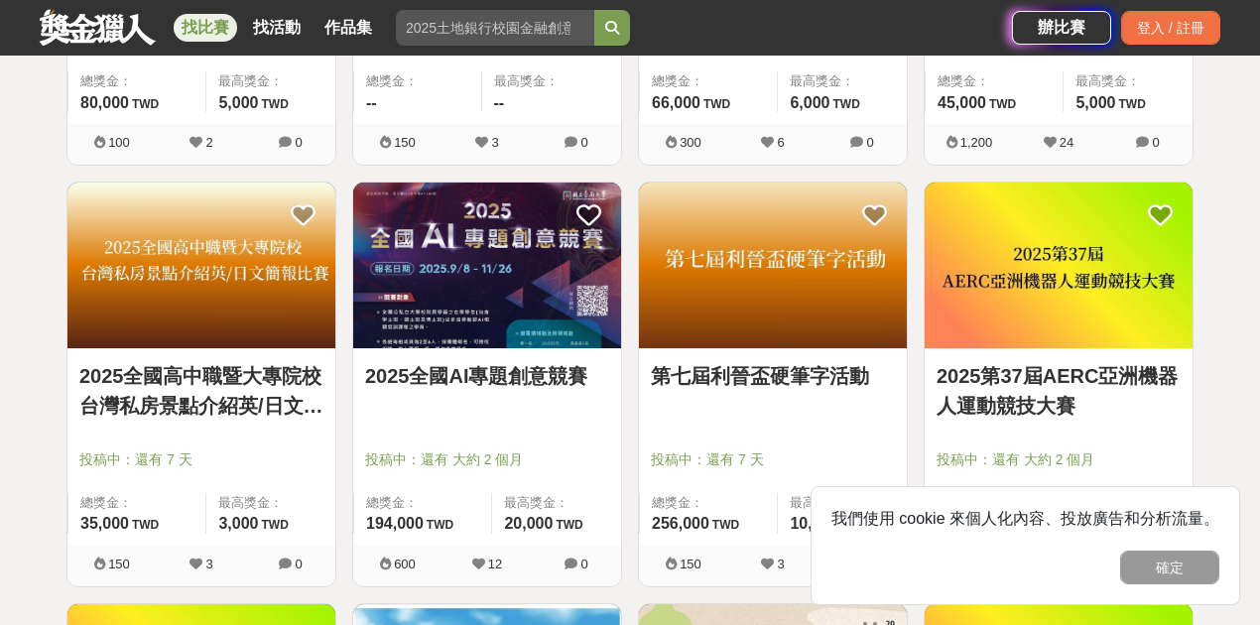
scroll to position [8262, 0]
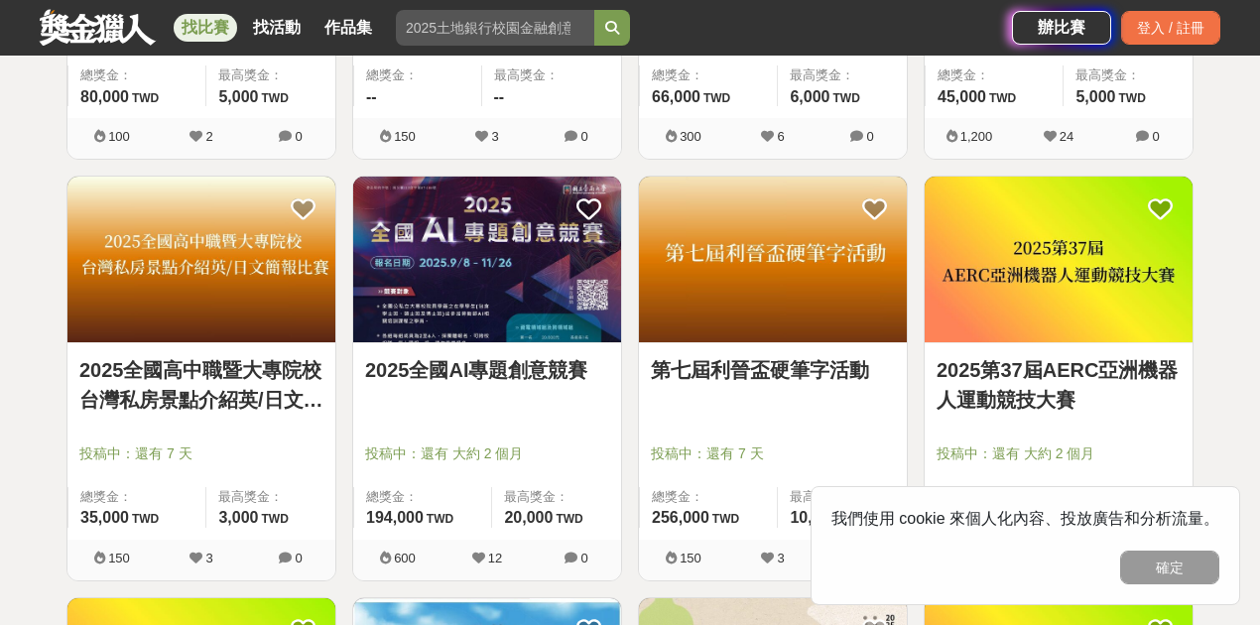
click at [518, 355] on link "2025全國AI專題創意競賽" at bounding box center [487, 370] width 244 height 30
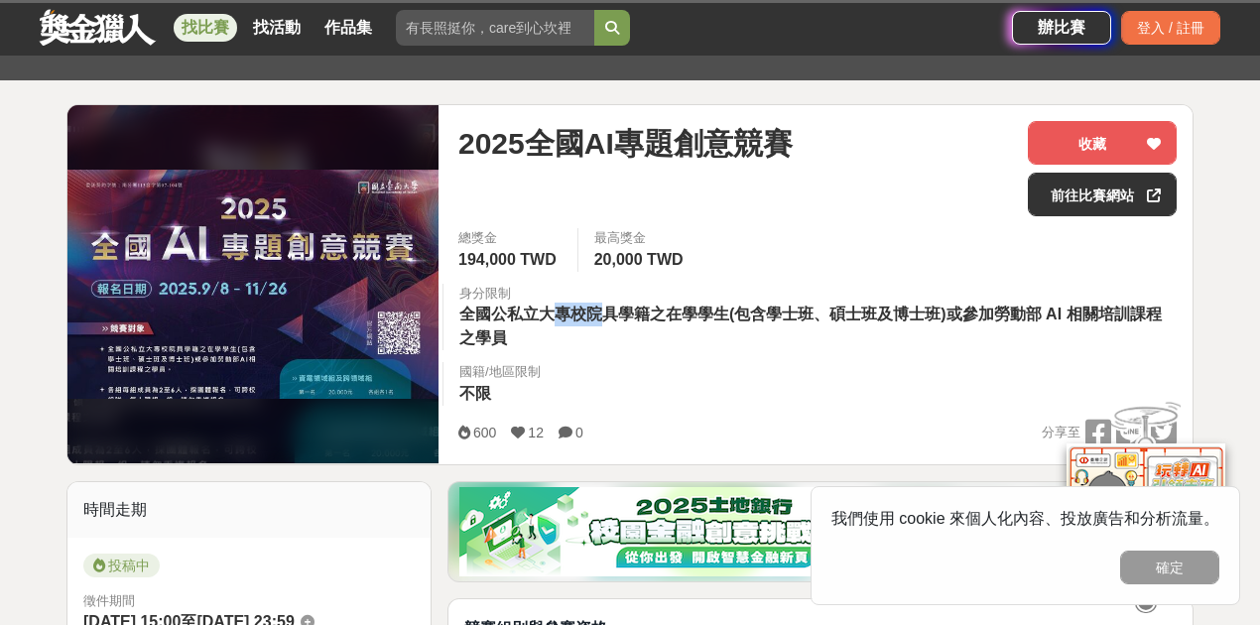
drag, startPoint x: 609, startPoint y: 315, endPoint x: 661, endPoint y: 323, distance: 52.2
click at [609, 315] on span "全國公私立大專校院具學籍之在學學生(包含學士班、碩士班及博士班)或參加勞動部 AI 相關培訓課程之學員" at bounding box center [810, 326] width 702 height 41
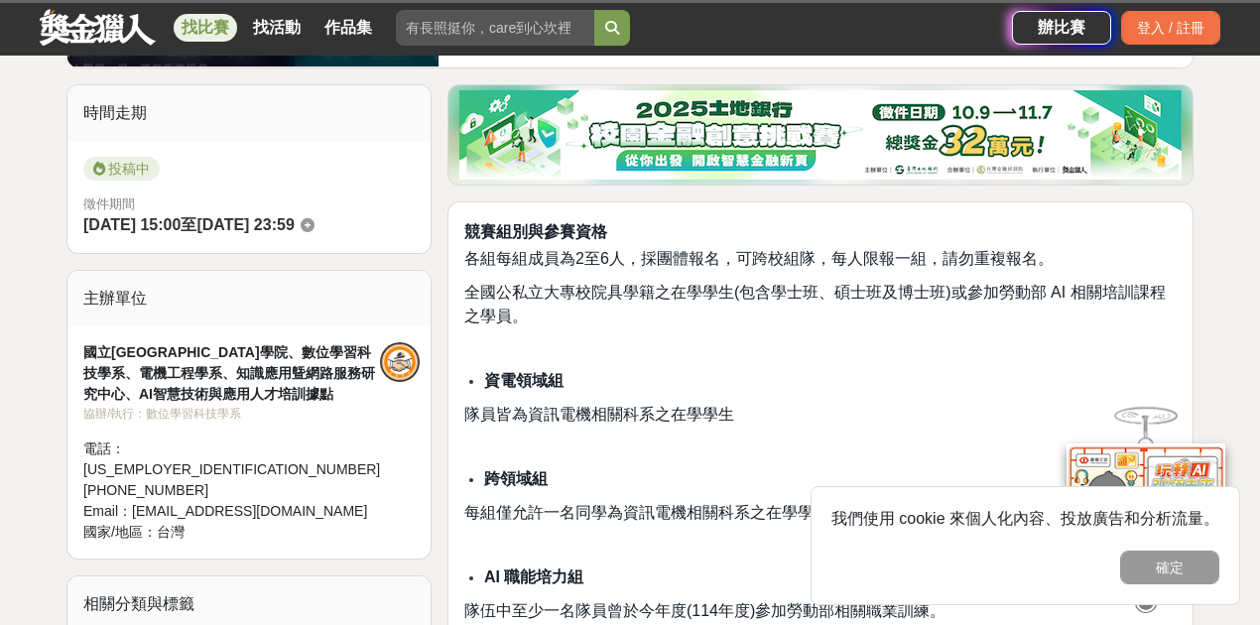
scroll to position [661, 0]
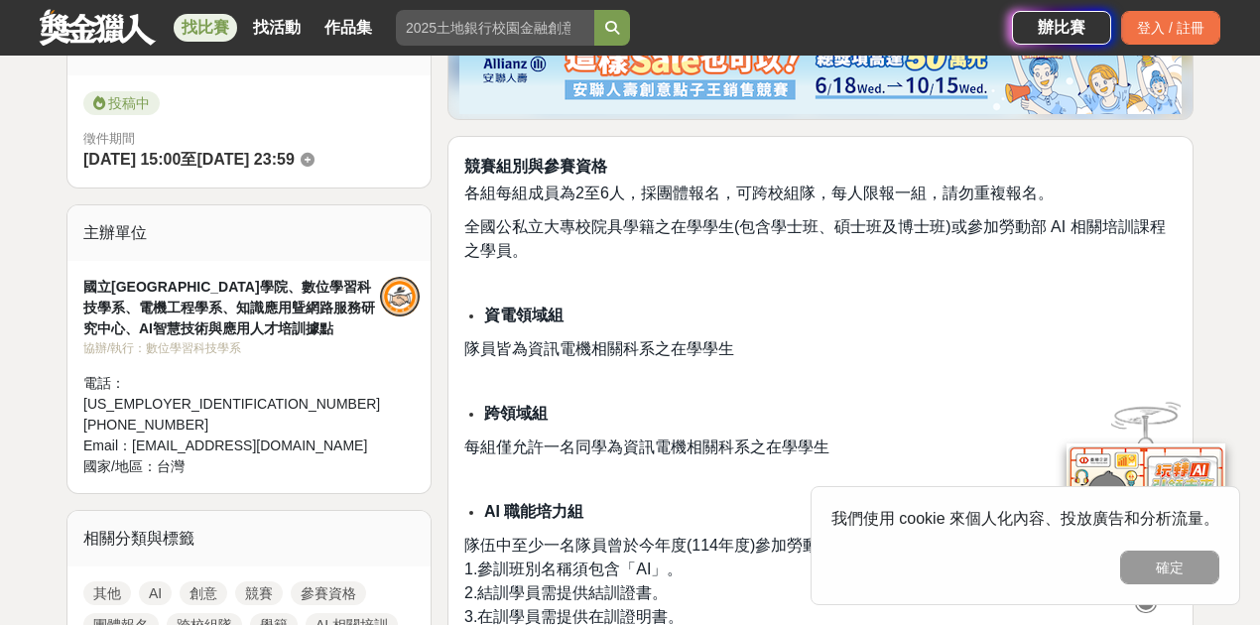
click at [556, 316] on strong "資電領域組" at bounding box center [523, 315] width 79 height 17
drag, startPoint x: 570, startPoint y: 334, endPoint x: 724, endPoint y: 337, distance: 153.8
click at [700, 340] on span "隊員皆為資訊電機相關科系之在學學生" at bounding box center [599, 348] width 270 height 17
click at [730, 340] on span "隊員皆為資訊電機相關科系之在學學生" at bounding box center [599, 348] width 270 height 17
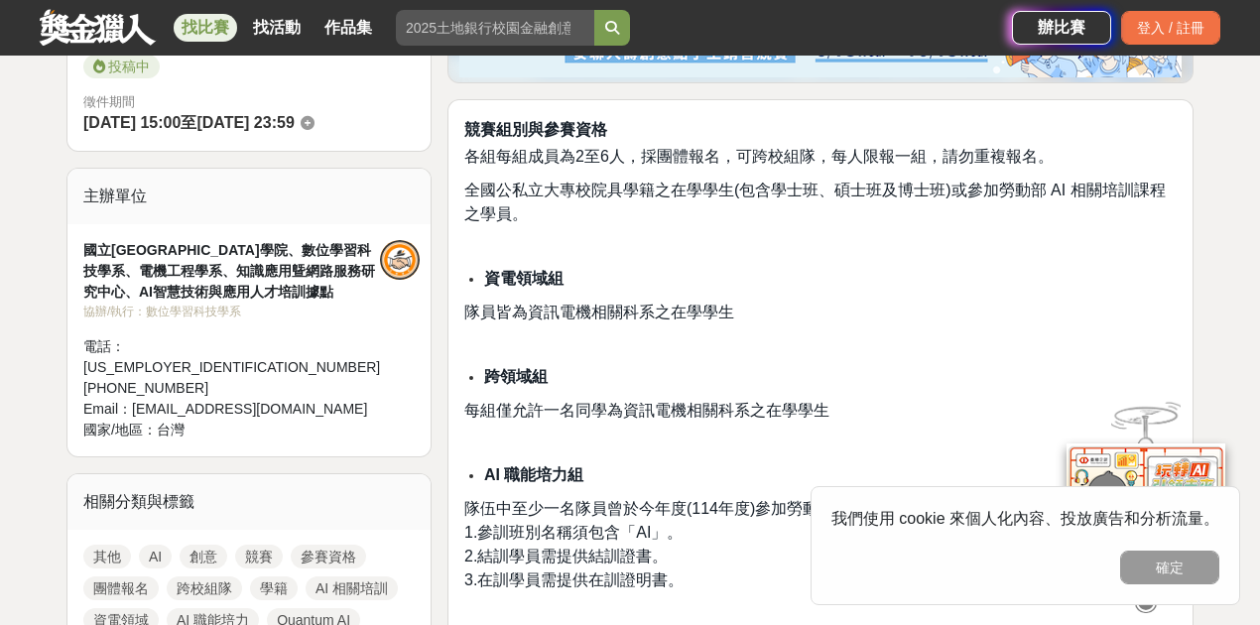
scroll to position [859, 0]
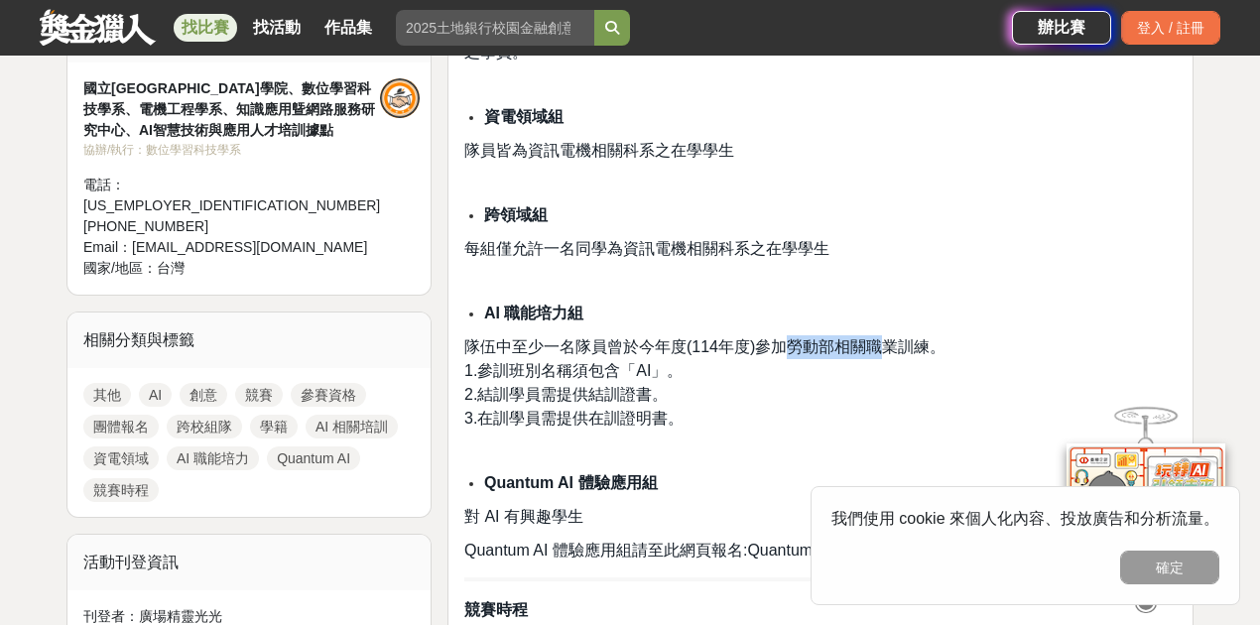
drag, startPoint x: 782, startPoint y: 343, endPoint x: 923, endPoint y: 347, distance: 140.9
click at [904, 347] on span "隊伍中至少一名隊員曾於今年度(114年度)參加勞動部相關職業訓練。" at bounding box center [704, 346] width 481 height 17
click at [923, 347] on span "隊伍中至少一名隊員曾於今年度(114年度)參加勞動部相關職業訓練。" at bounding box center [704, 346] width 481 height 17
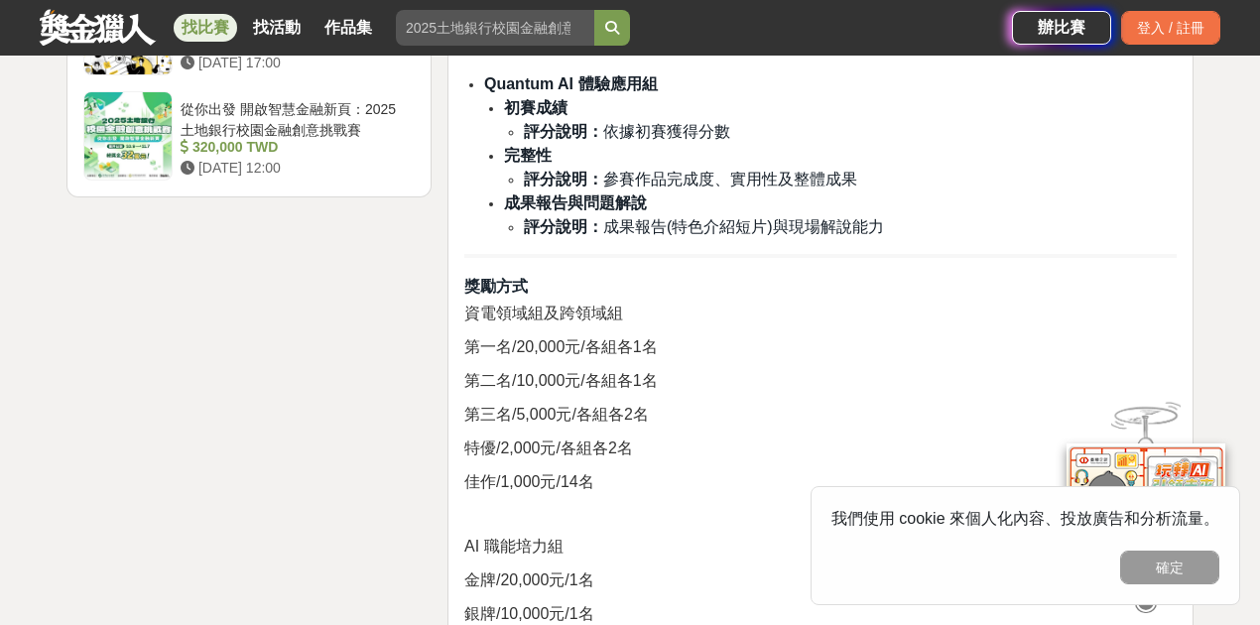
scroll to position [2910, 0]
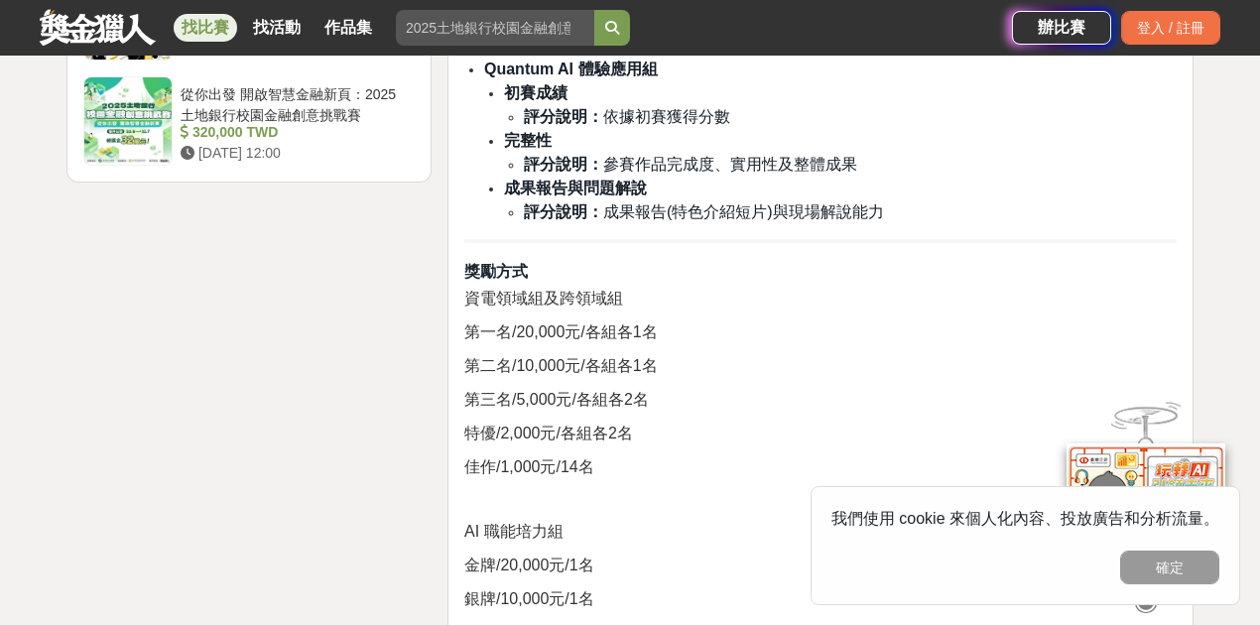
click at [811, 335] on p "第一名/20,000元/各組各1名" at bounding box center [820, 332] width 712 height 24
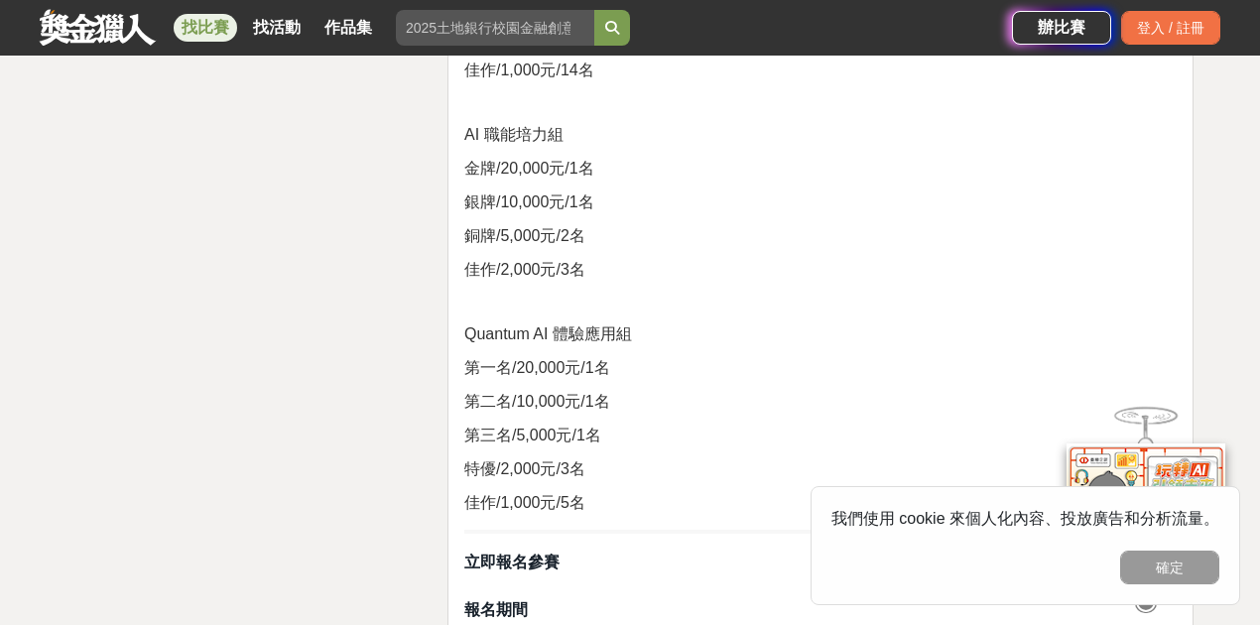
scroll to position [3969, 0]
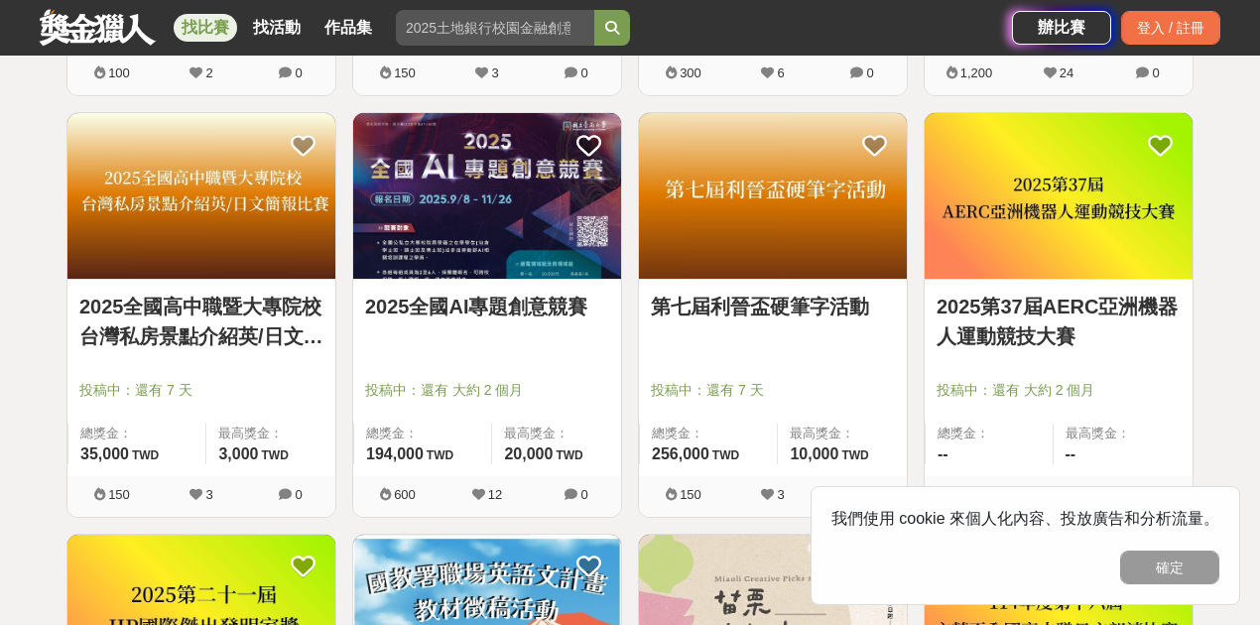
scroll to position [8328, 0]
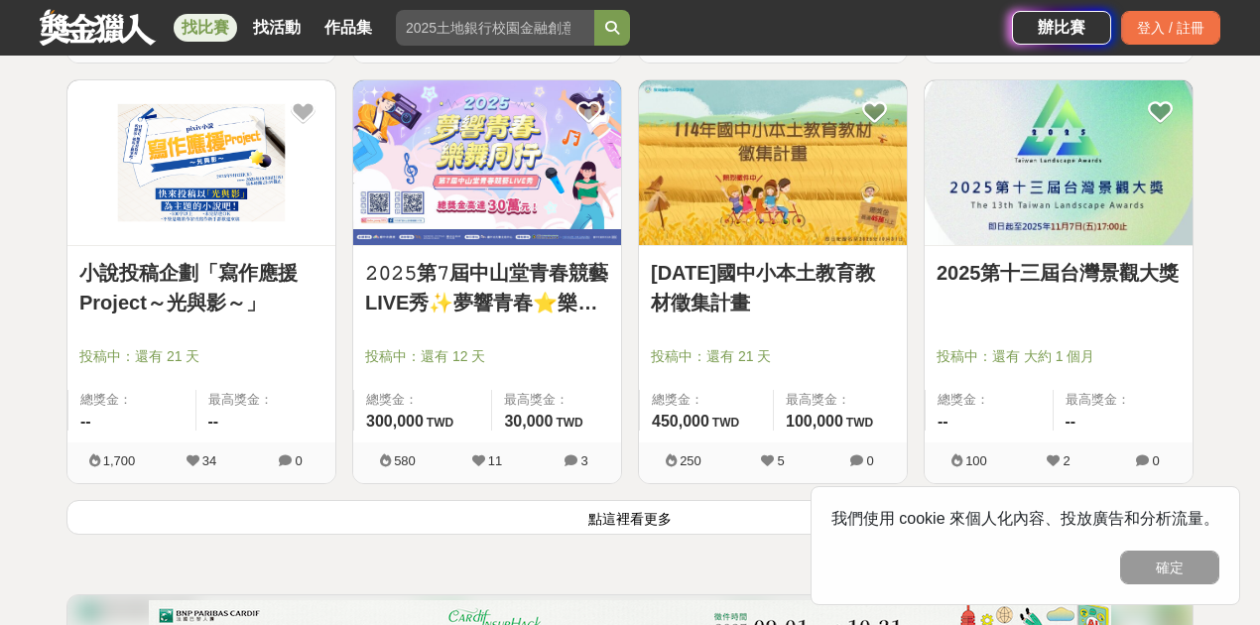
scroll to position [10048, 0]
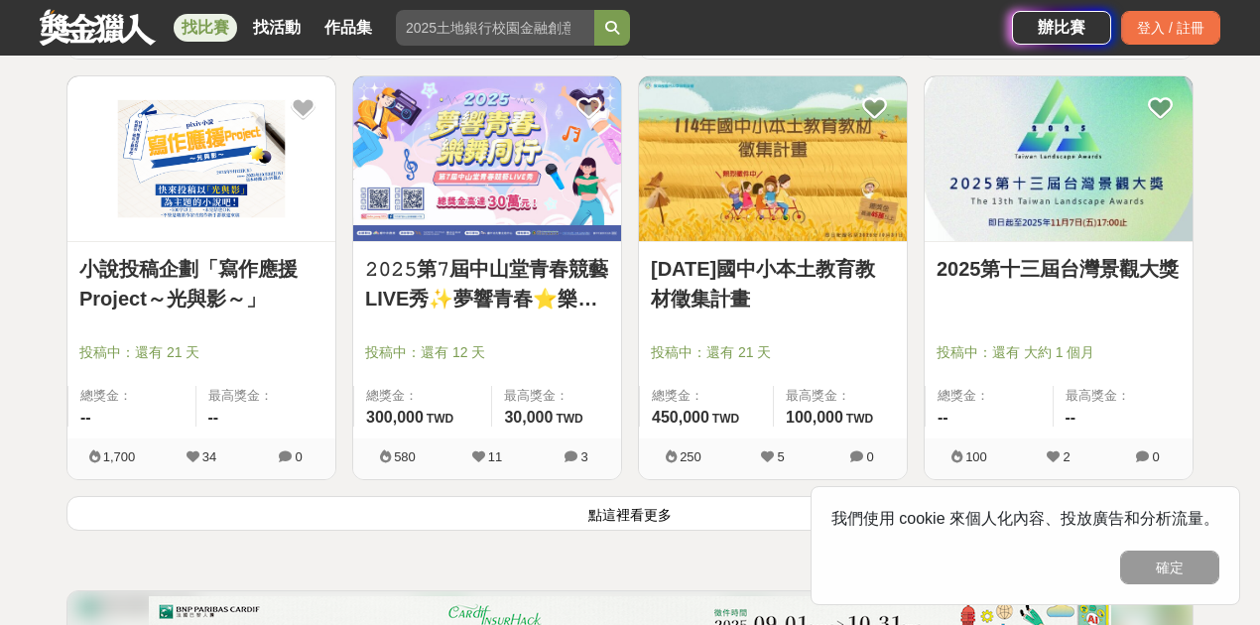
click at [627, 506] on button "點這裡看更多" at bounding box center [629, 513] width 1127 height 35
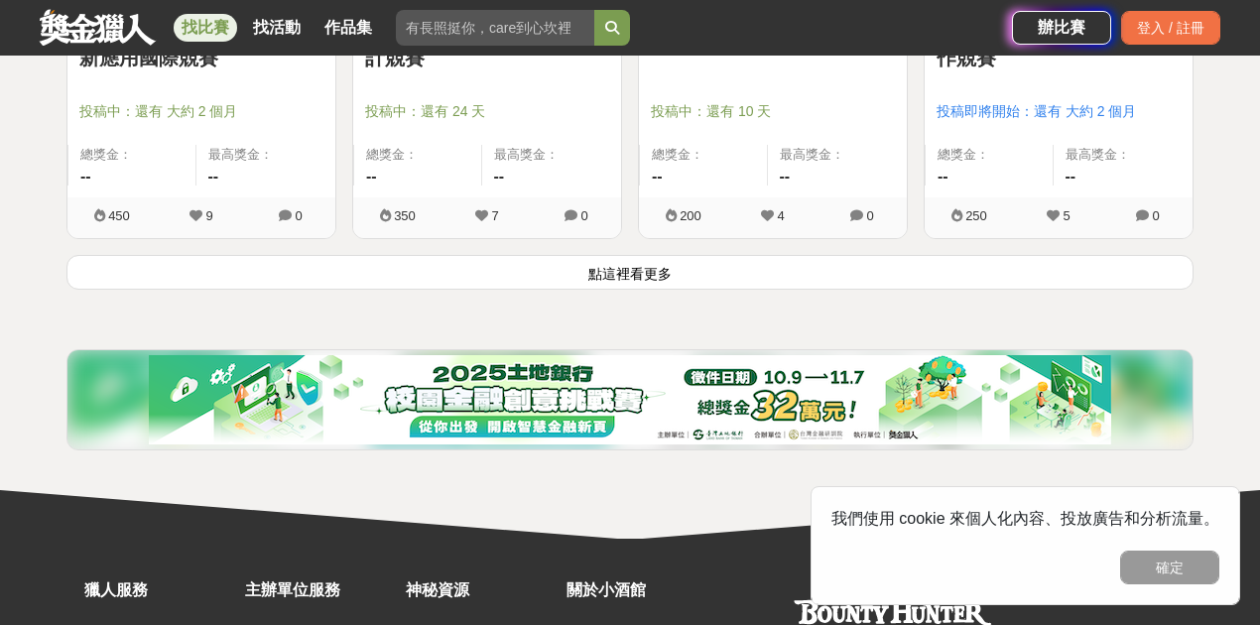
scroll to position [12991, 0]
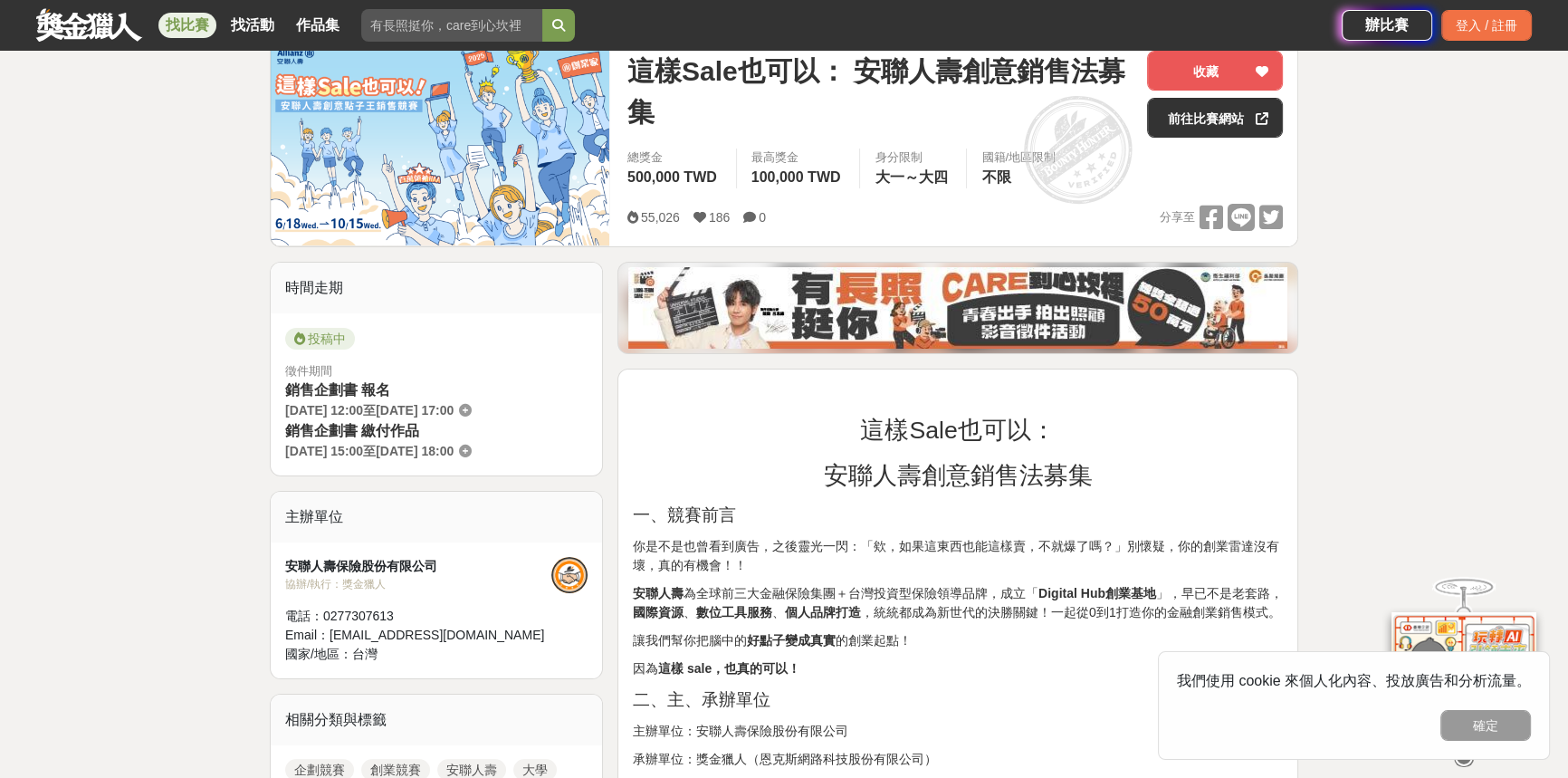
scroll to position [164, 0]
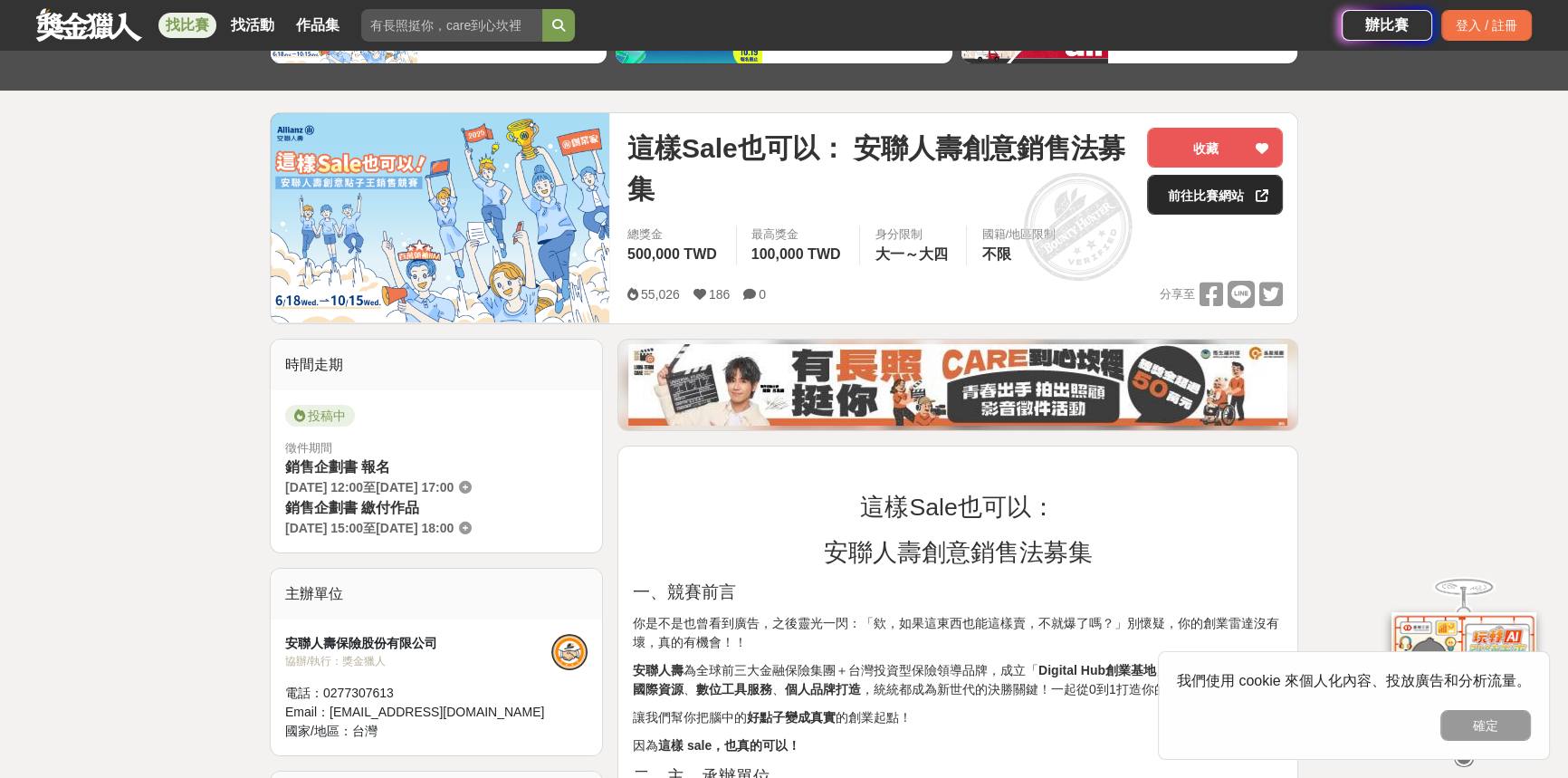
click at [1218, 198] on link "前往比賽網站" at bounding box center [1215, 194] width 136 height 40
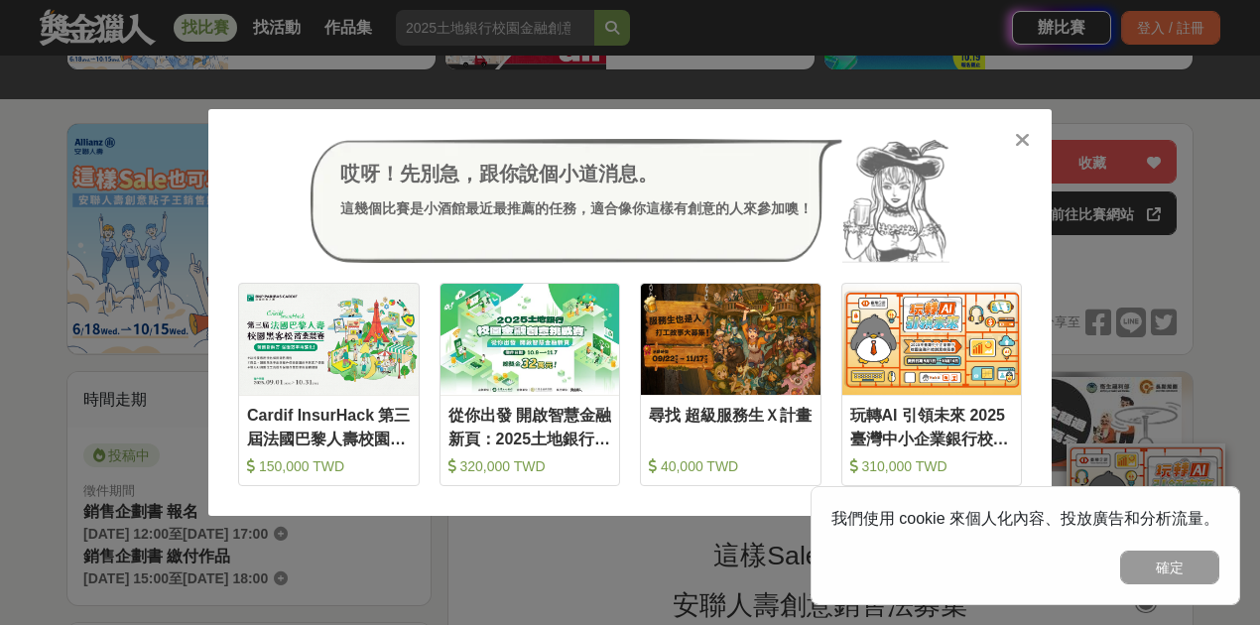
click at [1029, 138] on icon at bounding box center [1022, 140] width 15 height 20
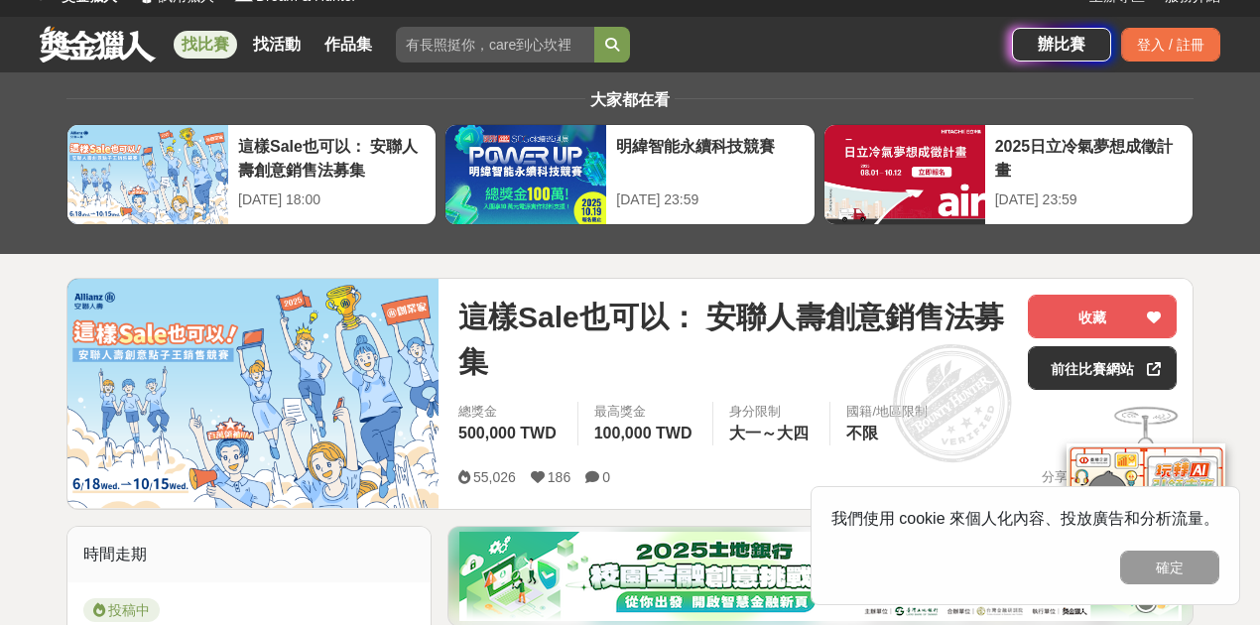
scroll to position [264, 0]
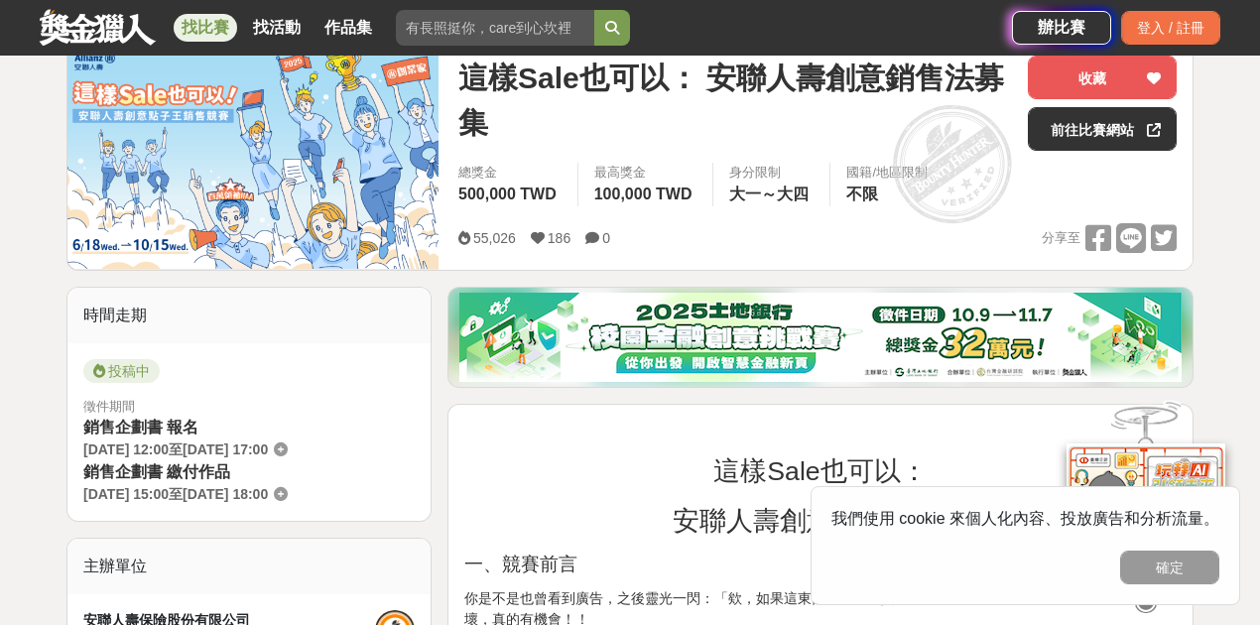
click at [141, 20] on link at bounding box center [98, 27] width 120 height 38
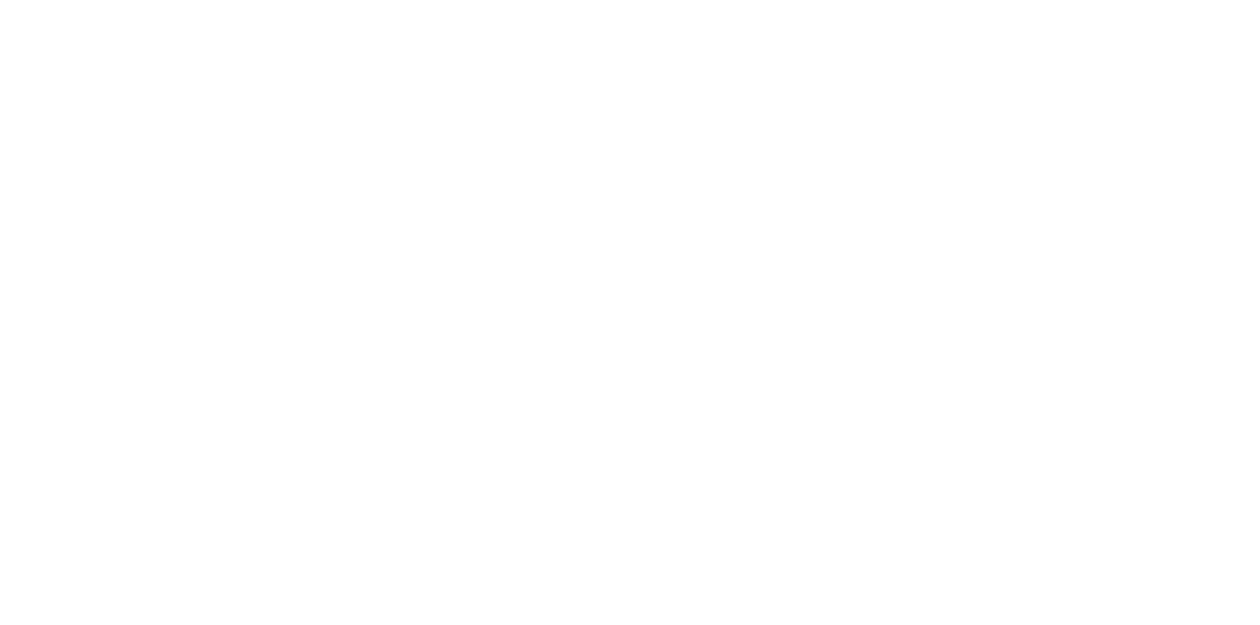
click at [141, 0] on html "獎金獵人 試用獵人 Dream & Hunter 主辦專區 服務介紹 找比賽 找活動 作品集 跑起來 主視覺 跑步人生 高中 玩具 初賽 辦比賽 登入 / 註…" at bounding box center [630, 0] width 1260 height 0
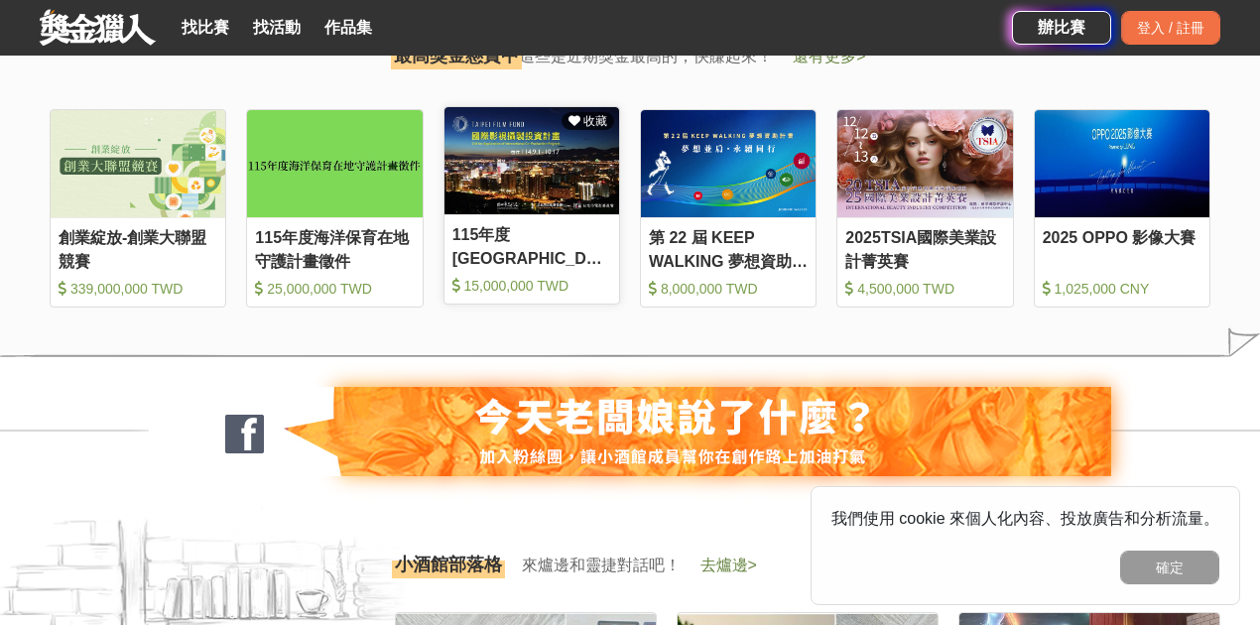
scroll to position [2183, 0]
